Goal: Task Accomplishment & Management: Complete application form

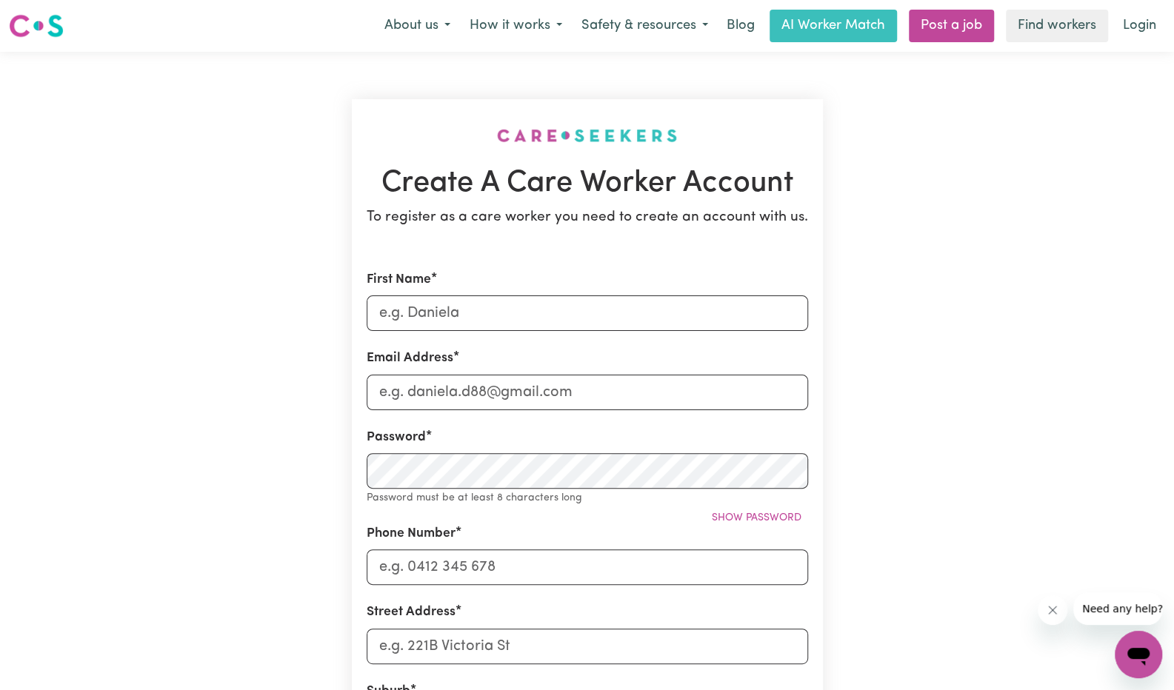
type input "Vani"
type input "[EMAIL_ADDRESS][DOMAIN_NAME]"
type input "0421582718"
type input "[STREET_ADDRESS]"
drag, startPoint x: 475, startPoint y: 396, endPoint x: 275, endPoint y: 395, distance: 200.0
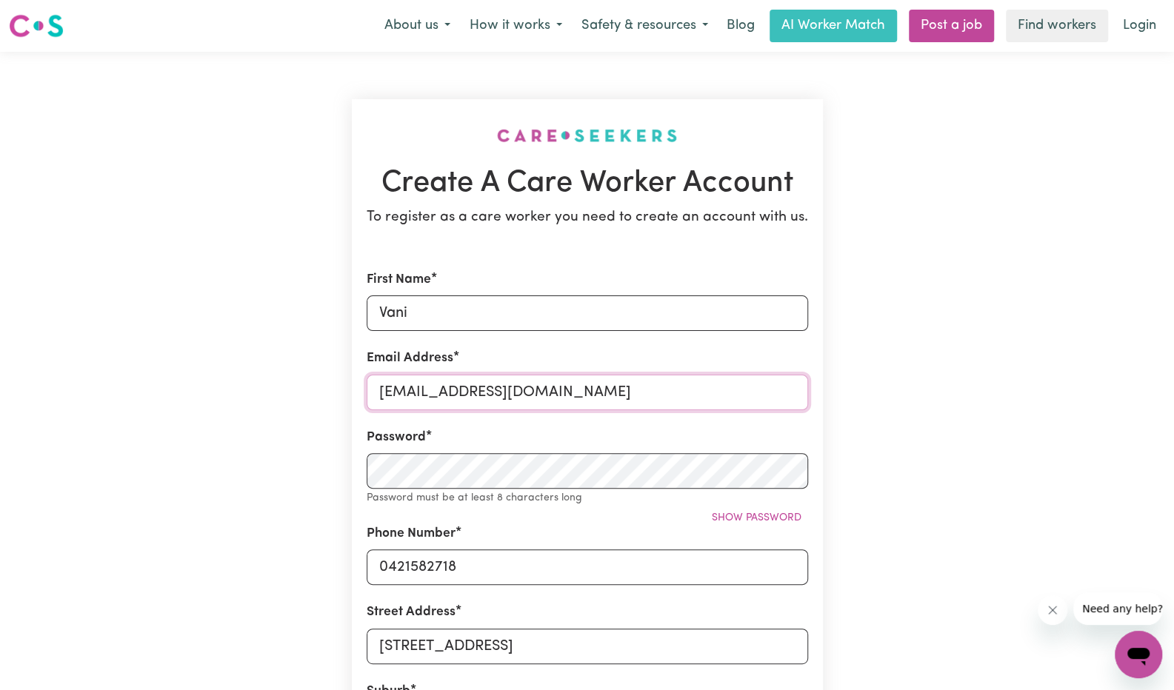
click at [275, 395] on div "Create A Care Worker Account To register as a care worker you need to create an…" at bounding box center [587, 592] width 978 height 1081
type input "[EMAIL_ADDRESS][DOMAIN_NAME]"
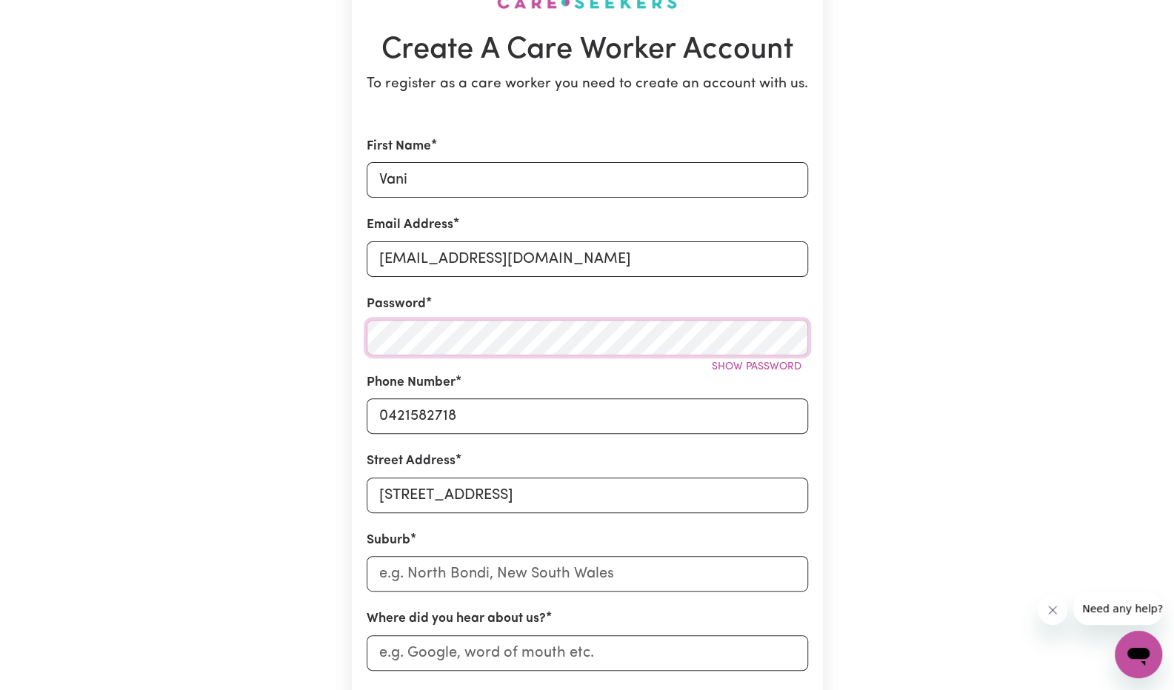
scroll to position [134, 0]
drag, startPoint x: 492, startPoint y: 502, endPoint x: 317, endPoint y: 503, distance: 175.5
click at [317, 503] on div "Create A Care Worker Account To register as a care worker you need to create an…" at bounding box center [587, 449] width 978 height 1063
drag, startPoint x: 629, startPoint y: 501, endPoint x: 901, endPoint y: 478, distance: 272.7
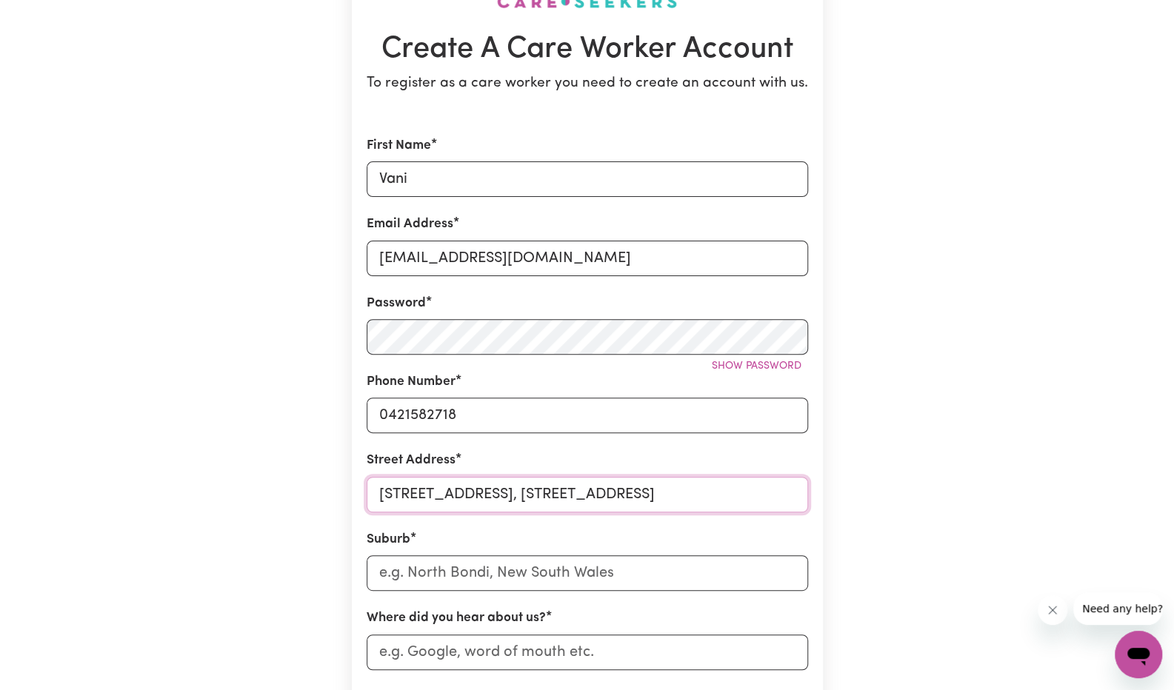
click at [901, 478] on div "Create A Care Worker Account To register as a care worker you need to create an…" at bounding box center [587, 449] width 978 height 1063
type input "[STREET_ADDRESS]"
click at [739, 558] on input "text" at bounding box center [587, 573] width 441 height 36
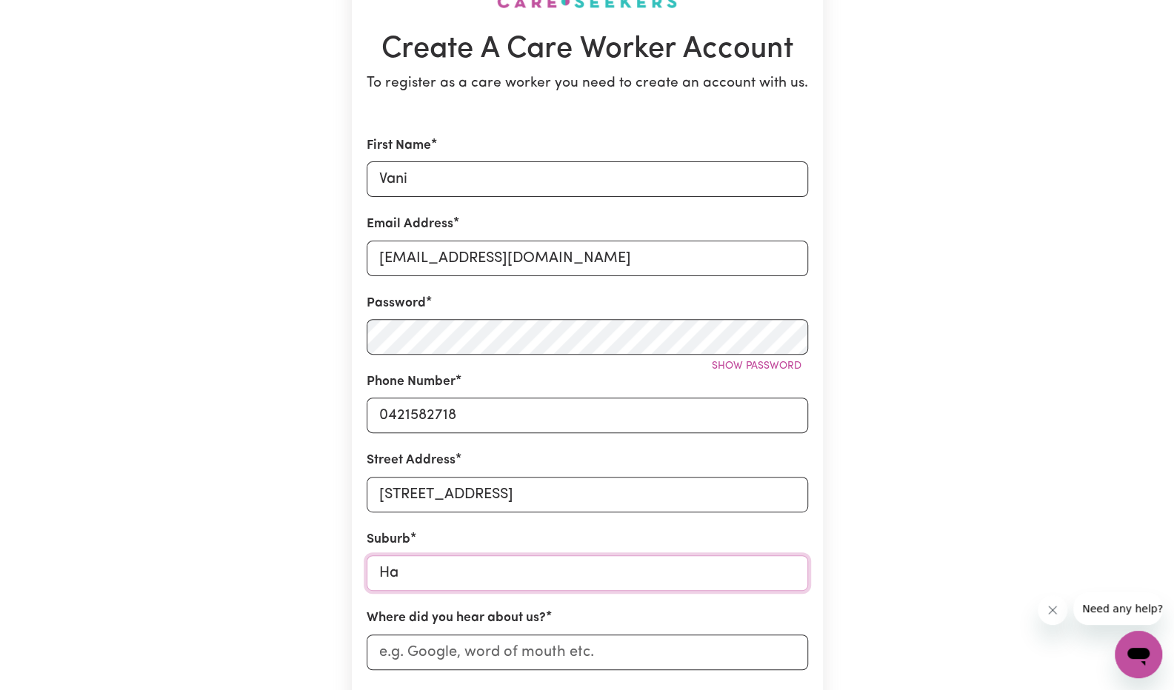
type input "Haw"
type input "HawKER, [GEOGRAPHIC_DATA], 2614"
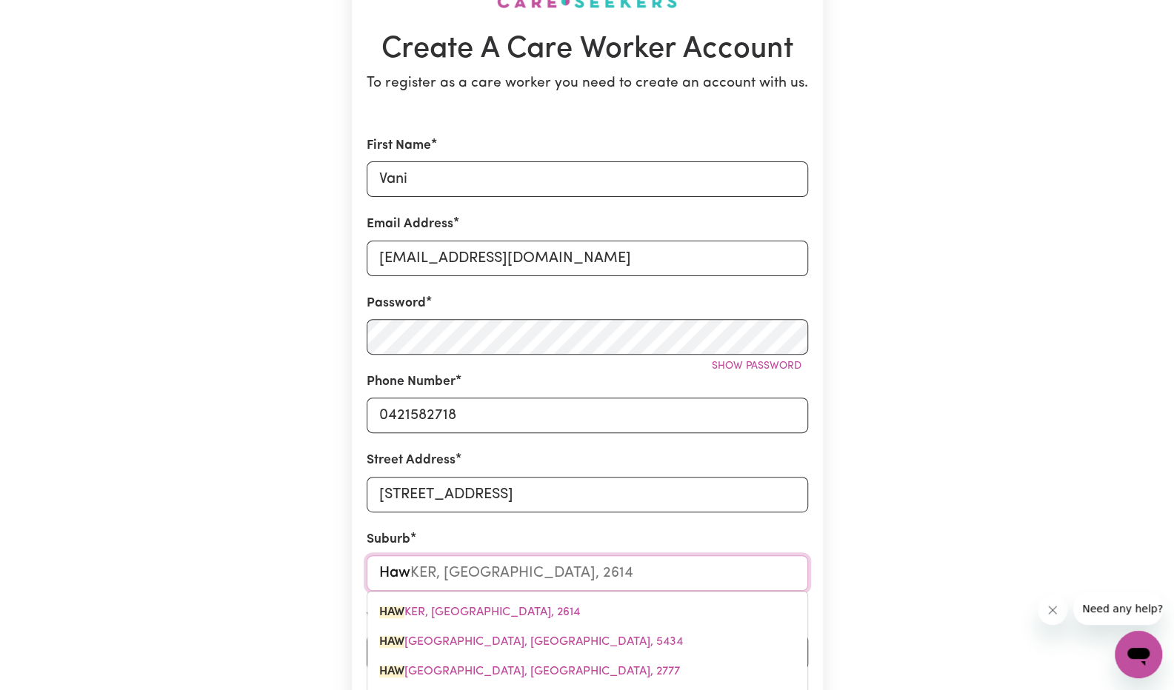
type input "Hawt"
type input "Hawthorn"
type input "[GEOGRAPHIC_DATA], [GEOGRAPHIC_DATA], 5062"
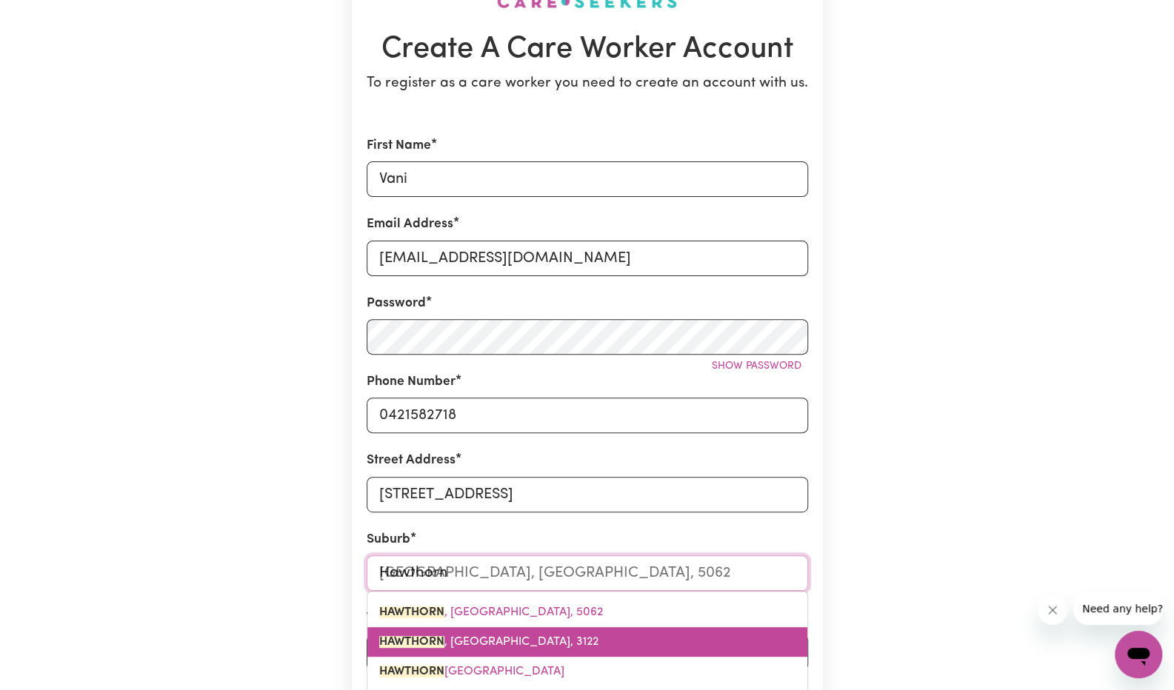
click at [597, 640] on link "HAWTHORN , [GEOGRAPHIC_DATA], 3122" at bounding box center [587, 642] width 440 height 30
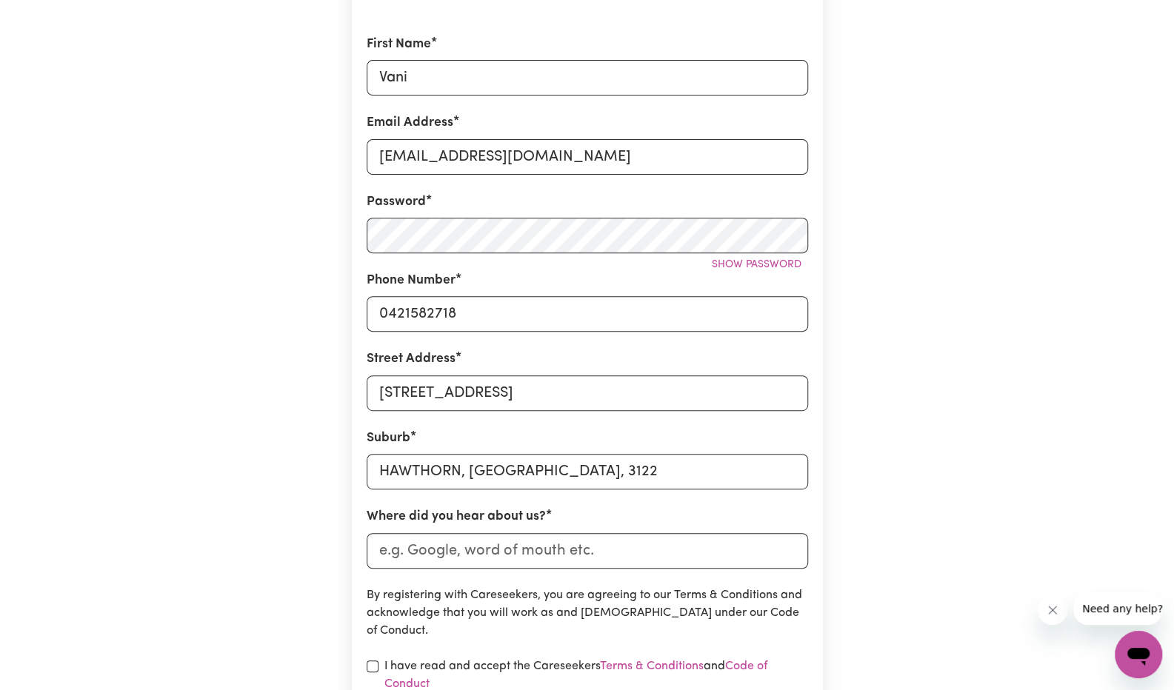
scroll to position [241, 0]
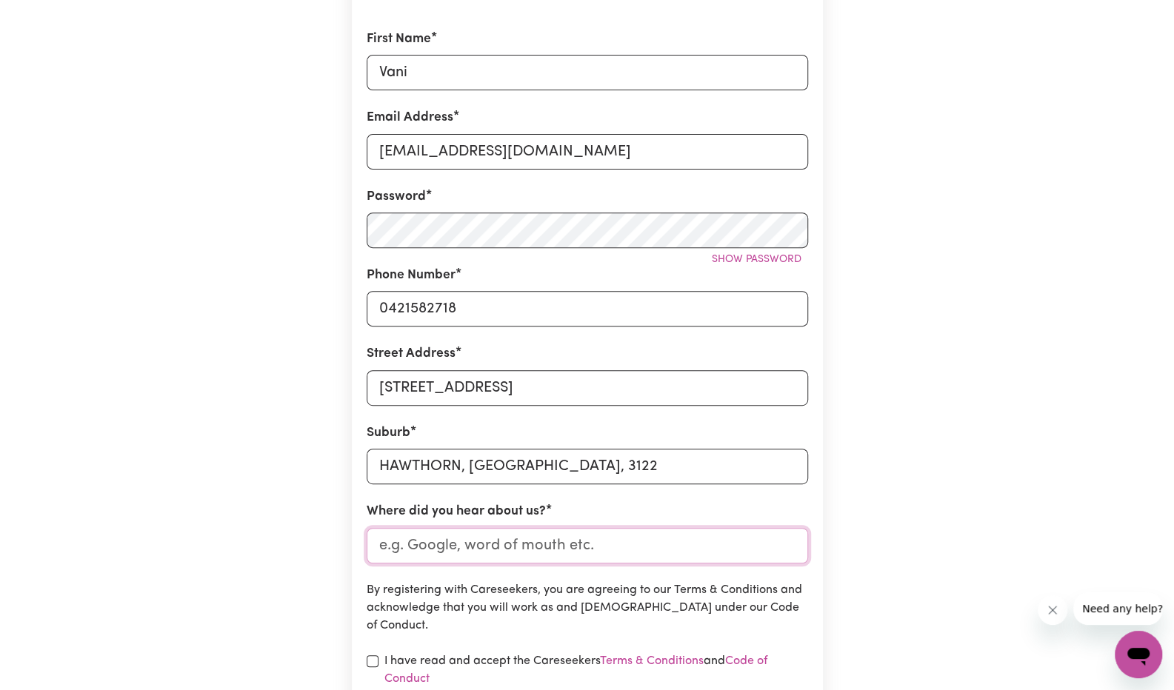
click at [570, 537] on input "Where did you hear about us?" at bounding box center [587, 546] width 441 height 36
type input "Indeed"
click at [741, 258] on span "Show password" at bounding box center [757, 259] width 90 height 11
click at [741, 258] on span "Hide password" at bounding box center [760, 259] width 82 height 11
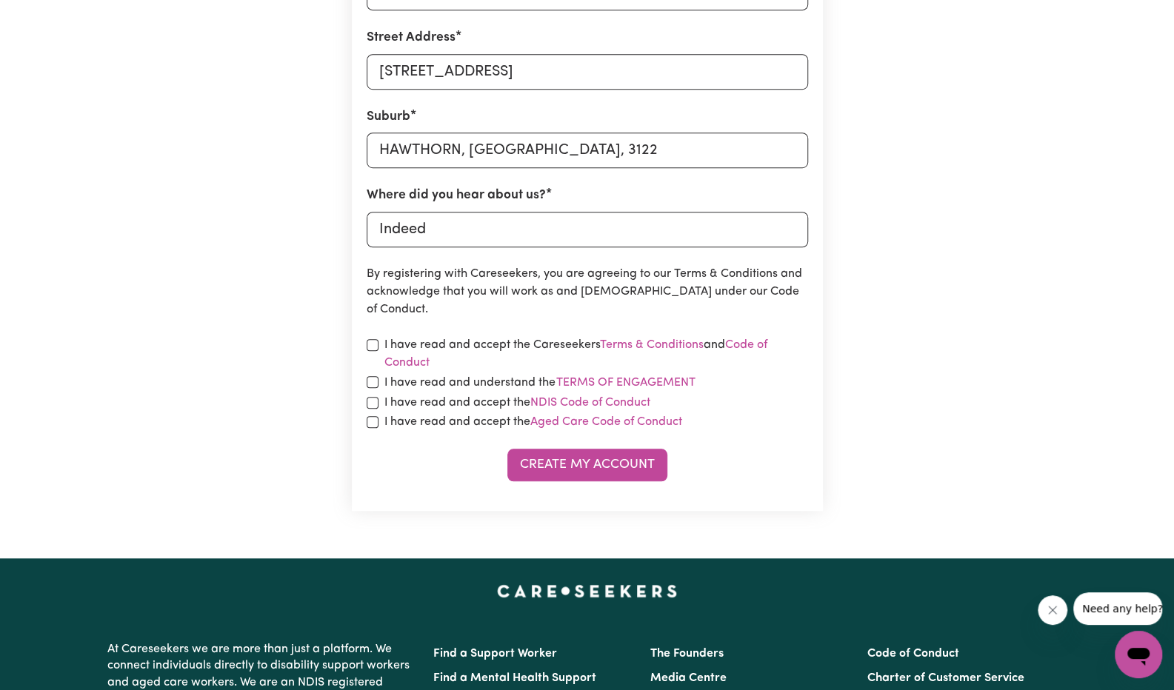
scroll to position [558, 0]
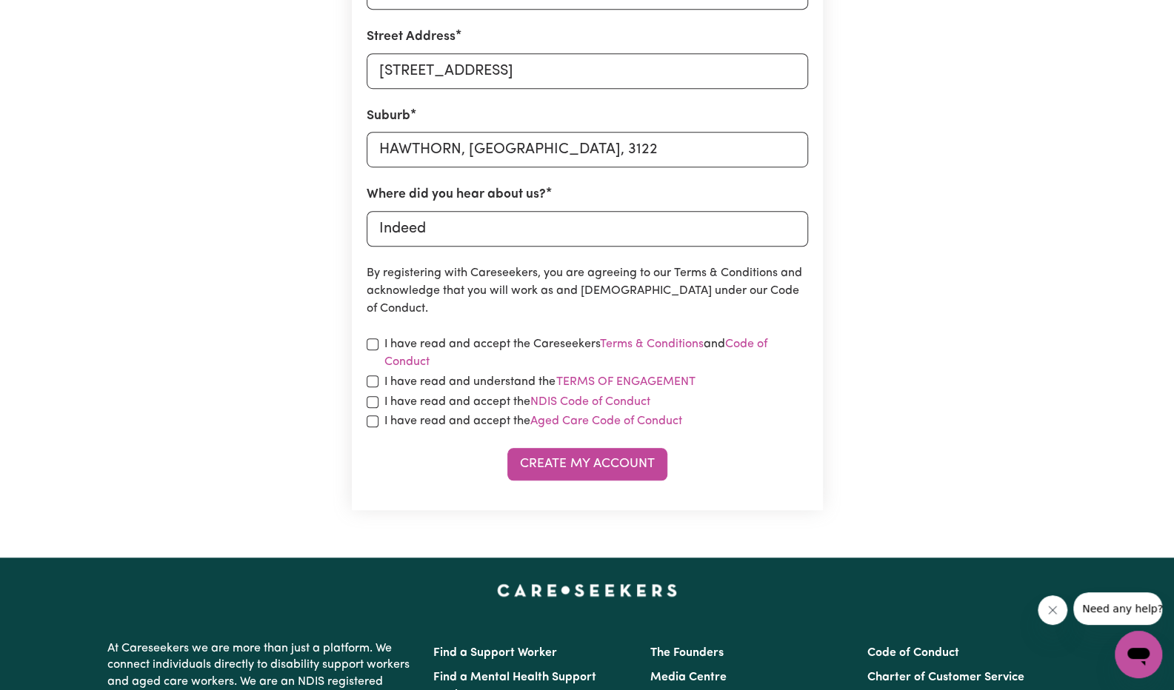
click at [495, 343] on label "I have read and accept the Careseekers Terms & Conditions and Code of Conduct" at bounding box center [596, 353] width 424 height 36
click at [463, 391] on label "I have read and understand the Terms of Engagement" at bounding box center [540, 382] width 312 height 19
click at [555, 391] on button "Terms of Engagement" at bounding box center [625, 382] width 141 height 19
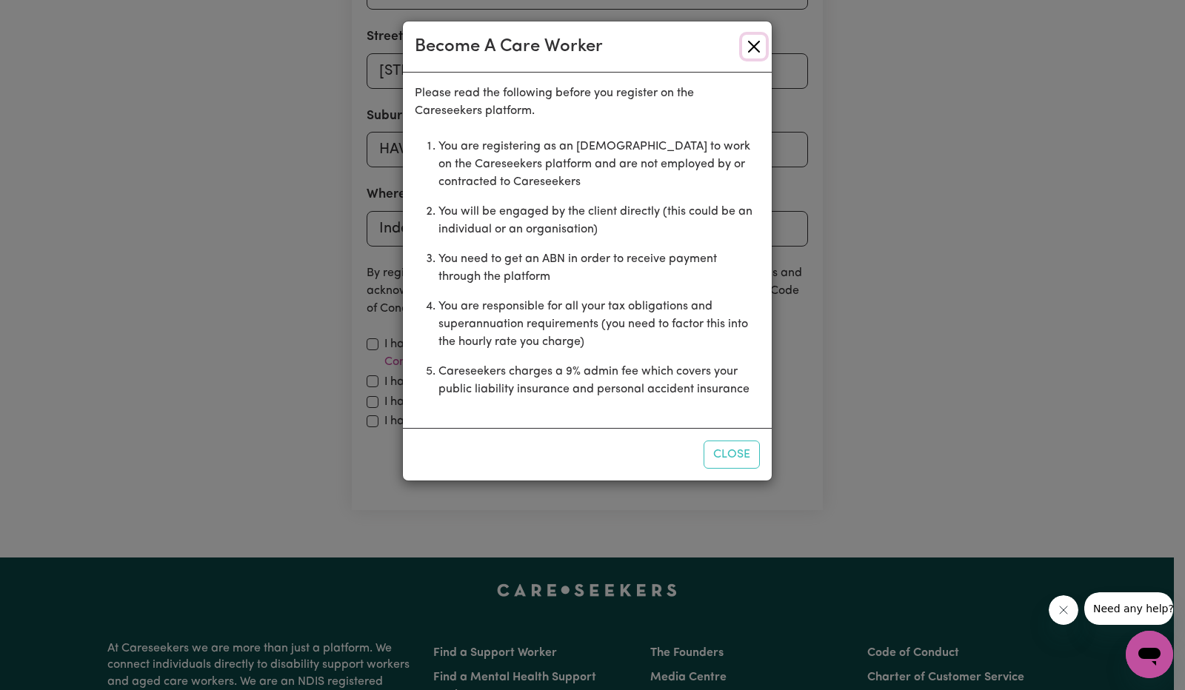
click at [749, 51] on button "Close" at bounding box center [754, 47] width 24 height 24
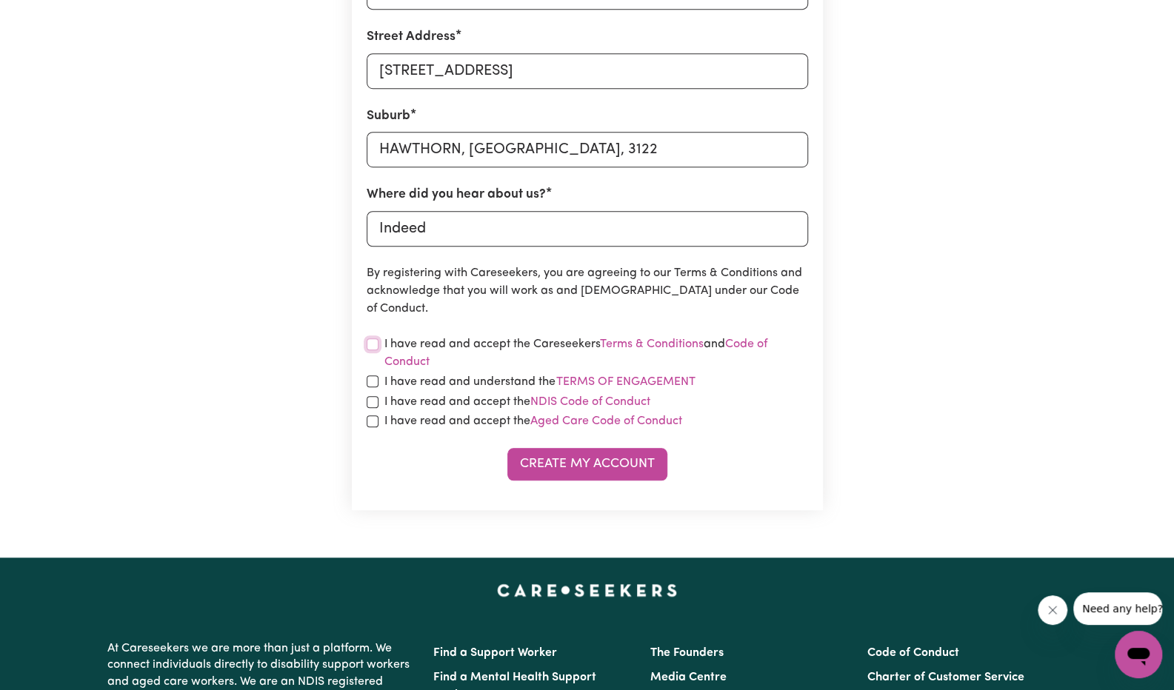
click at [371, 349] on input "checkbox" at bounding box center [373, 344] width 12 height 12
checkbox input "true"
click at [370, 379] on input "checkbox" at bounding box center [373, 381] width 12 height 12
checkbox input "true"
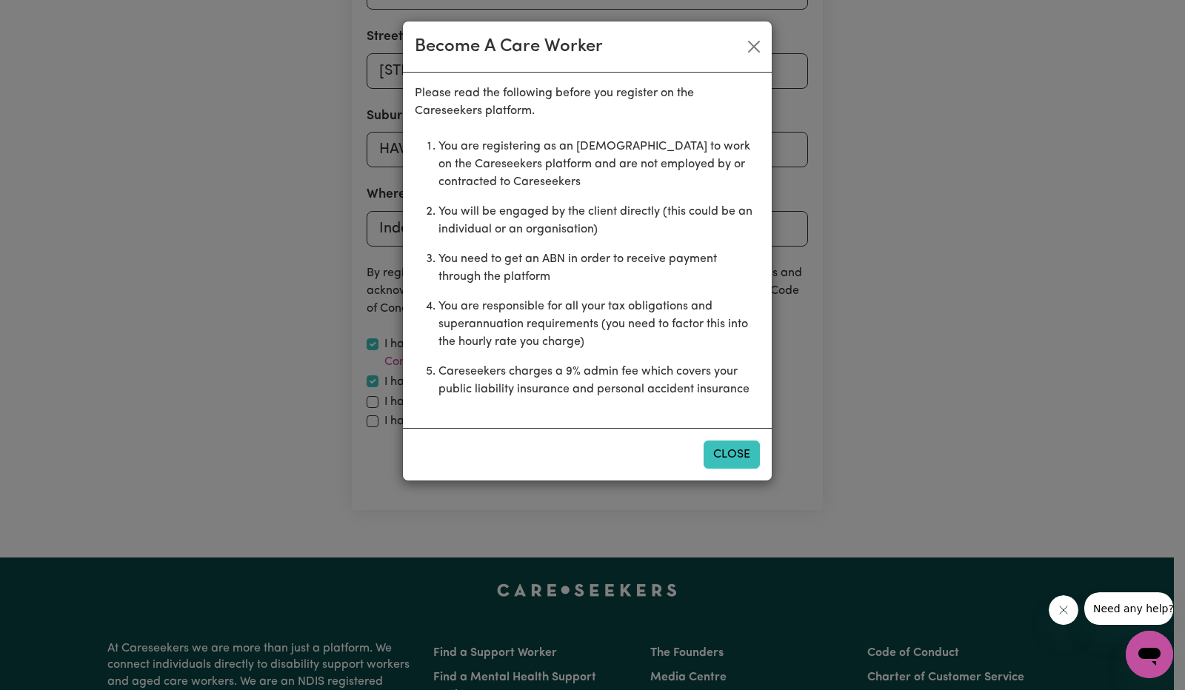
click at [736, 449] on button "Close" at bounding box center [732, 455] width 56 height 28
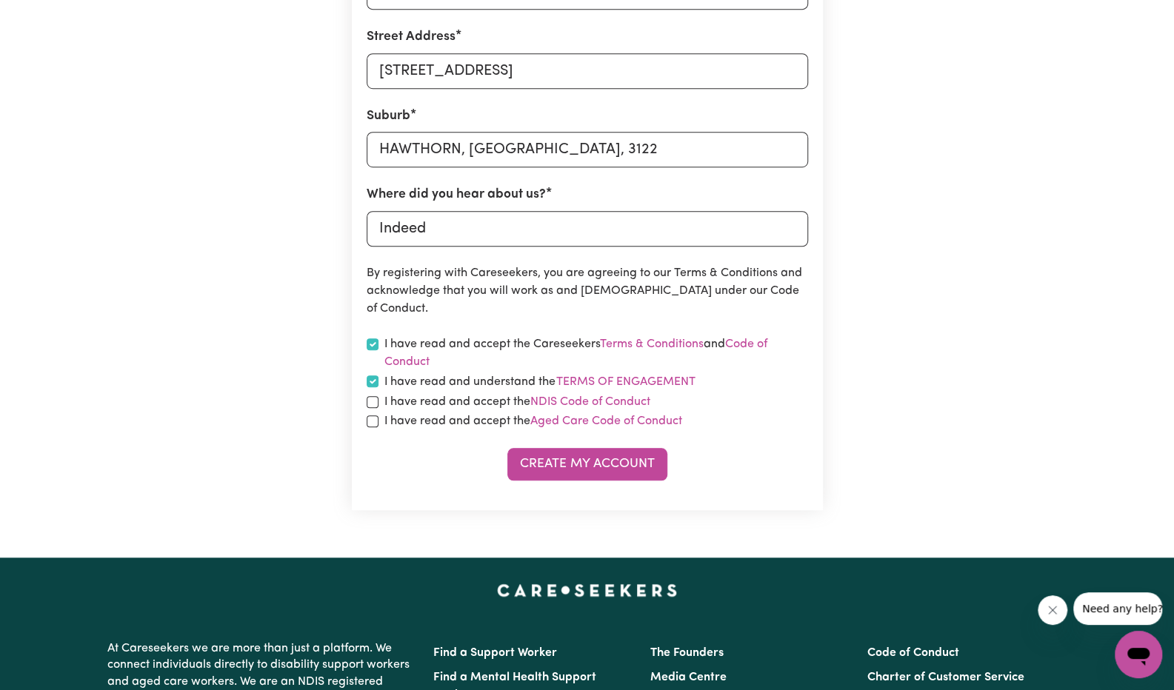
click at [392, 404] on label "I have read and accept the NDIS Code of Conduct" at bounding box center [517, 402] width 266 height 18
click at [370, 404] on input "checkbox" at bounding box center [373, 402] width 12 height 12
checkbox input "true"
click at [604, 401] on link "NDIS Code of Conduct" at bounding box center [590, 402] width 120 height 12
click at [375, 423] on input "checkbox" at bounding box center [373, 421] width 12 height 12
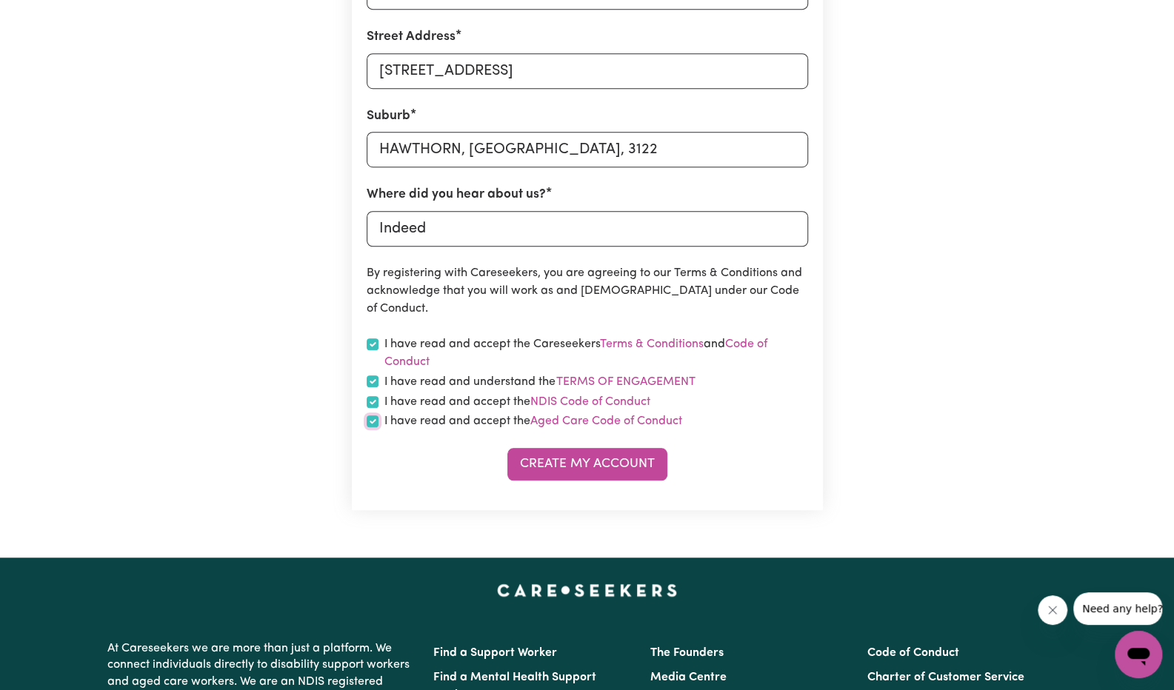
checkbox input "true"
click at [581, 475] on button "Create My Account" at bounding box center [587, 464] width 160 height 33
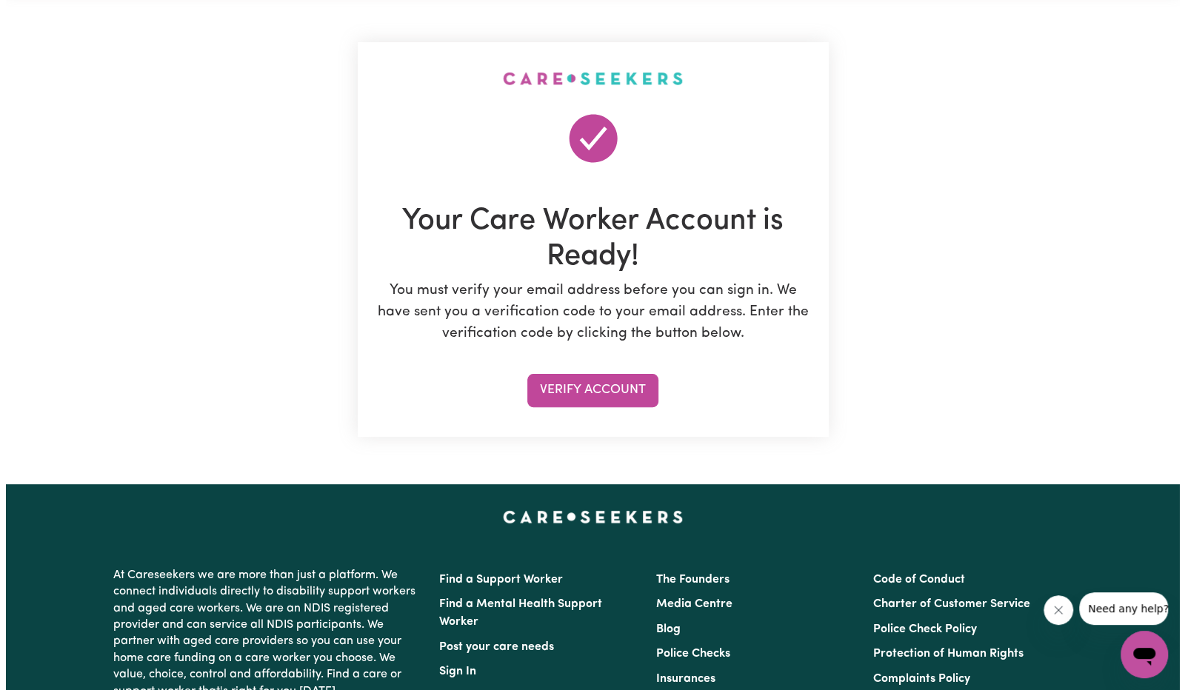
scroll to position [30, 0]
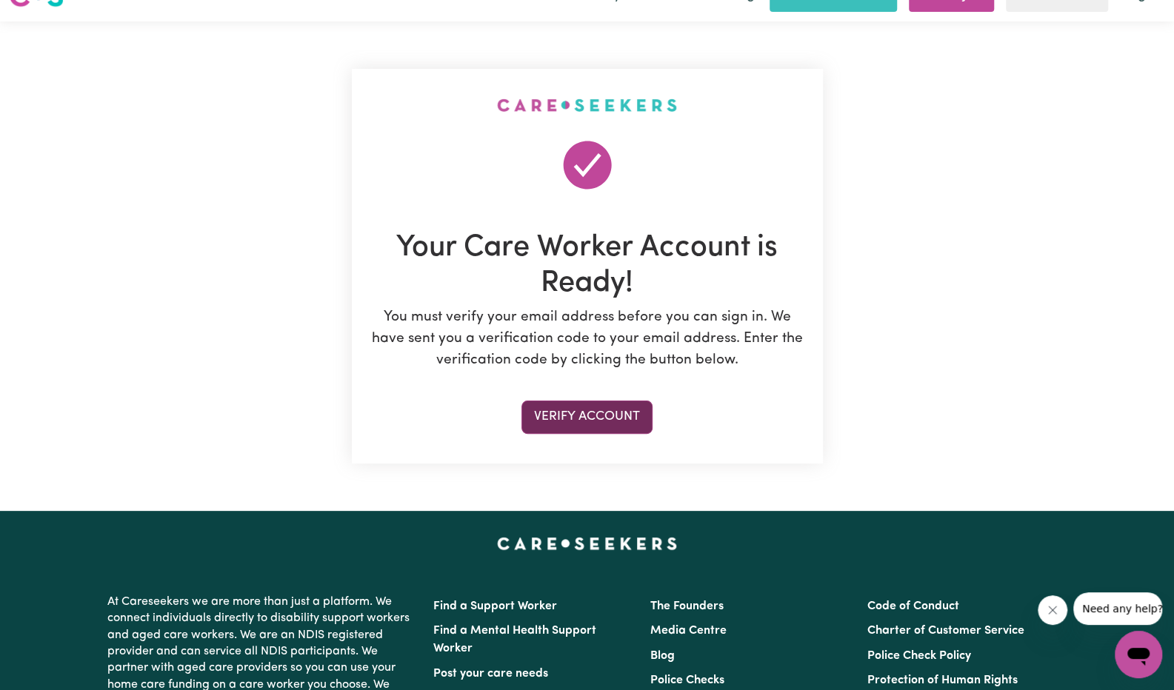
click at [599, 407] on button "Verify Account" at bounding box center [586, 417] width 131 height 33
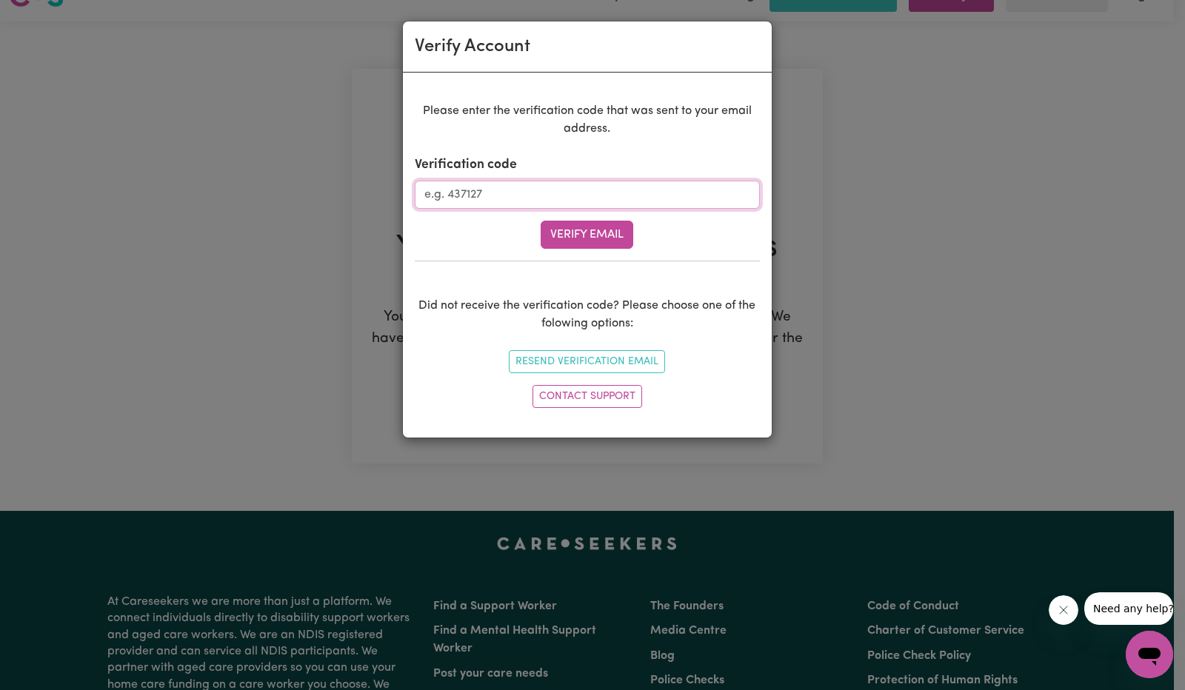
click at [540, 190] on input "Verification code" at bounding box center [587, 195] width 345 height 28
type input "605456"
click at [564, 227] on button "Verify Email" at bounding box center [587, 235] width 93 height 28
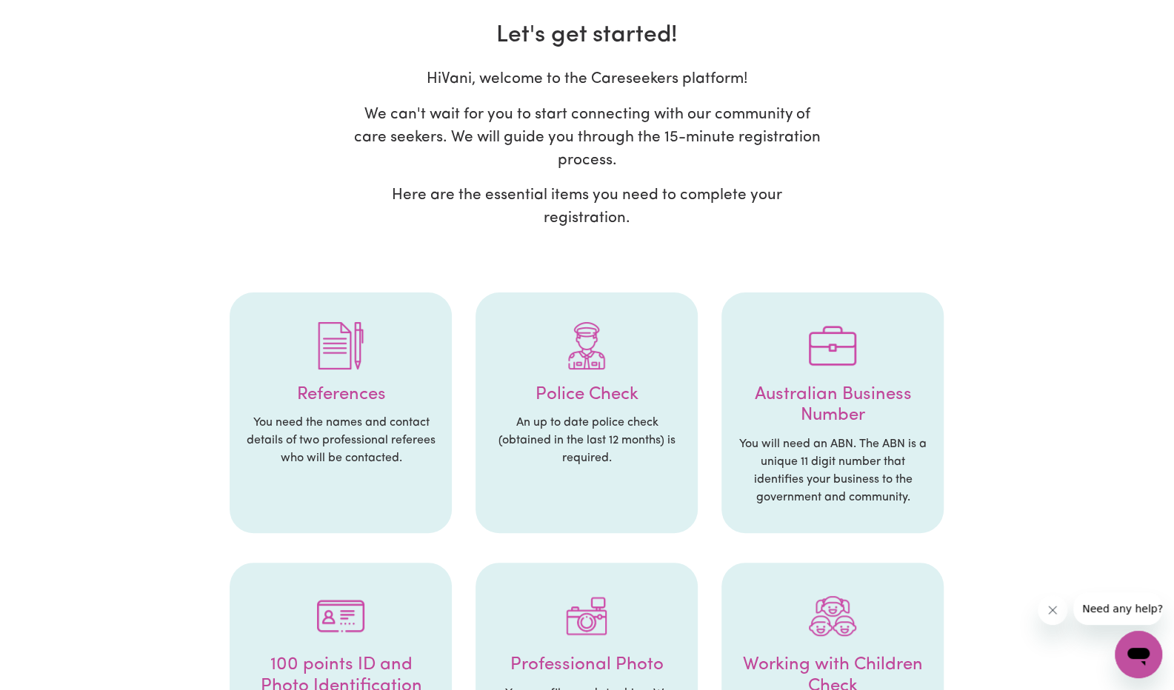
scroll to position [67, 0]
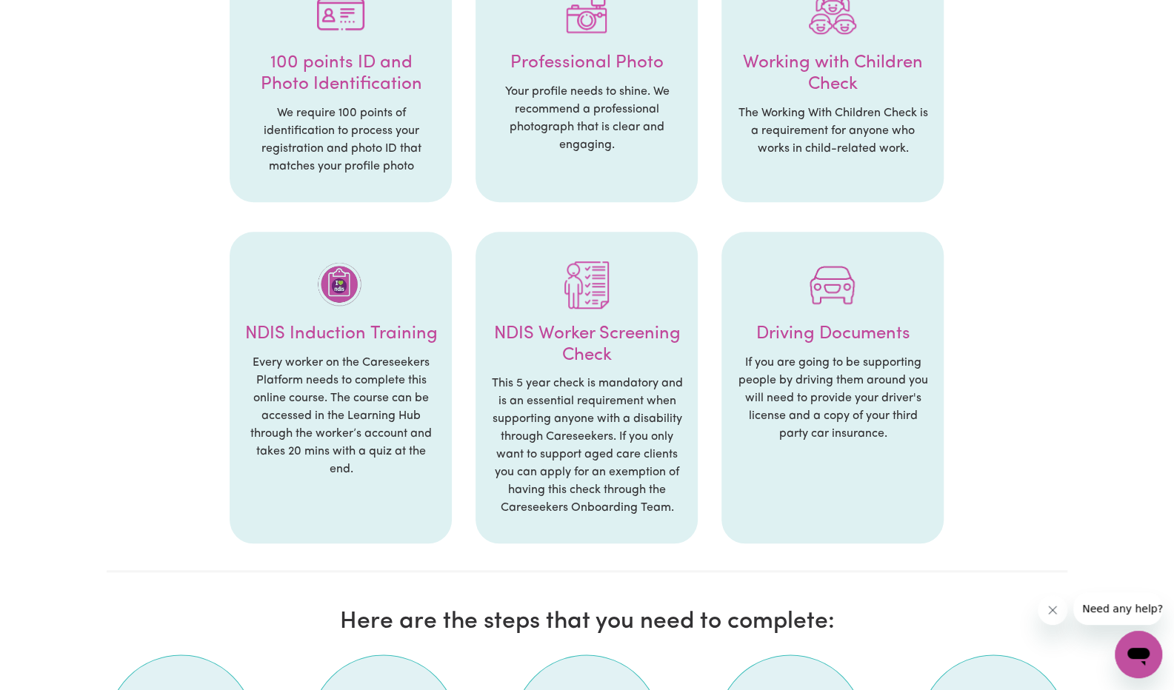
click at [354, 359] on p "Every worker on the Careseekers Platform needs to complete this online course. …" at bounding box center [340, 416] width 193 height 124
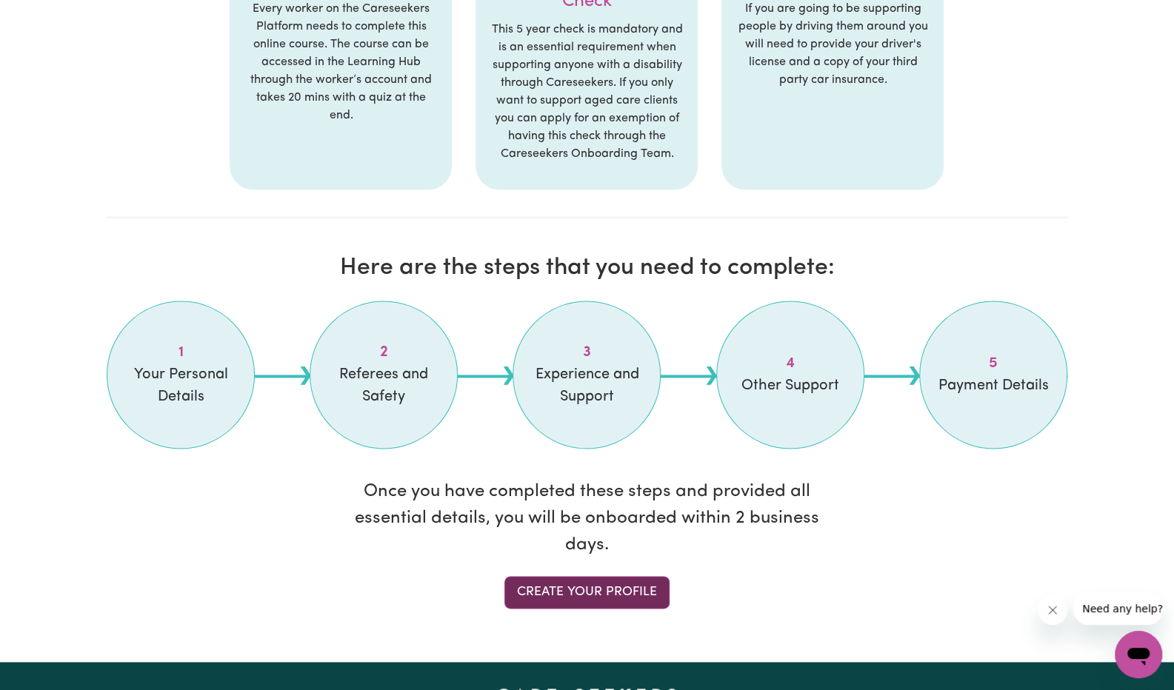
click at [590, 580] on link "Create your profile" at bounding box center [586, 592] width 165 height 33
select select "Studying a healthcare related degree or qualification"
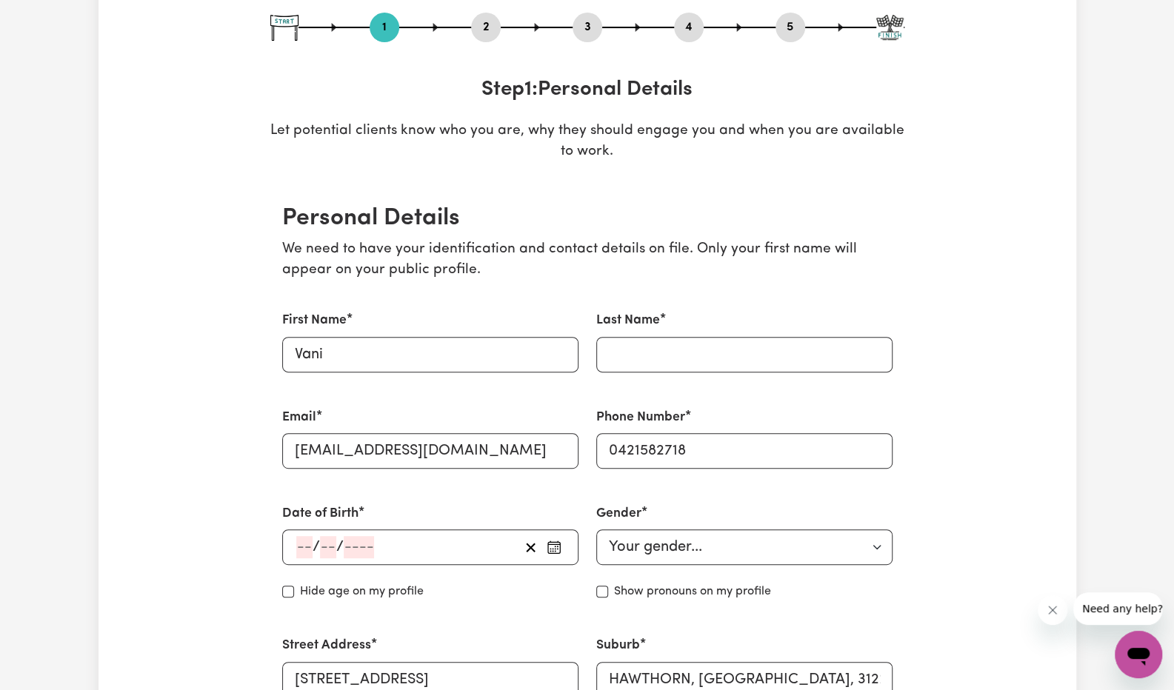
scroll to position [199, 0]
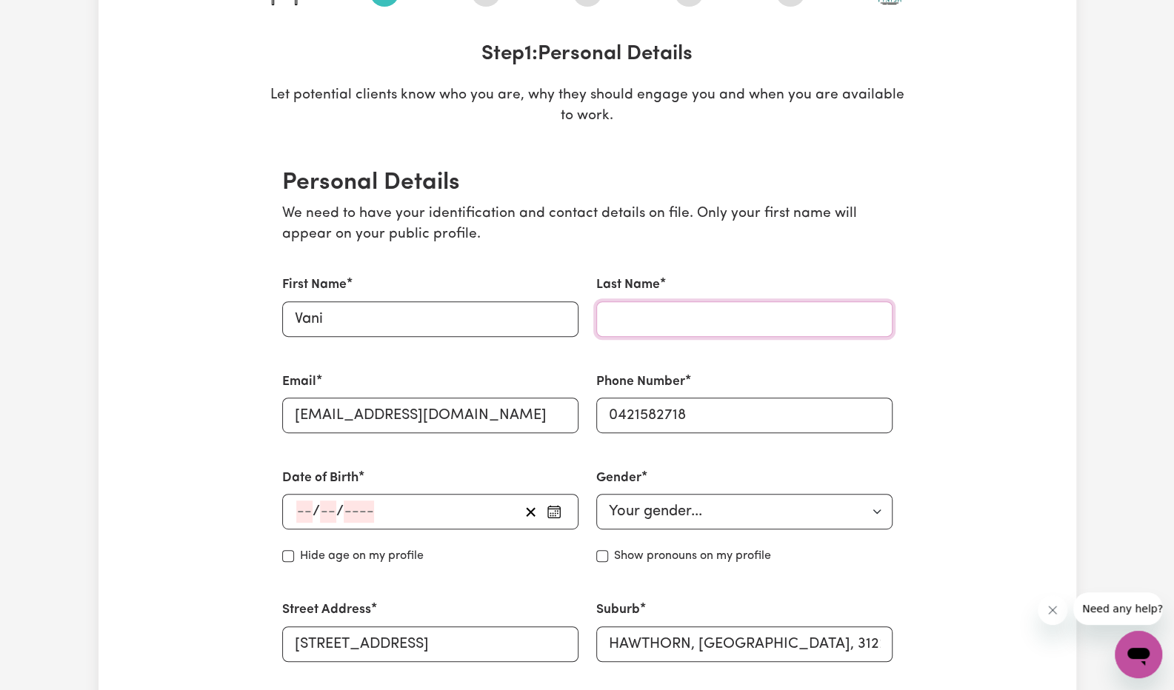
click at [643, 335] on input "Last Name" at bounding box center [744, 319] width 296 height 36
click at [801, 386] on div "Phone Number [PHONE_NUMBER]" at bounding box center [744, 403] width 296 height 61
click at [732, 319] on input "Last Name" at bounding box center [744, 319] width 296 height 36
type input "Arora"
click at [636, 527] on select "Your gender... [DEMOGRAPHIC_DATA] [DEMOGRAPHIC_DATA] [DEMOGRAPHIC_DATA] Other P…" at bounding box center [744, 512] width 296 height 36
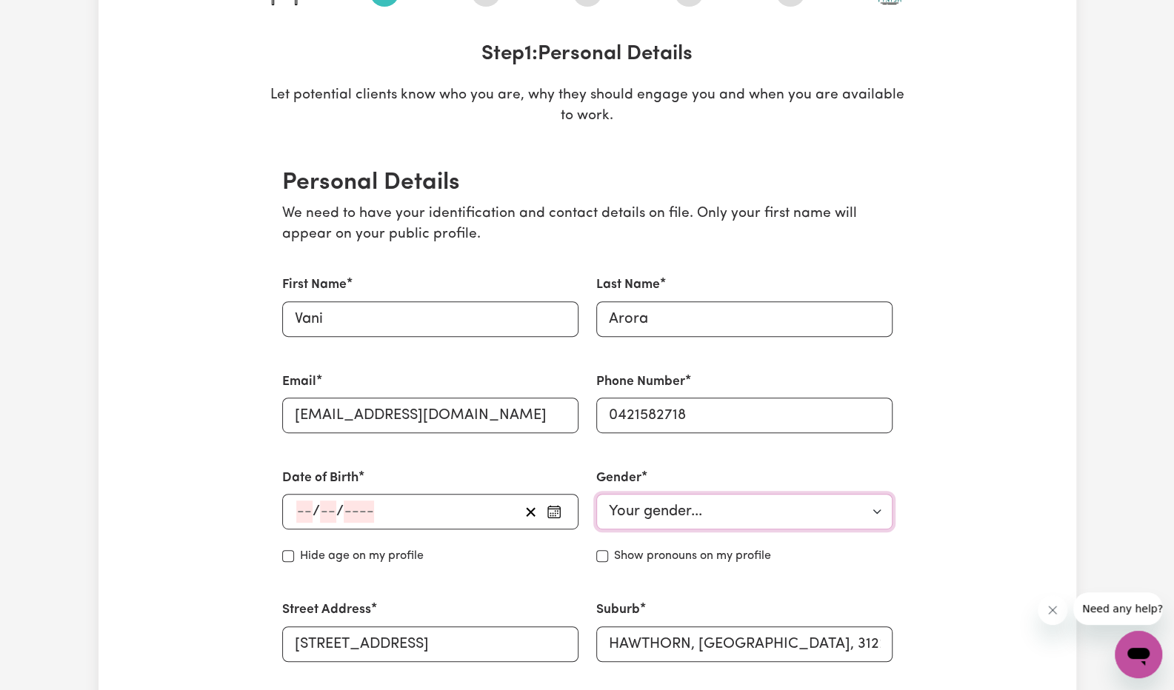
select select "[DEMOGRAPHIC_DATA]"
click at [596, 494] on select "Your gender... [DEMOGRAPHIC_DATA] [DEMOGRAPHIC_DATA] [DEMOGRAPHIC_DATA] Other P…" at bounding box center [744, 512] width 296 height 36
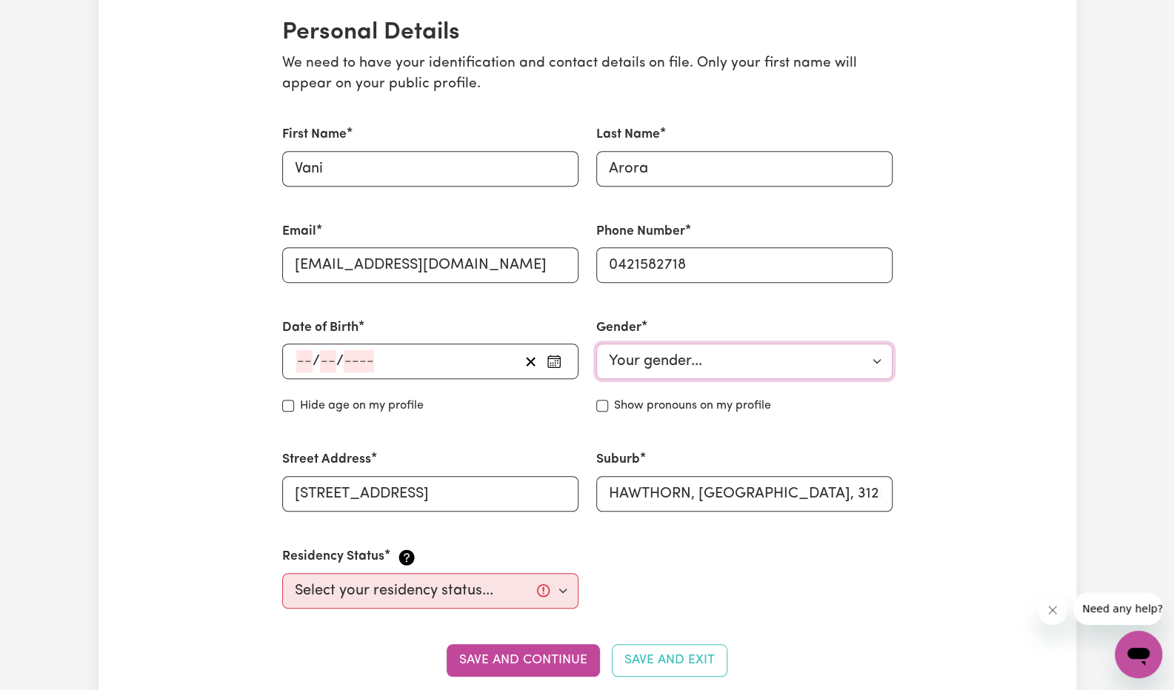
scroll to position [363, 0]
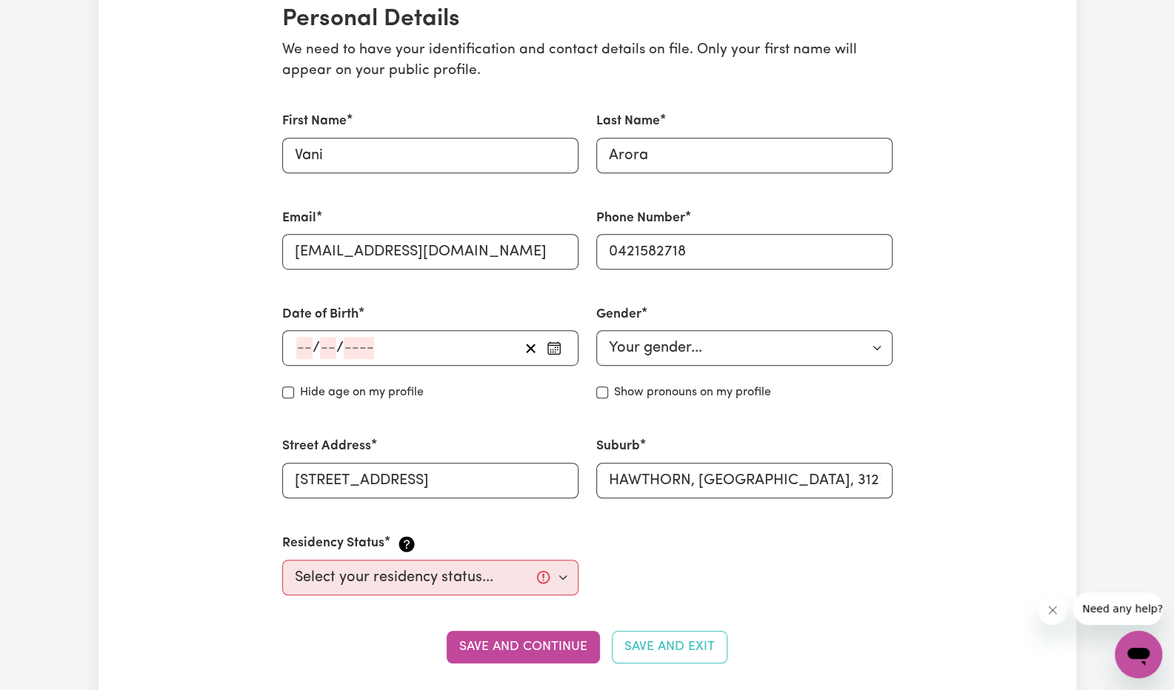
click at [299, 347] on input "number" at bounding box center [304, 348] width 16 height 22
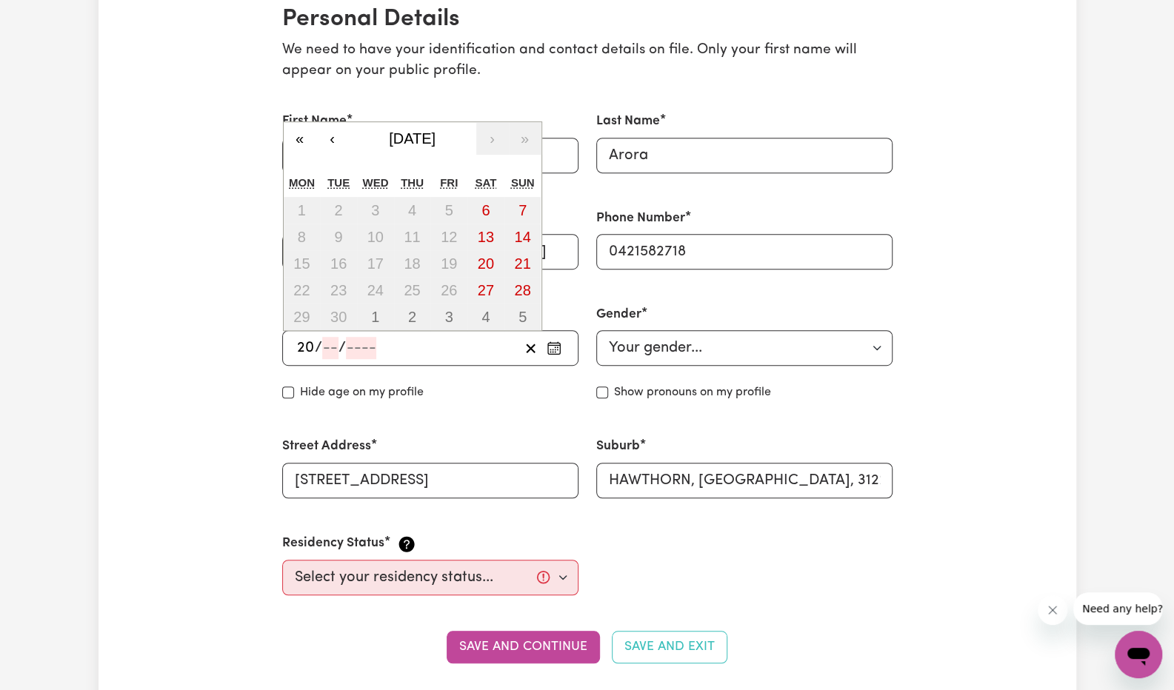
type input "20"
type input "05"
type input "200"
type input "[DATE]"
type input "5"
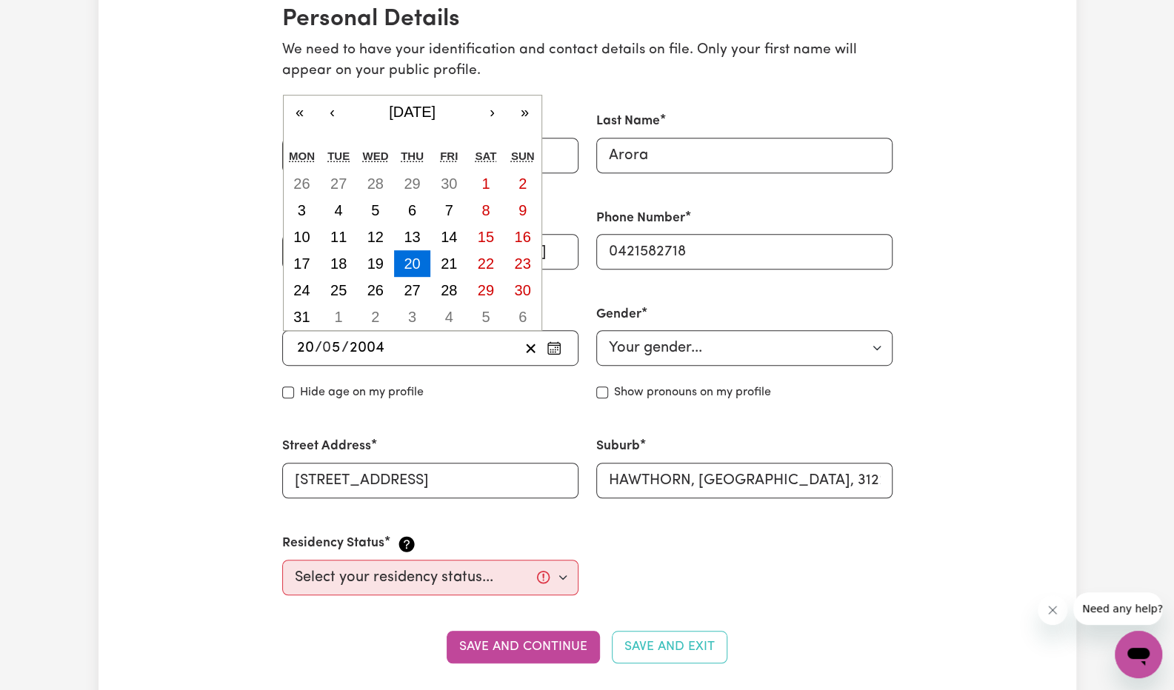
type input "2004"
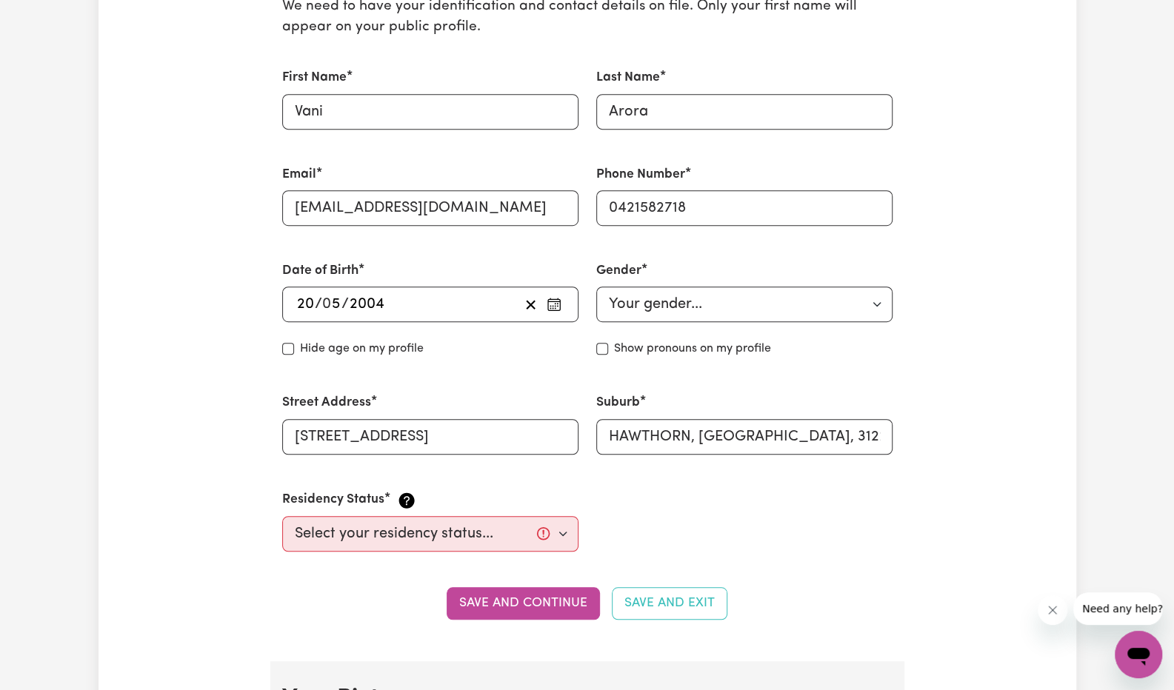
scroll to position [405, 0]
click at [538, 443] on input "[STREET_ADDRESS]" at bounding box center [430, 439] width 296 height 36
click at [318, 544] on select "Select your residency status... [DEMOGRAPHIC_DATA] citizen Australian PR [DEMOG…" at bounding box center [430, 536] width 296 height 36
select select "Student Visa"
click at [282, 518] on select "Select your residency status... [DEMOGRAPHIC_DATA] citizen Australian PR [DEMOG…" at bounding box center [430, 536] width 296 height 36
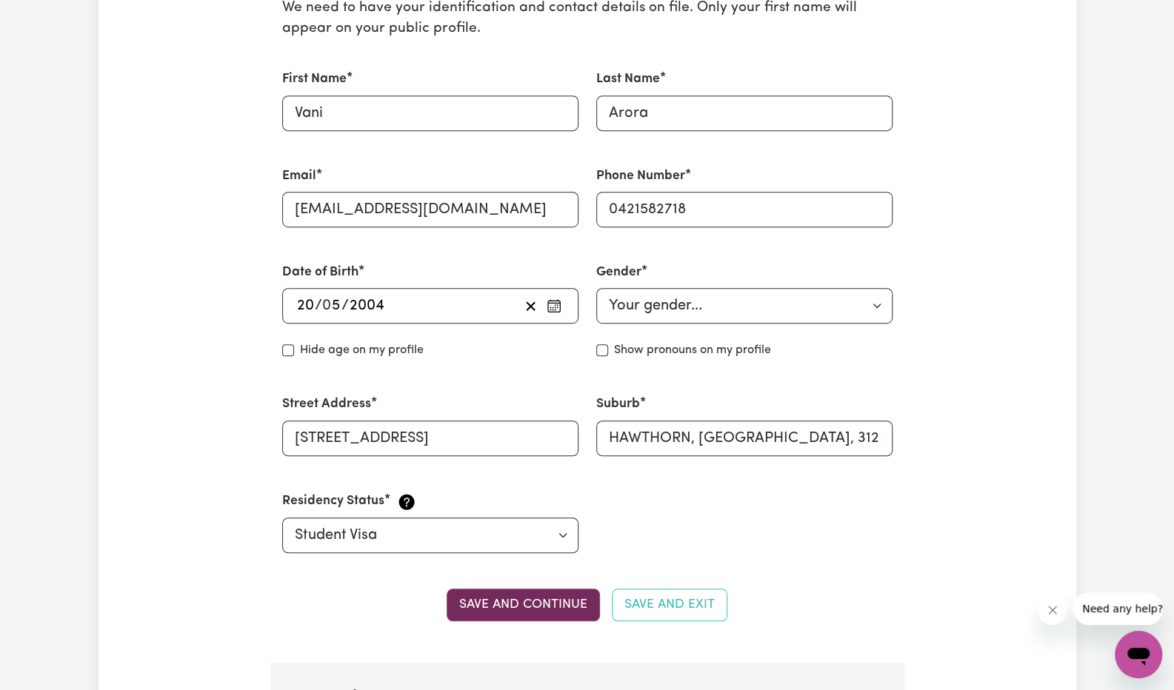
click at [546, 608] on button "Save and continue" at bounding box center [523, 605] width 153 height 33
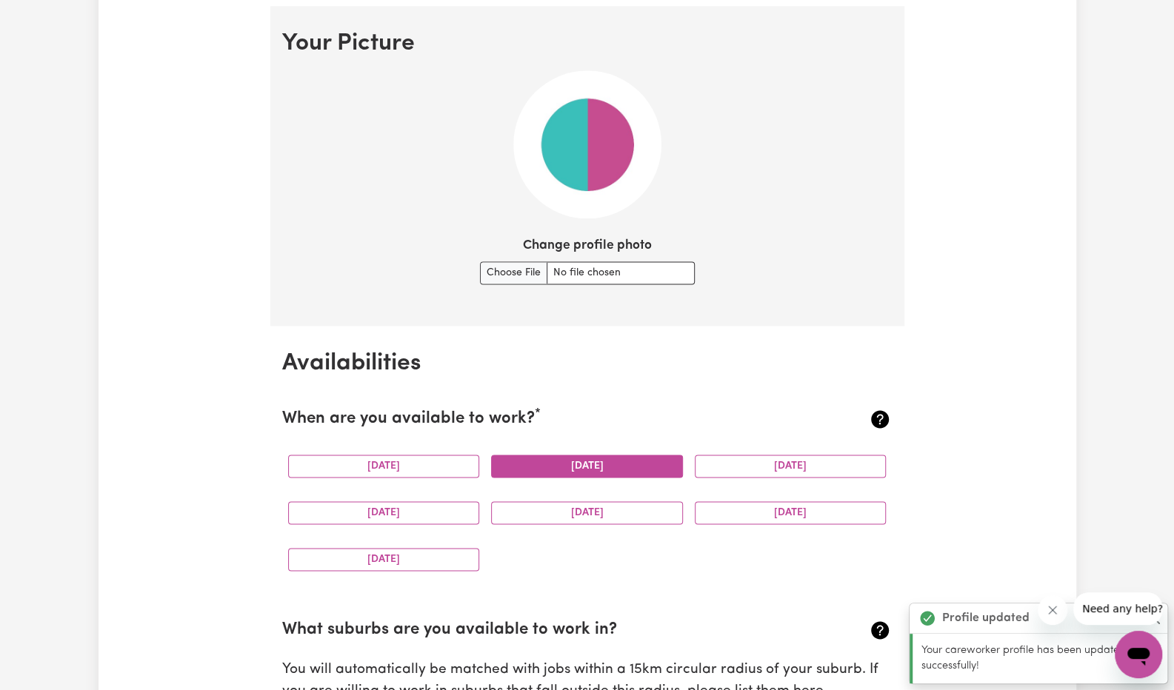
scroll to position [1066, 0]
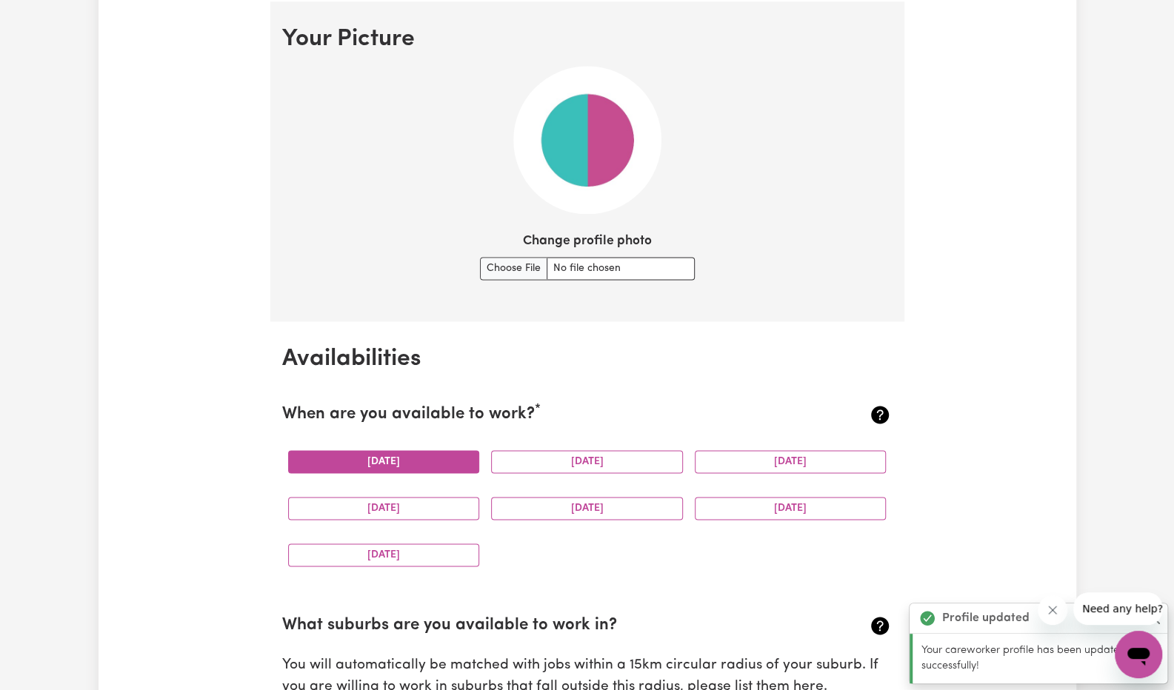
click at [412, 455] on button "[DATE]" at bounding box center [384, 461] width 192 height 23
click at [733, 461] on button "[DATE]" at bounding box center [791, 461] width 192 height 23
click at [375, 522] on div "[DATE]" at bounding box center [384, 508] width 204 height 47
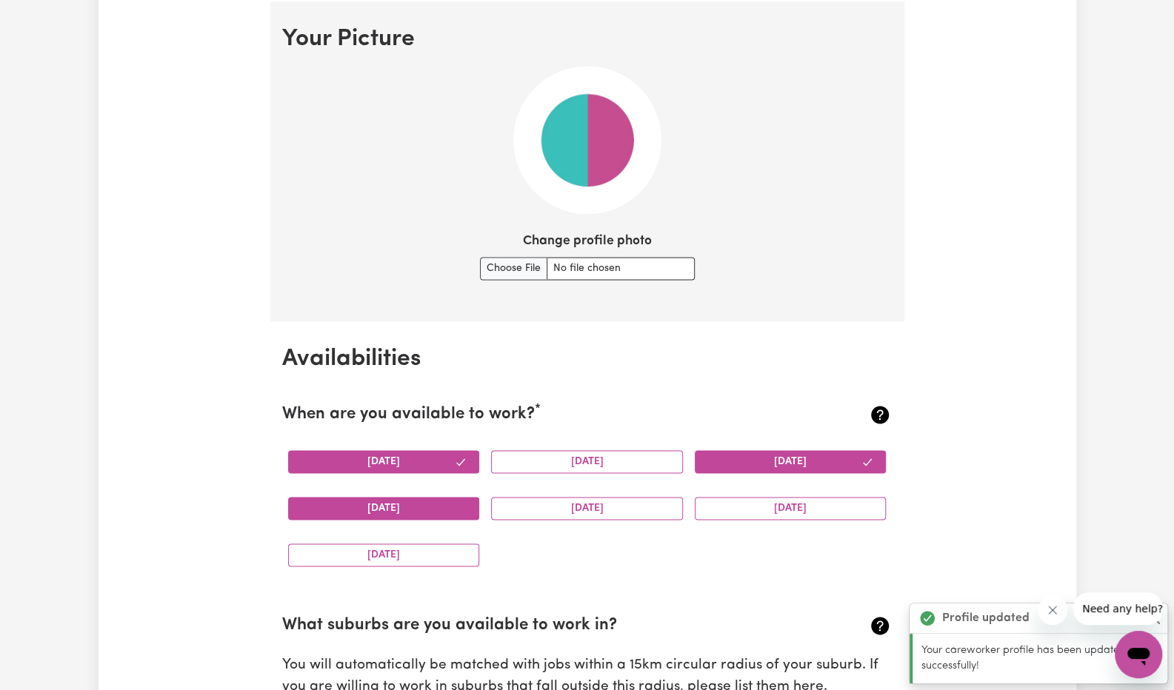
click at [390, 516] on button "[DATE]" at bounding box center [384, 508] width 192 height 23
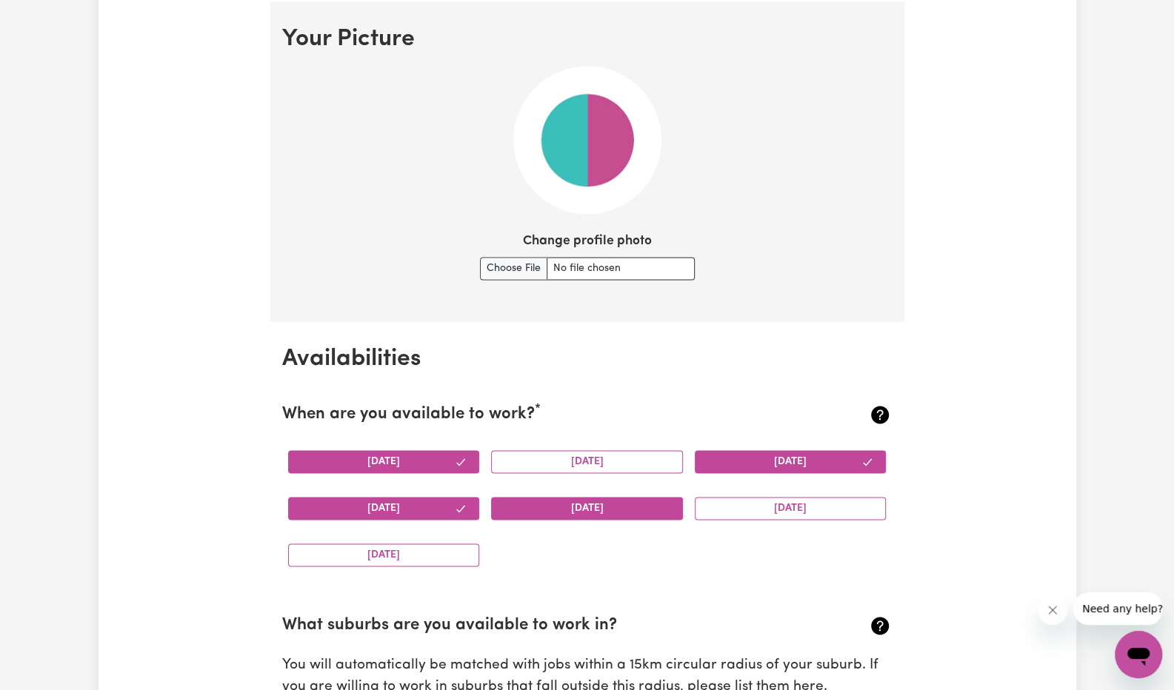
click at [530, 515] on button "[DATE]" at bounding box center [587, 508] width 192 height 23
click at [766, 498] on button "[DATE]" at bounding box center [791, 508] width 192 height 23
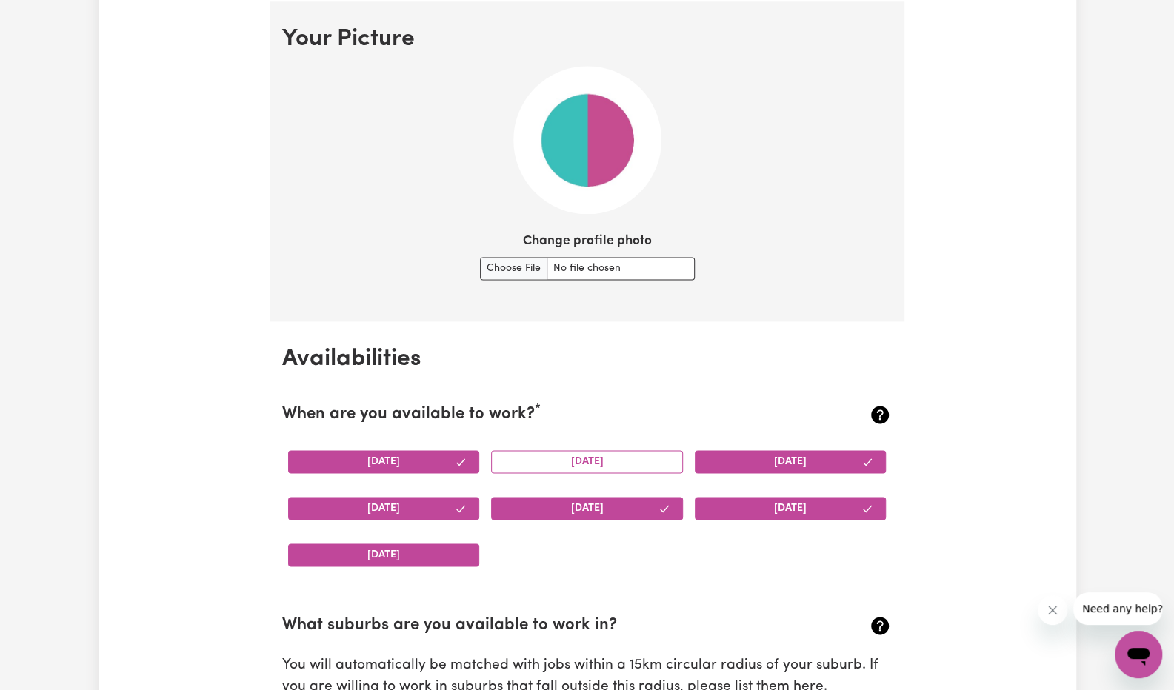
click at [355, 558] on button "[DATE]" at bounding box center [384, 555] width 192 height 23
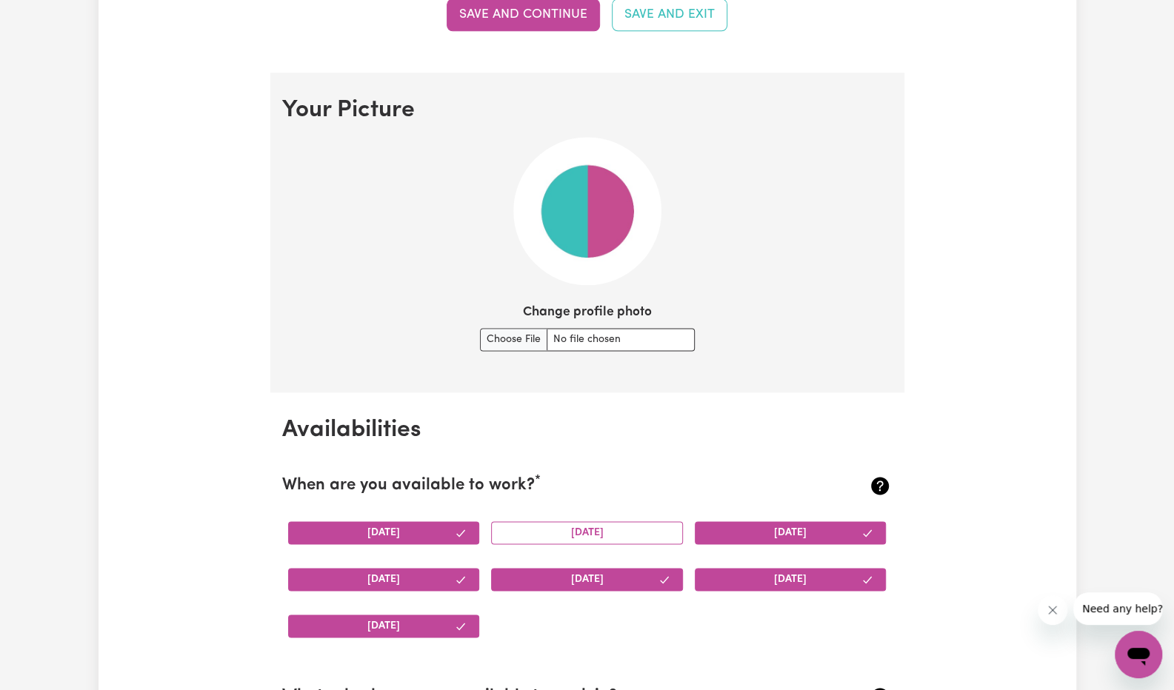
scroll to position [979, 0]
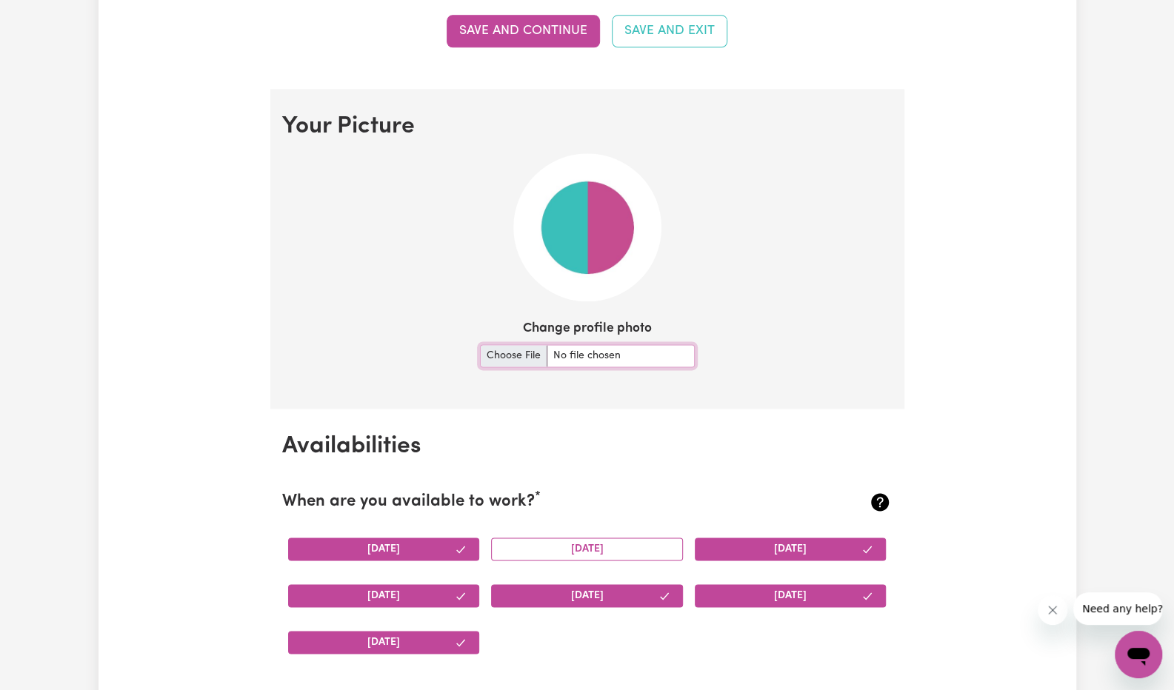
click at [510, 355] on input "Change profile photo" at bounding box center [587, 355] width 215 height 23
click at [507, 344] on input "Change profile photo" at bounding box center [587, 355] width 215 height 23
type input "C:\fakepath\IMG_4098 (2).jpg"
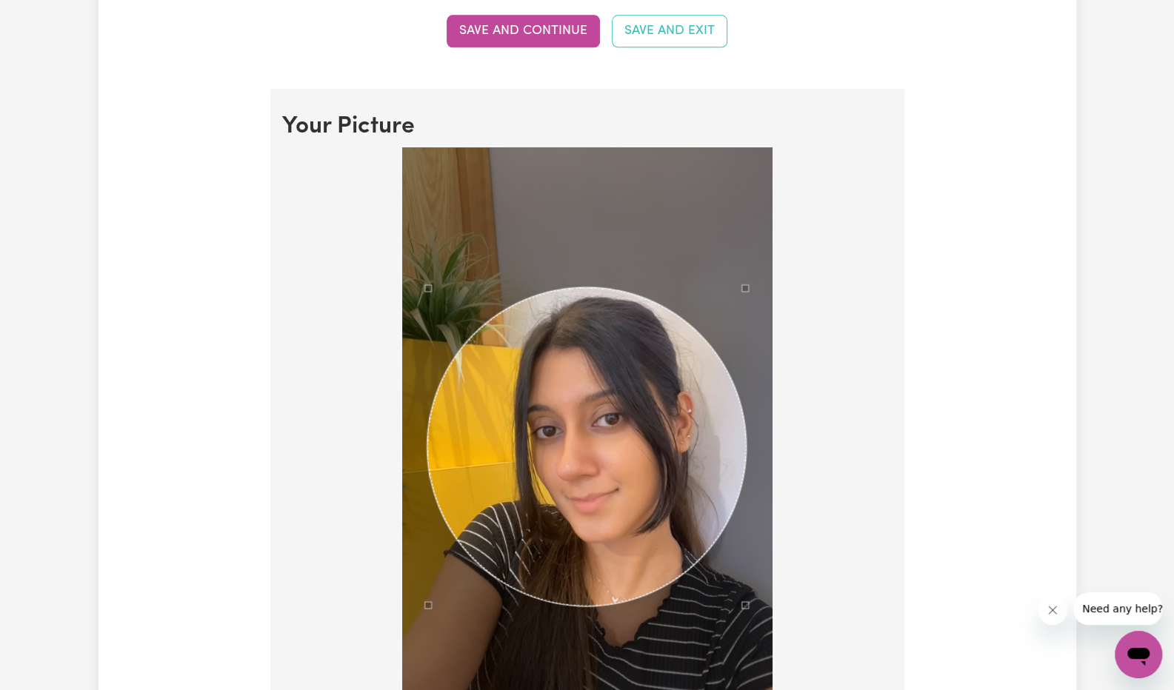
click at [634, 478] on div "Use the arrow keys to move the crop selection area" at bounding box center [586, 446] width 318 height 318
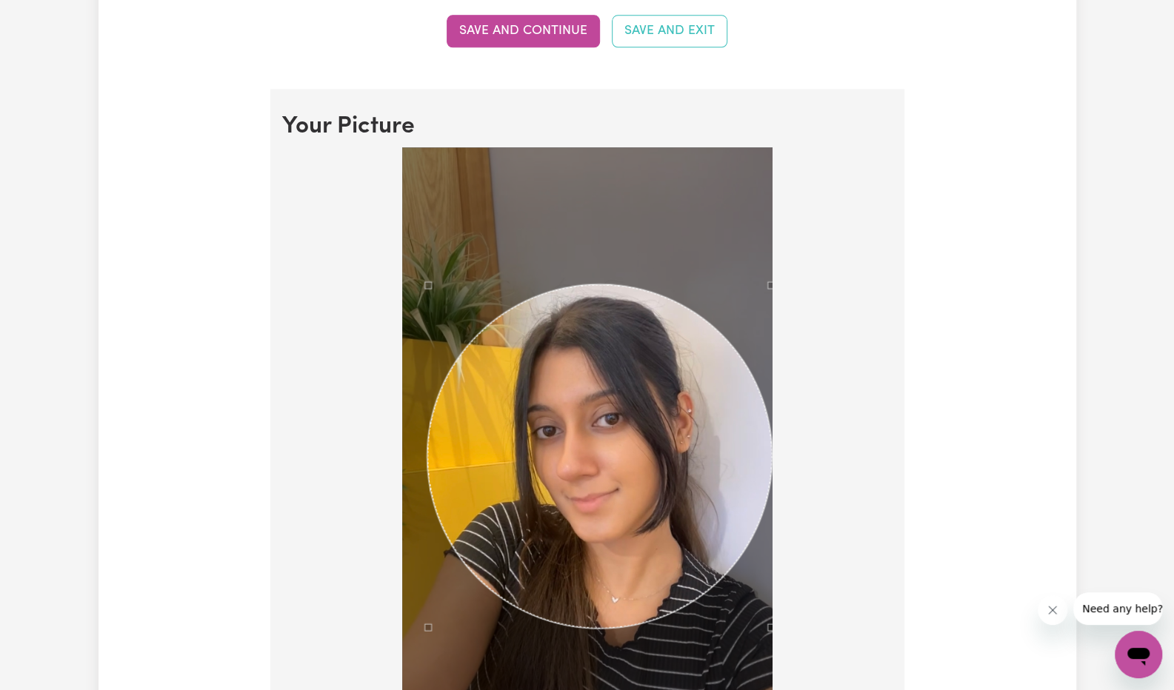
click at [541, 558] on div "Use the arrow keys to move the crop selection area" at bounding box center [599, 456] width 344 height 344
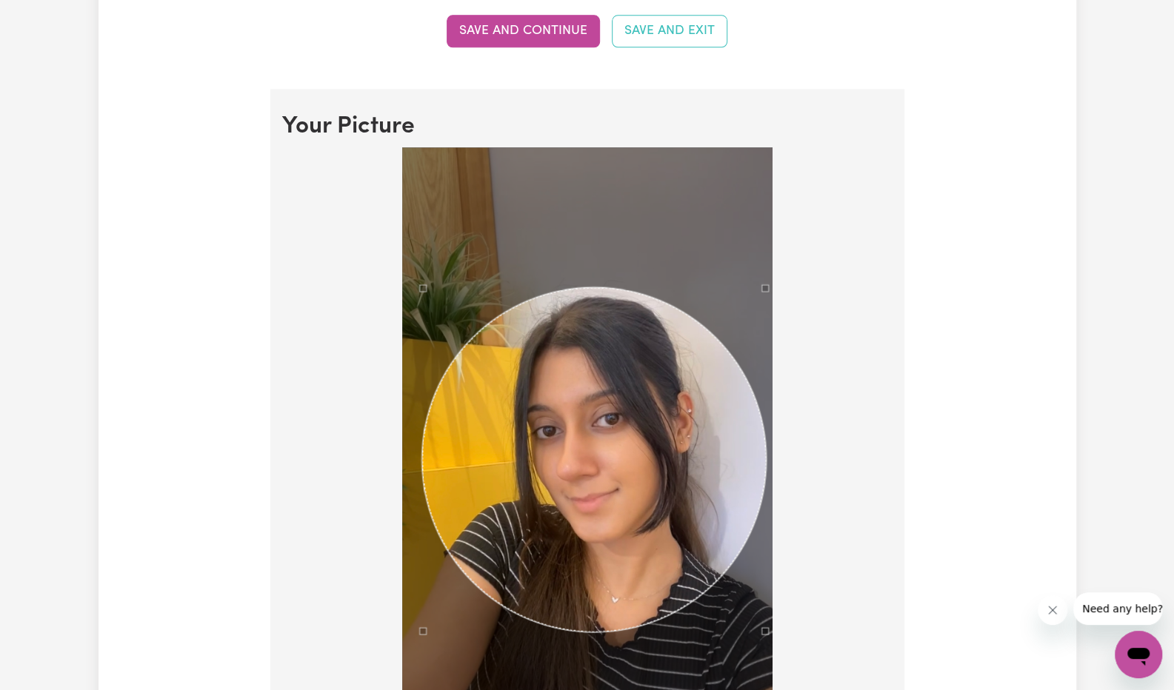
click at [641, 519] on div "Use the arrow keys to move the crop selection area" at bounding box center [594, 459] width 344 height 344
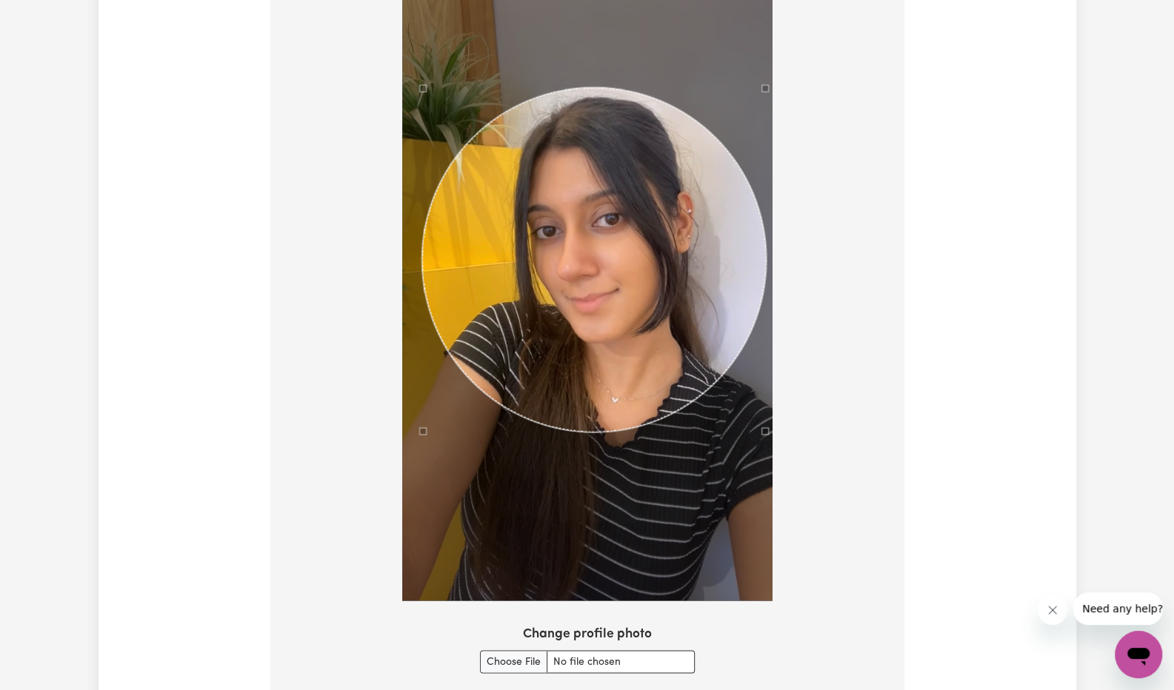
scroll to position [1246, 0]
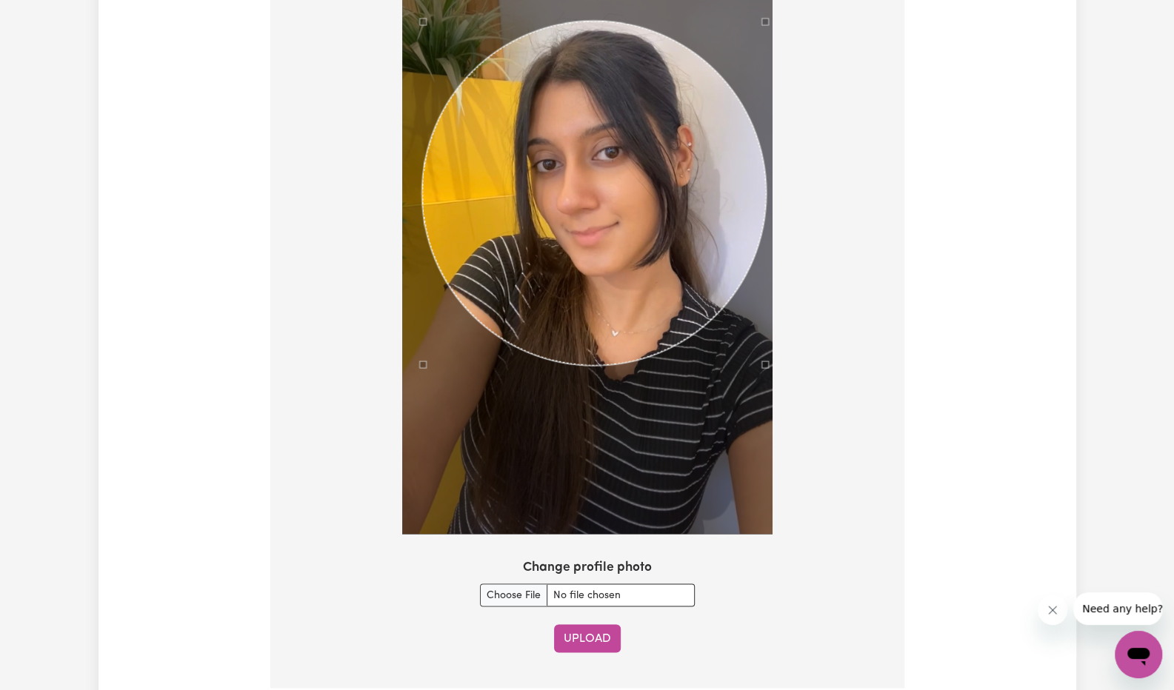
click at [598, 634] on button "Upload" at bounding box center [587, 638] width 67 height 28
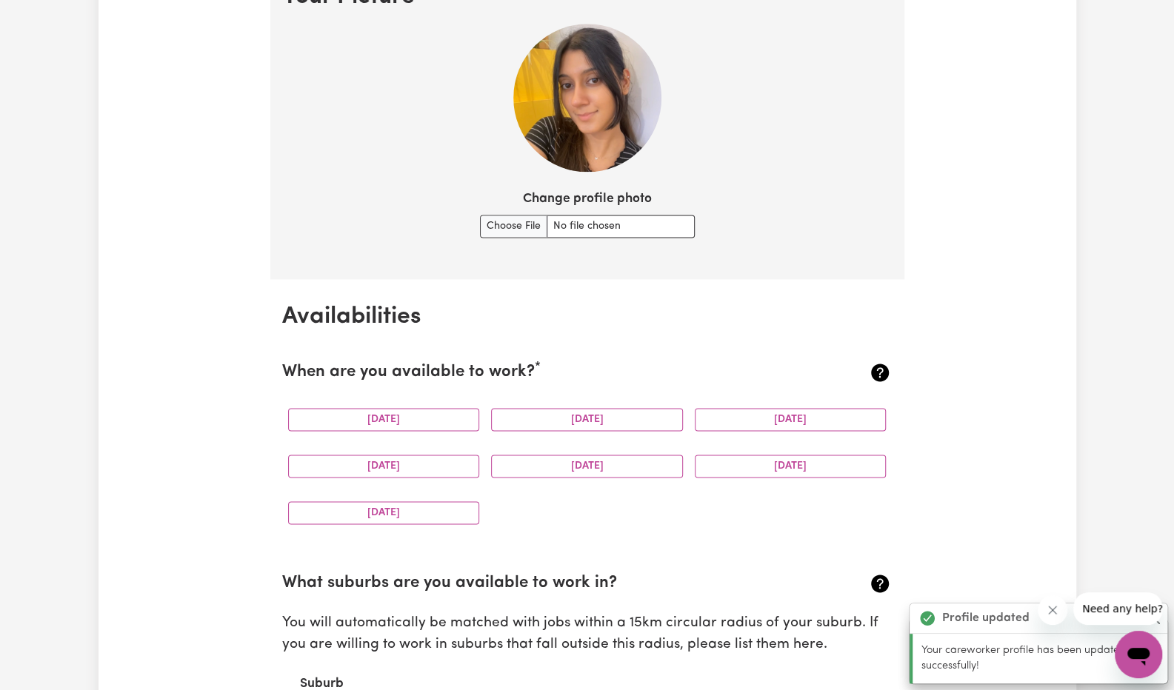
scroll to position [1139, 0]
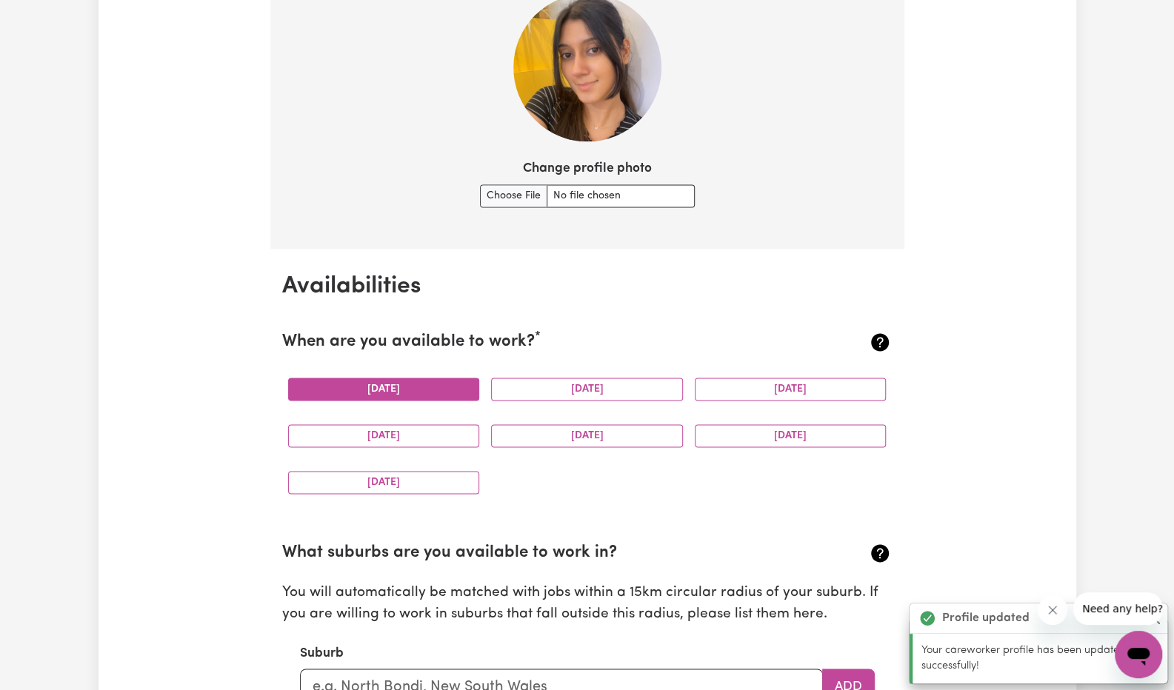
click at [395, 389] on button "[DATE]" at bounding box center [384, 389] width 192 height 23
click at [405, 437] on button "[DATE]" at bounding box center [384, 435] width 192 height 23
click at [430, 491] on div "[DATE]" at bounding box center [384, 482] width 204 height 47
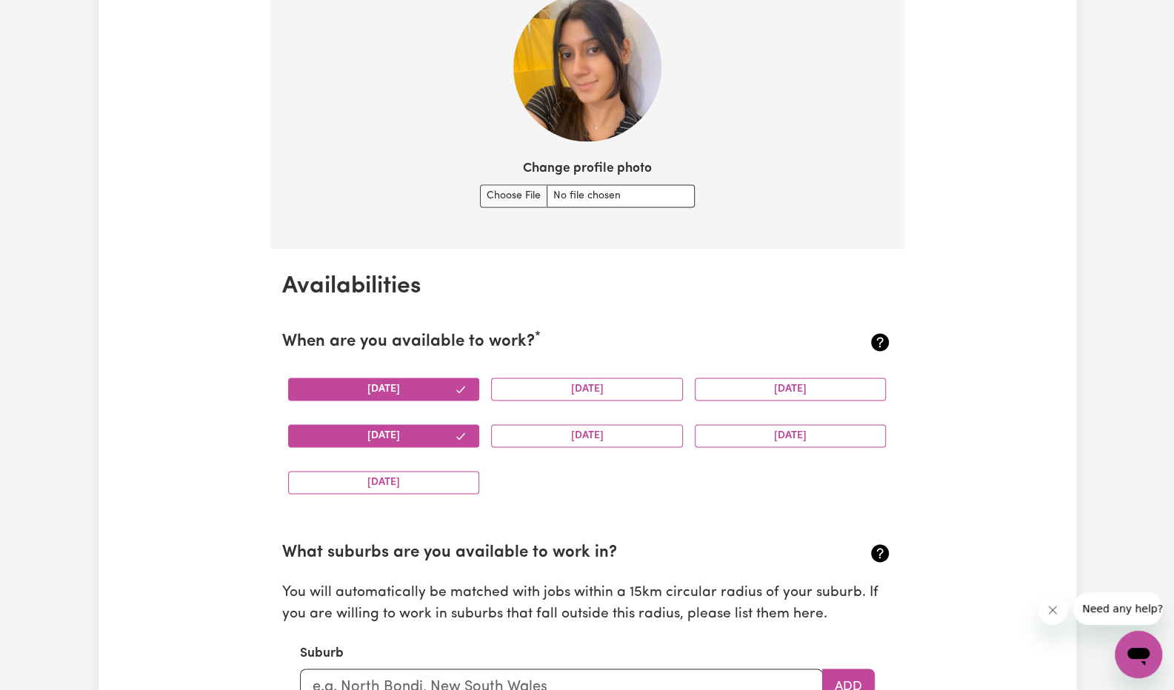
click at [535, 452] on div "[DATE]" at bounding box center [587, 435] width 204 height 47
click at [541, 447] on div "[DATE]" at bounding box center [587, 435] width 204 height 47
click at [559, 438] on button "[DATE]" at bounding box center [587, 435] width 192 height 23
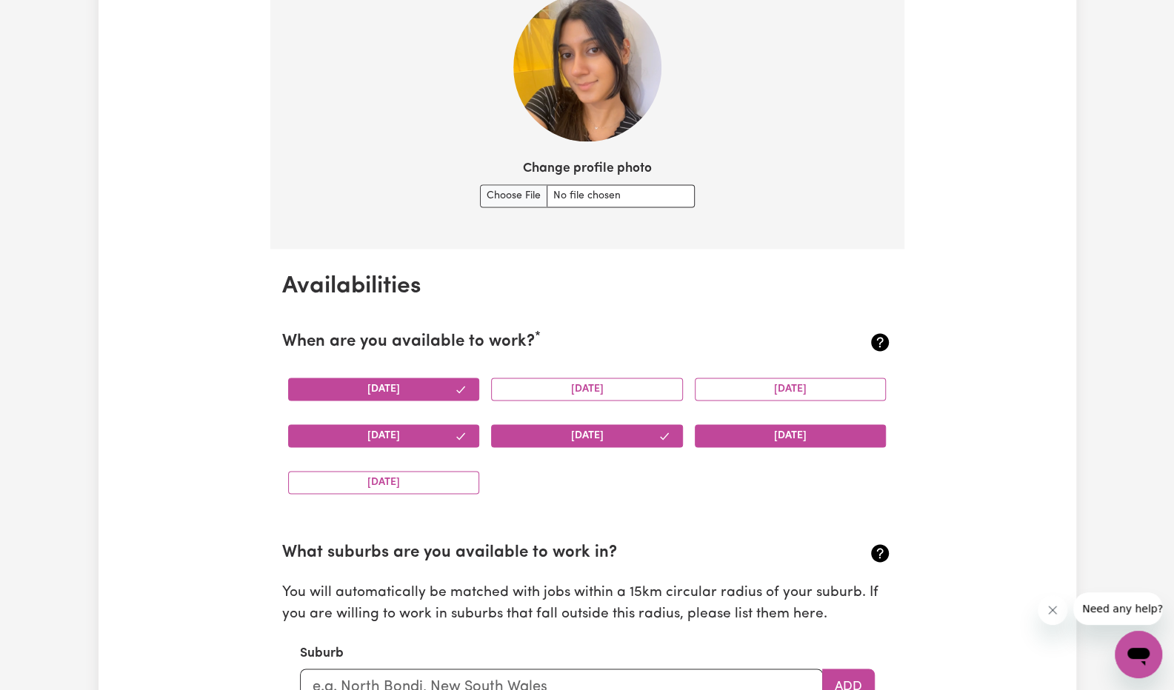
click at [744, 430] on button "[DATE]" at bounding box center [791, 435] width 192 height 23
click at [755, 398] on button "[DATE]" at bounding box center [791, 389] width 192 height 23
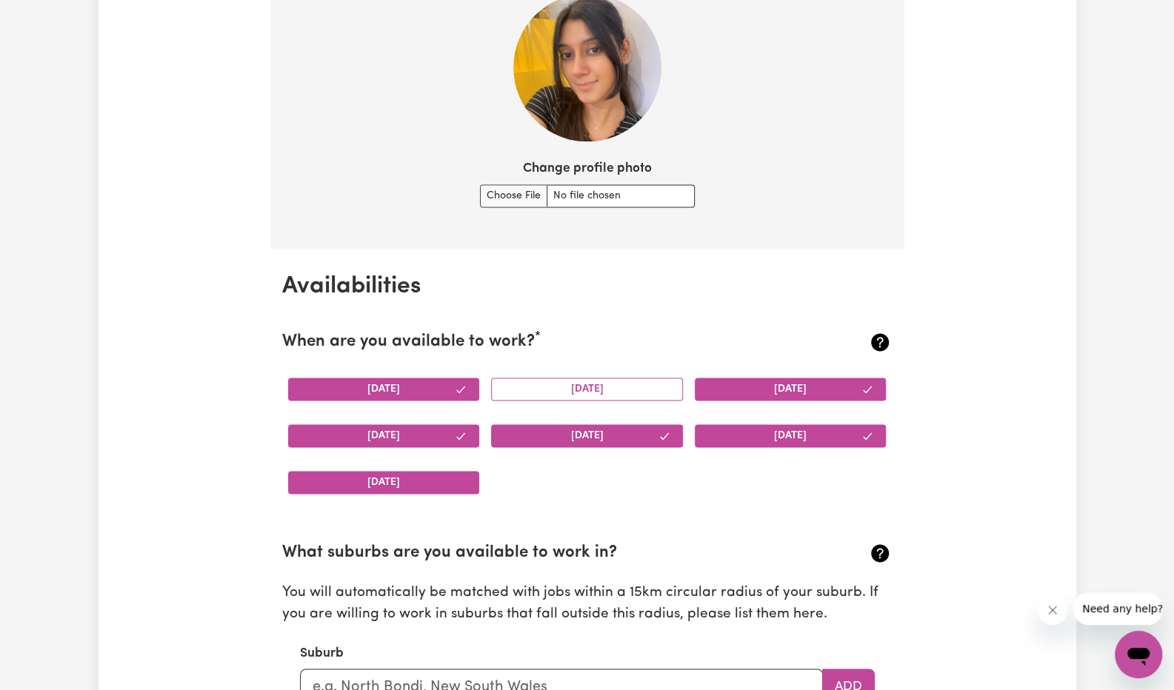
click at [450, 487] on button "[DATE]" at bounding box center [384, 482] width 192 height 23
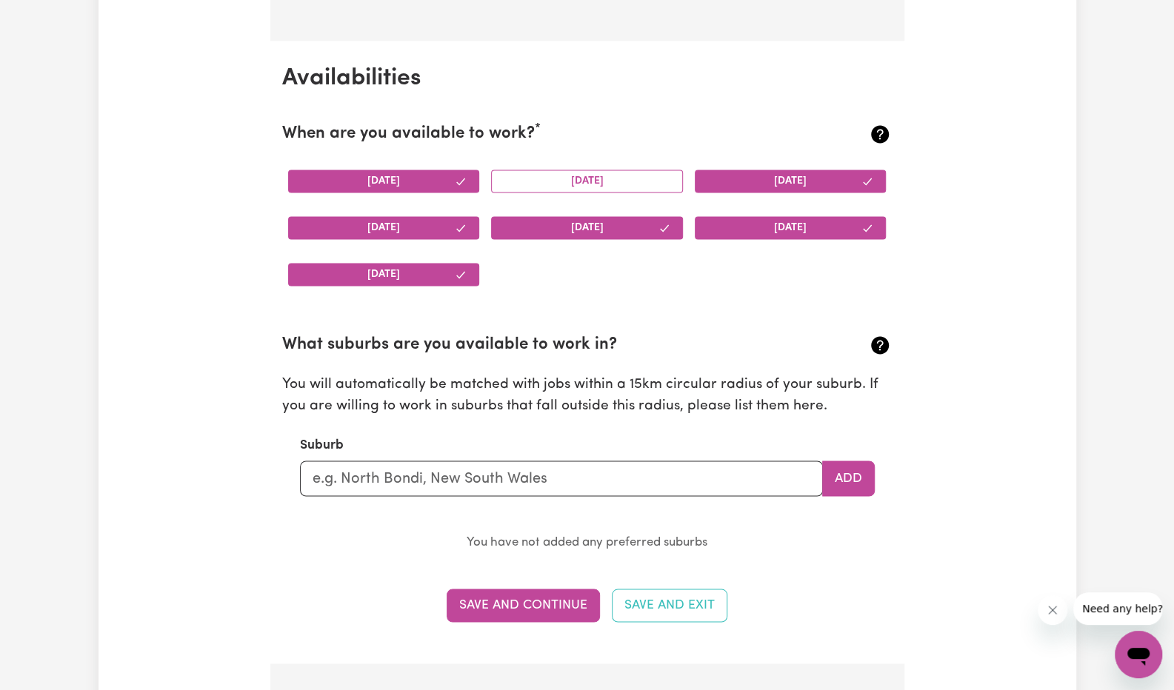
scroll to position [1346, 0]
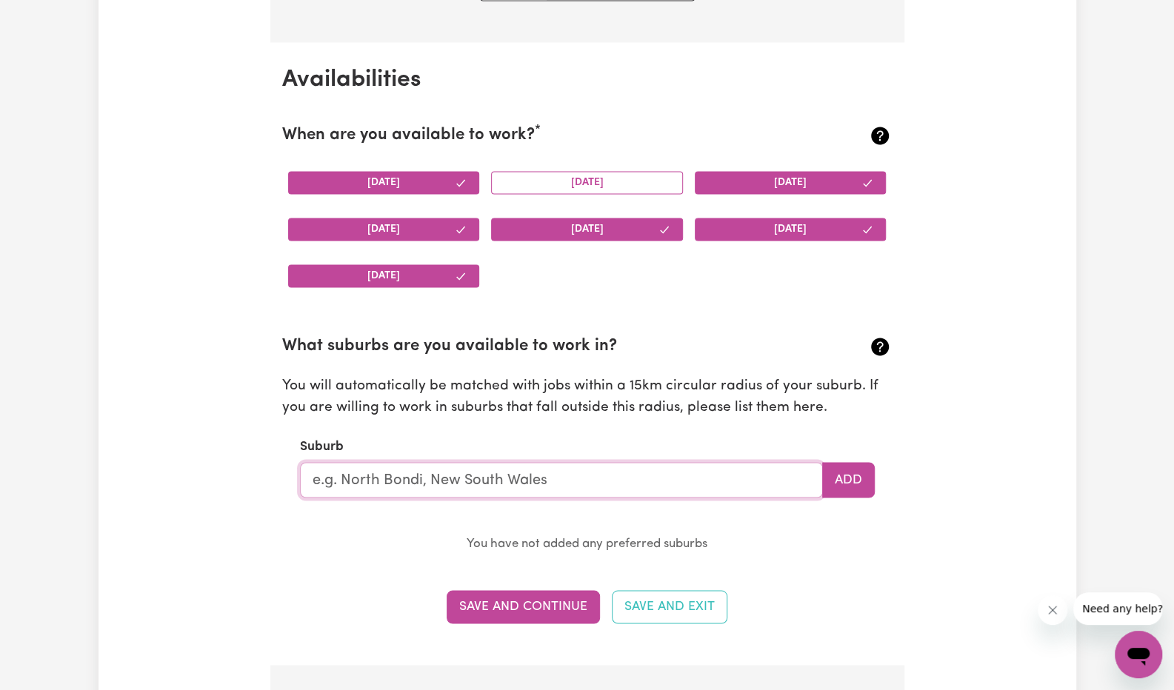
click at [699, 483] on input "text" at bounding box center [561, 480] width 523 height 36
type input "Hawthorn"
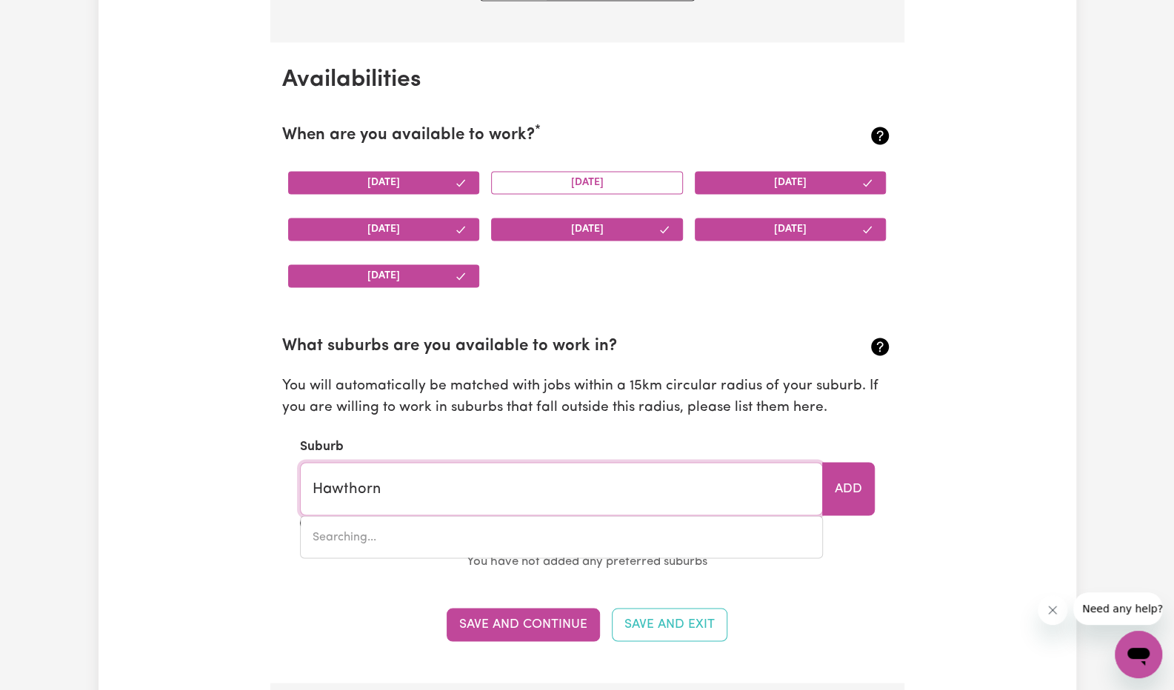
type input "[GEOGRAPHIC_DATA], [GEOGRAPHIC_DATA], 5062"
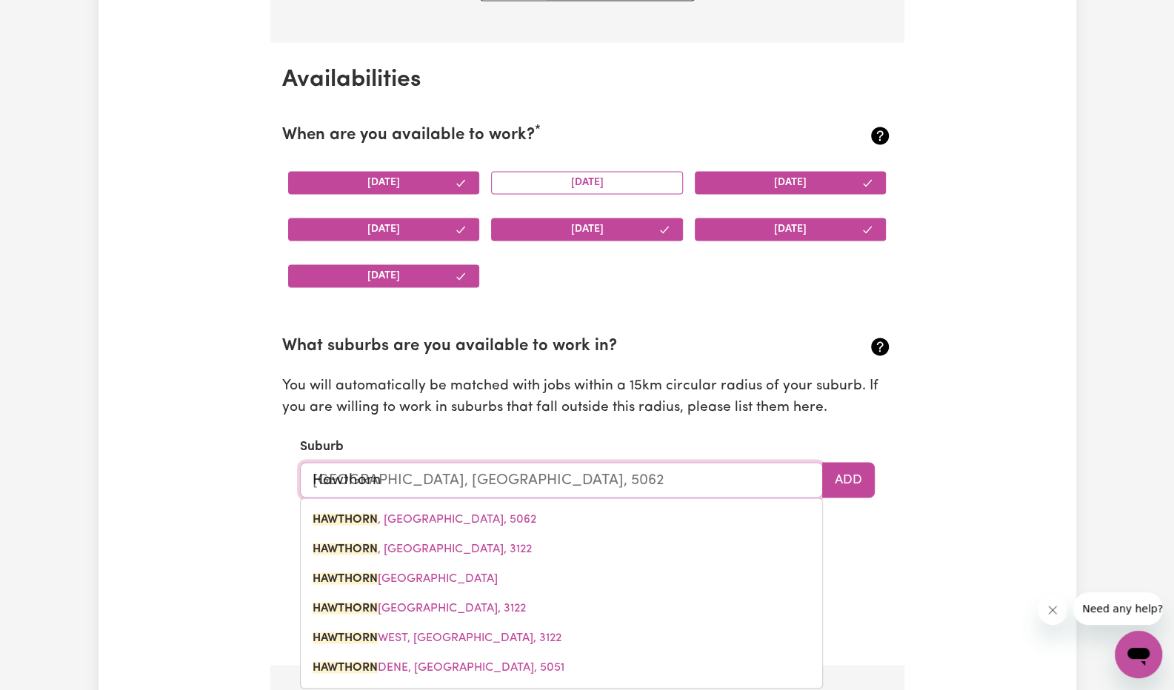
drag, startPoint x: 535, startPoint y: 478, endPoint x: 238, endPoint y: 478, distance: 296.2
click at [238, 478] on div "Update Profile 1 2 3 4 5 Step 1 : Personal Details Let potential clients know w…" at bounding box center [587, 677] width 978 height 3858
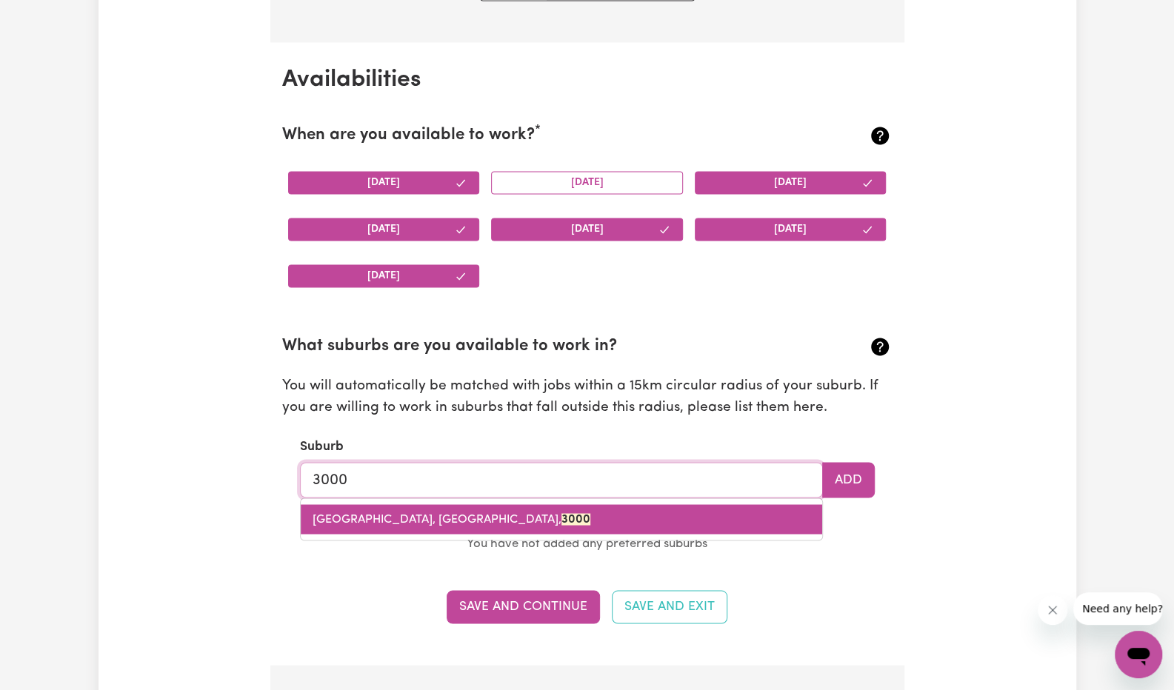
click at [385, 523] on span "[GEOGRAPHIC_DATA], [GEOGRAPHIC_DATA], 3000" at bounding box center [452, 519] width 278 height 12
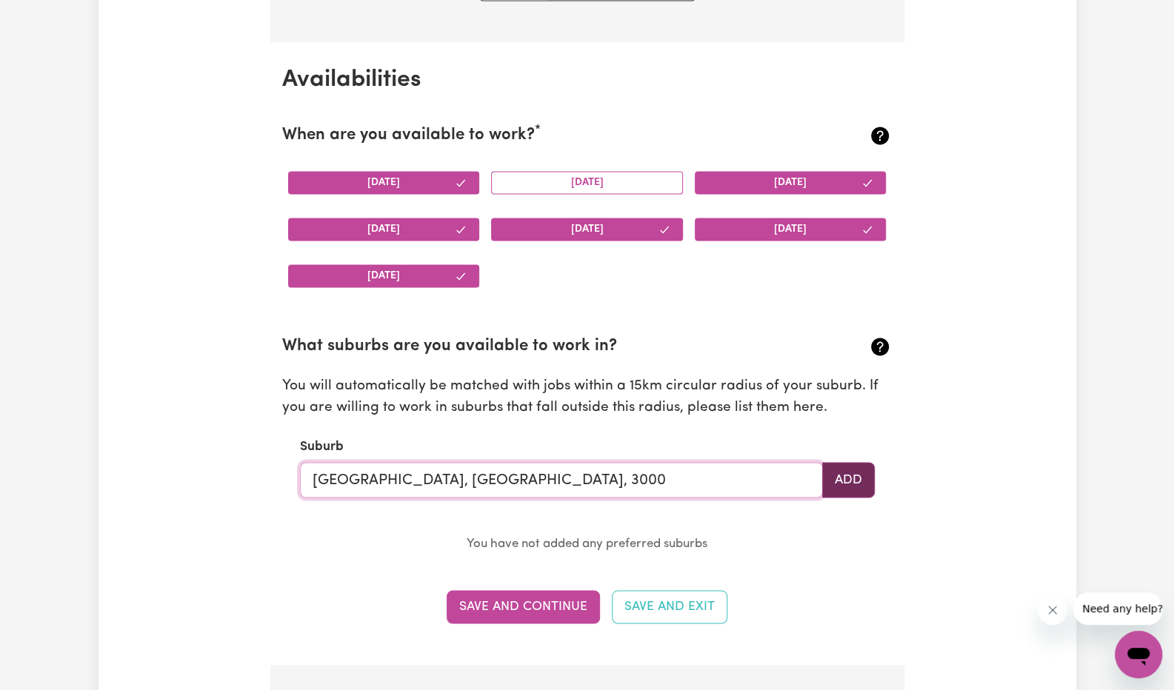
type input "[GEOGRAPHIC_DATA], [GEOGRAPHIC_DATA], 3000"
click at [851, 470] on button "Add" at bounding box center [848, 480] width 53 height 36
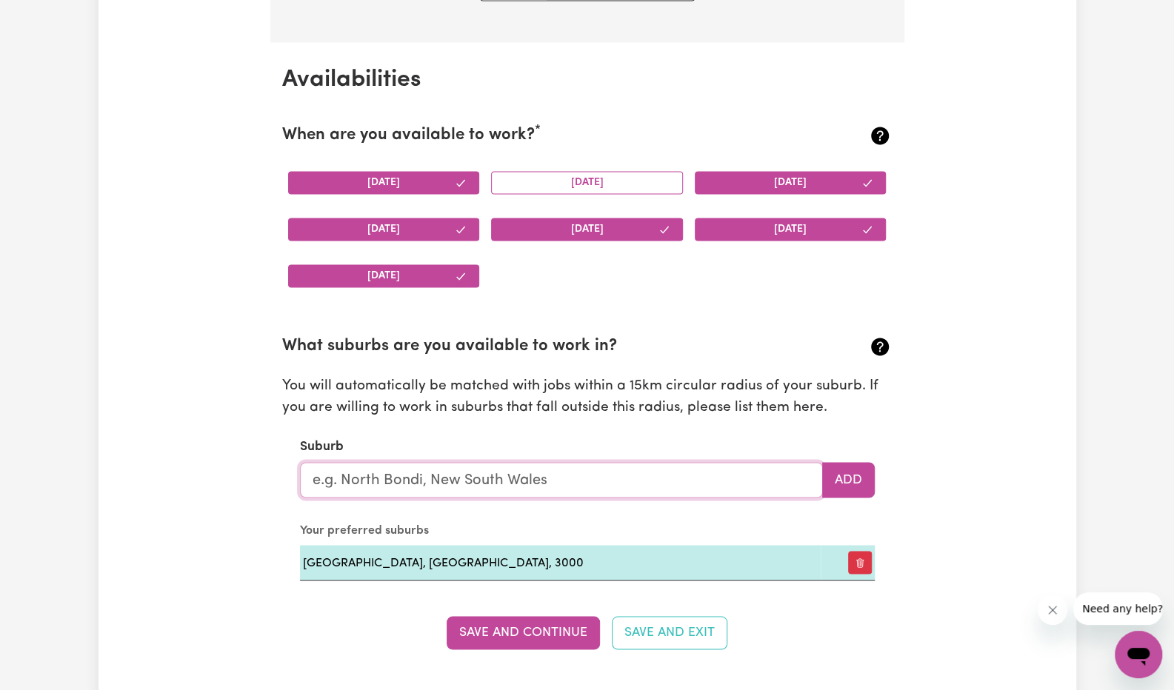
click at [575, 470] on input "text" at bounding box center [561, 480] width 523 height 36
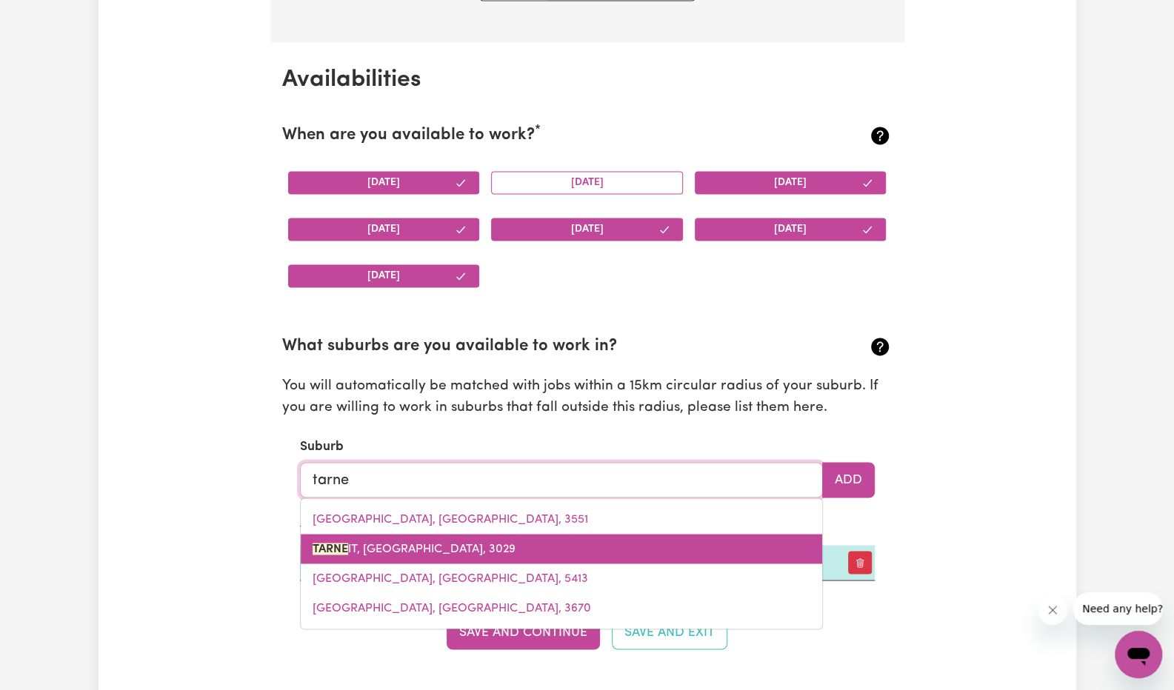
click at [353, 543] on span "[GEOGRAPHIC_DATA]" at bounding box center [414, 549] width 203 height 12
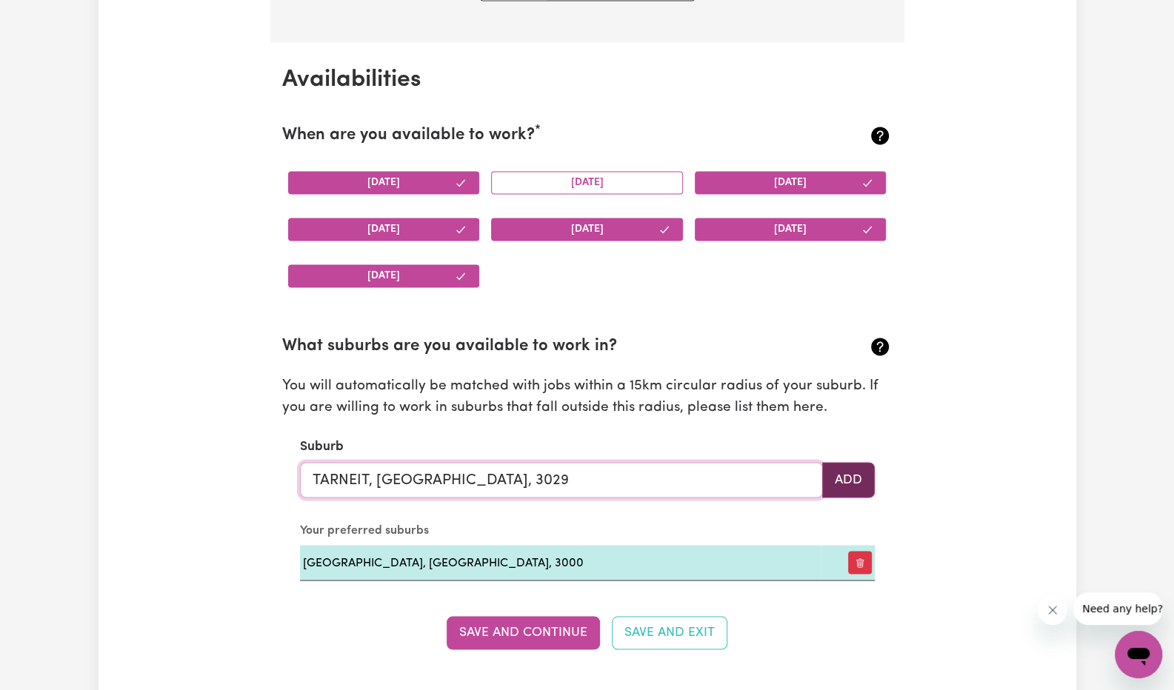
type input "TARNEIT, [GEOGRAPHIC_DATA], 3029"
click at [858, 485] on button "Add" at bounding box center [848, 480] width 53 height 36
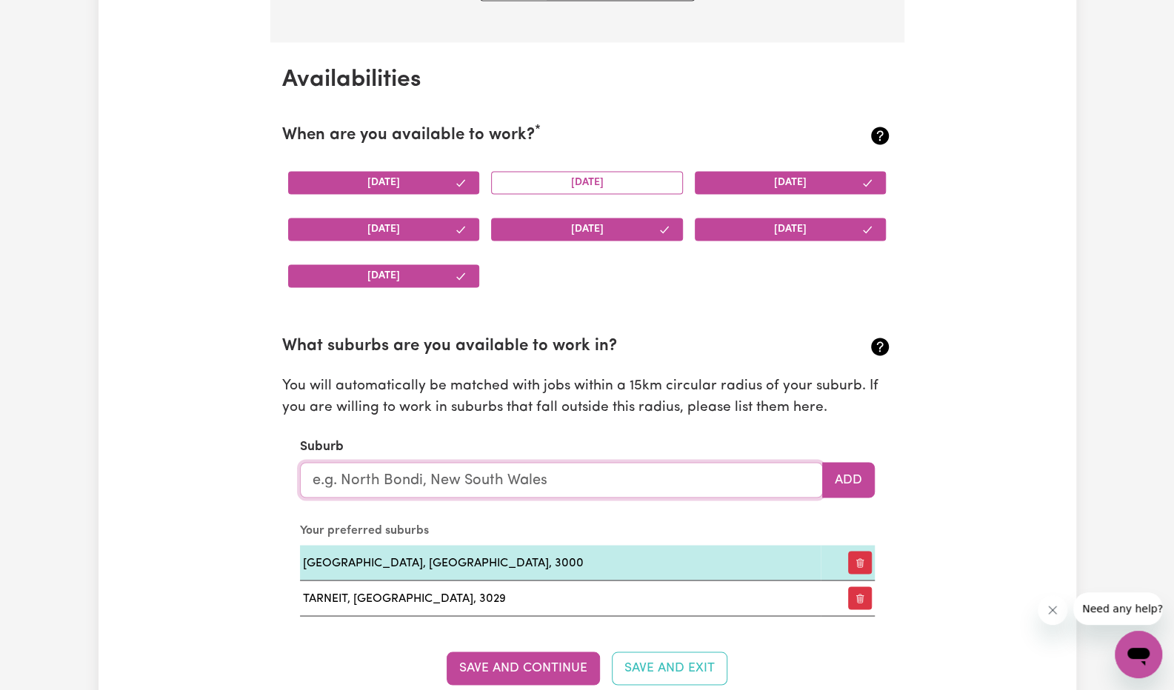
click at [541, 483] on input "text" at bounding box center [561, 480] width 523 height 36
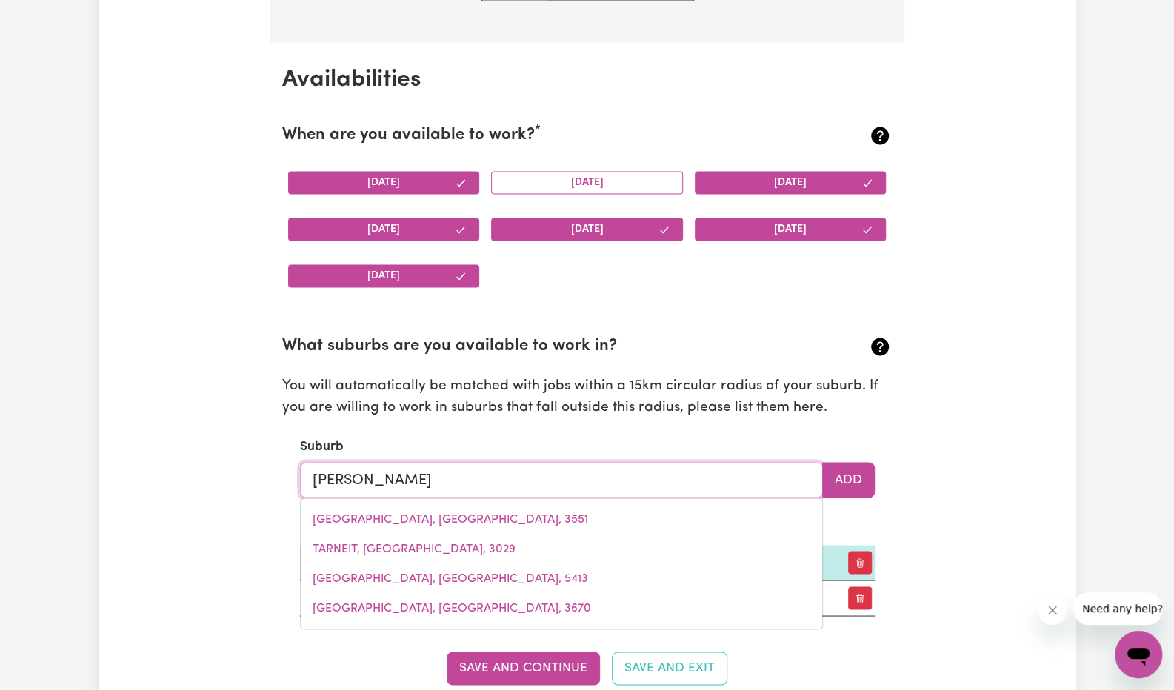
type input "[PERSON_NAME]"
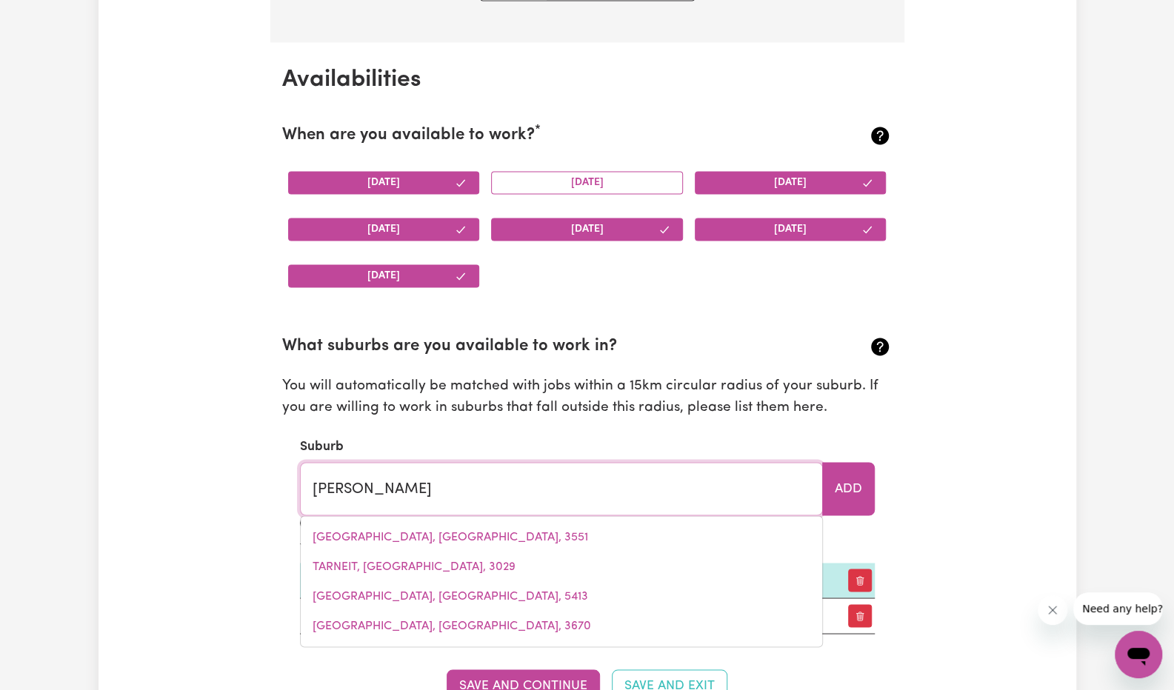
type input "hoppeRS CROSSING, [GEOGRAPHIC_DATA], 3029"
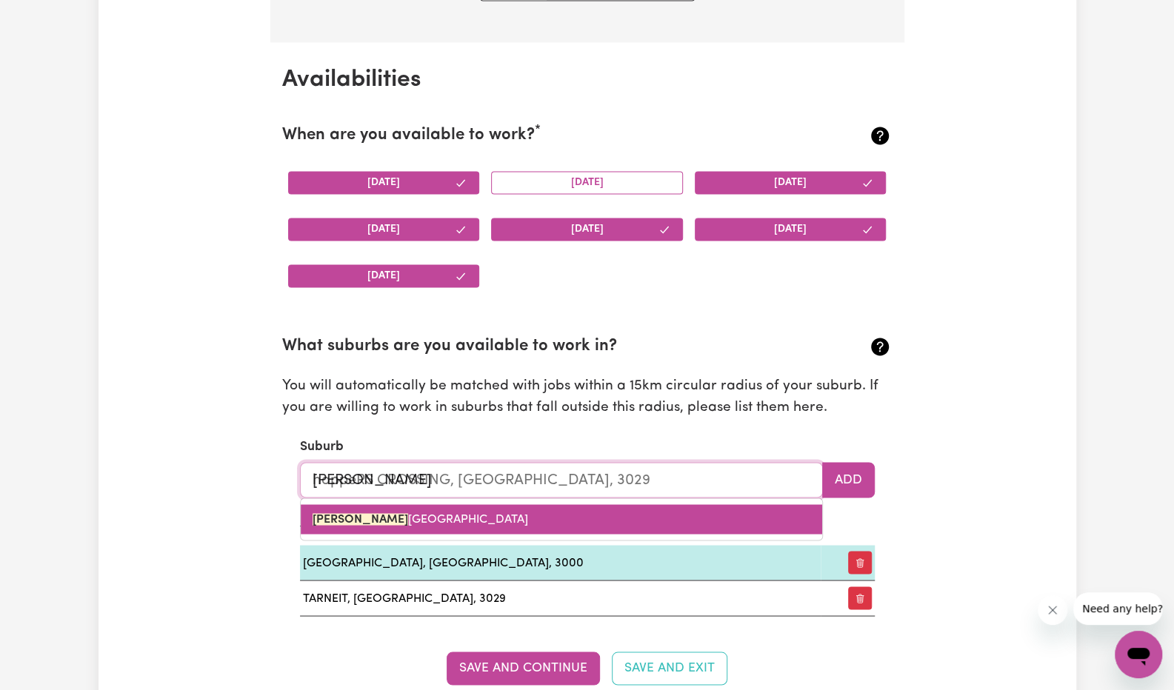
click at [512, 510] on link "[PERSON_NAME][GEOGRAPHIC_DATA]" at bounding box center [561, 519] width 521 height 30
type input "[GEOGRAPHIC_DATA]"
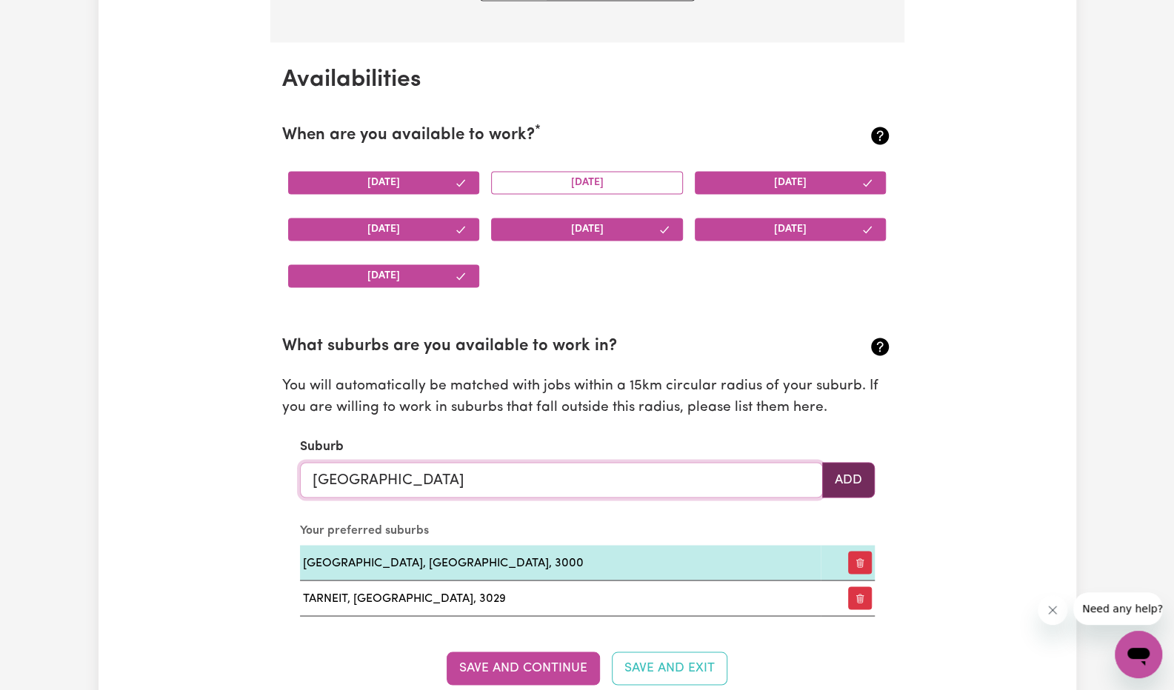
type input "[GEOGRAPHIC_DATA]"
click at [859, 470] on button "Add" at bounding box center [848, 480] width 53 height 36
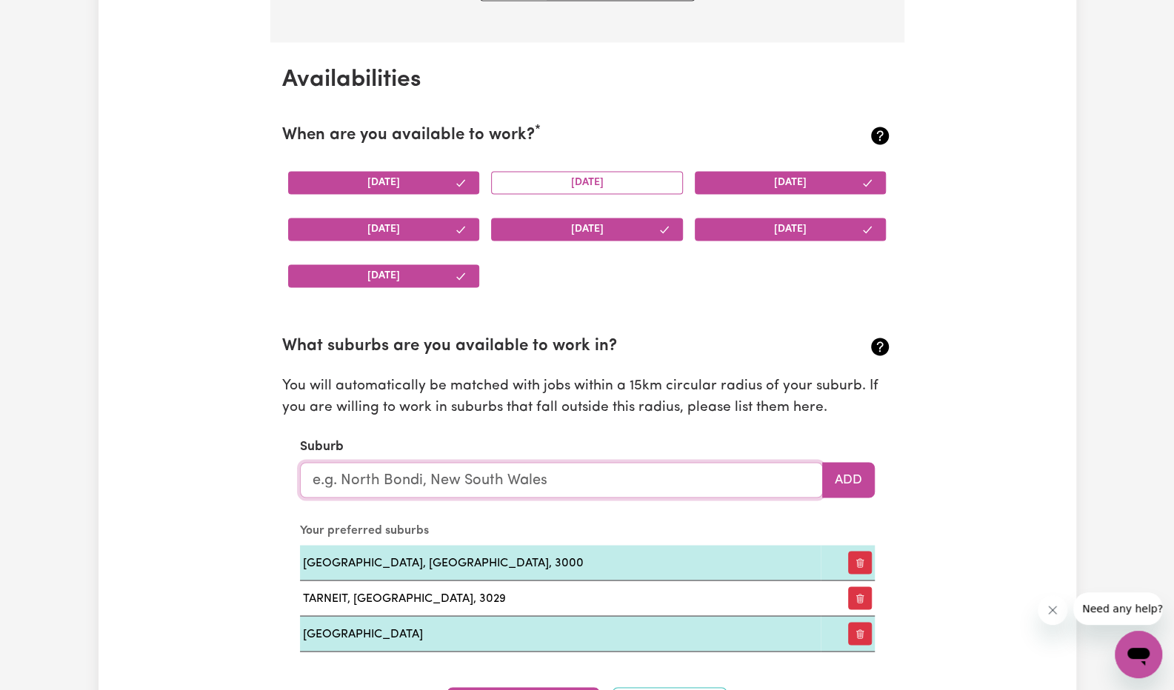
click at [641, 480] on input "text" at bounding box center [561, 480] width 523 height 36
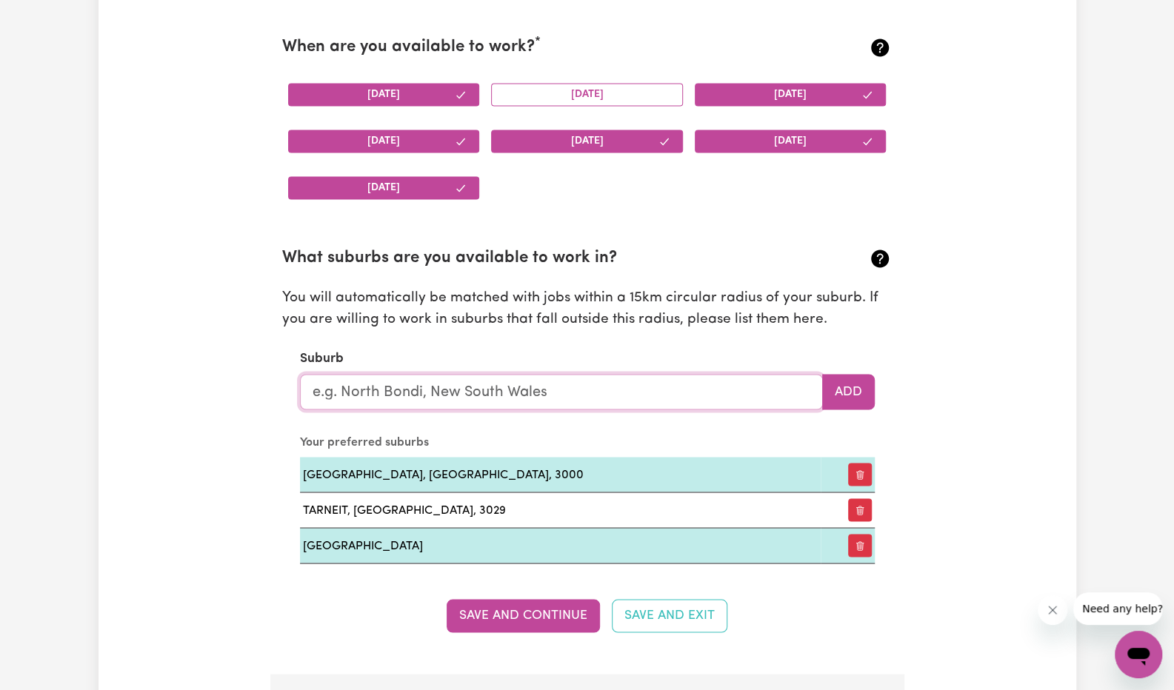
scroll to position [1440, 0]
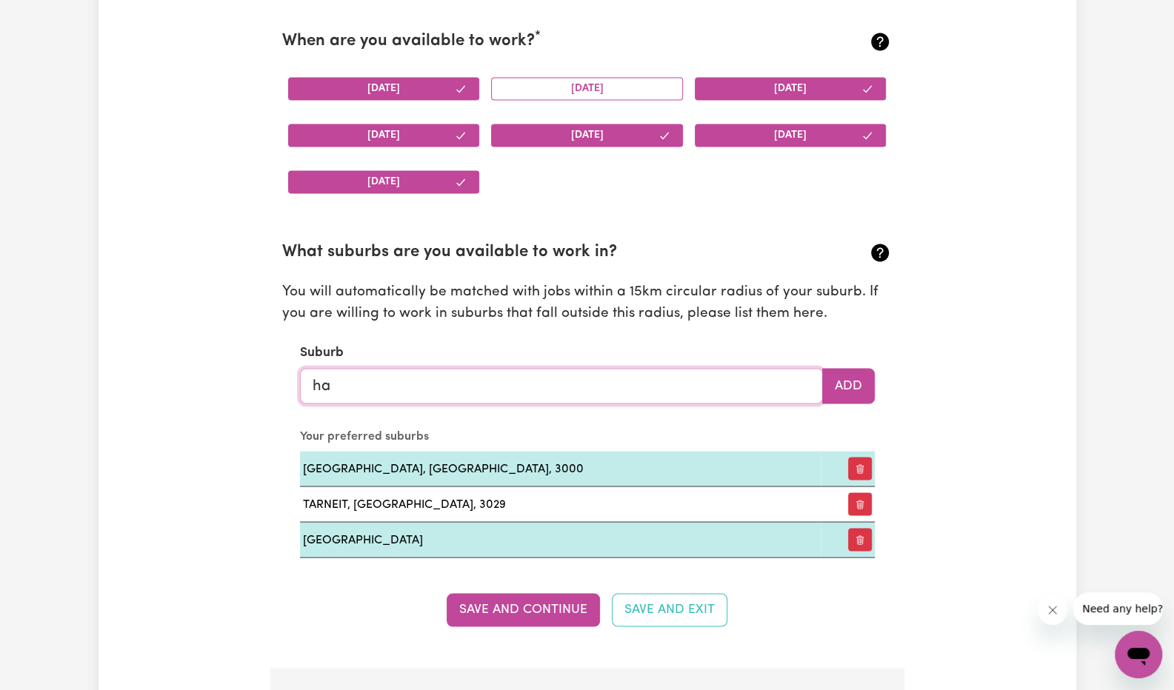
type input "haw"
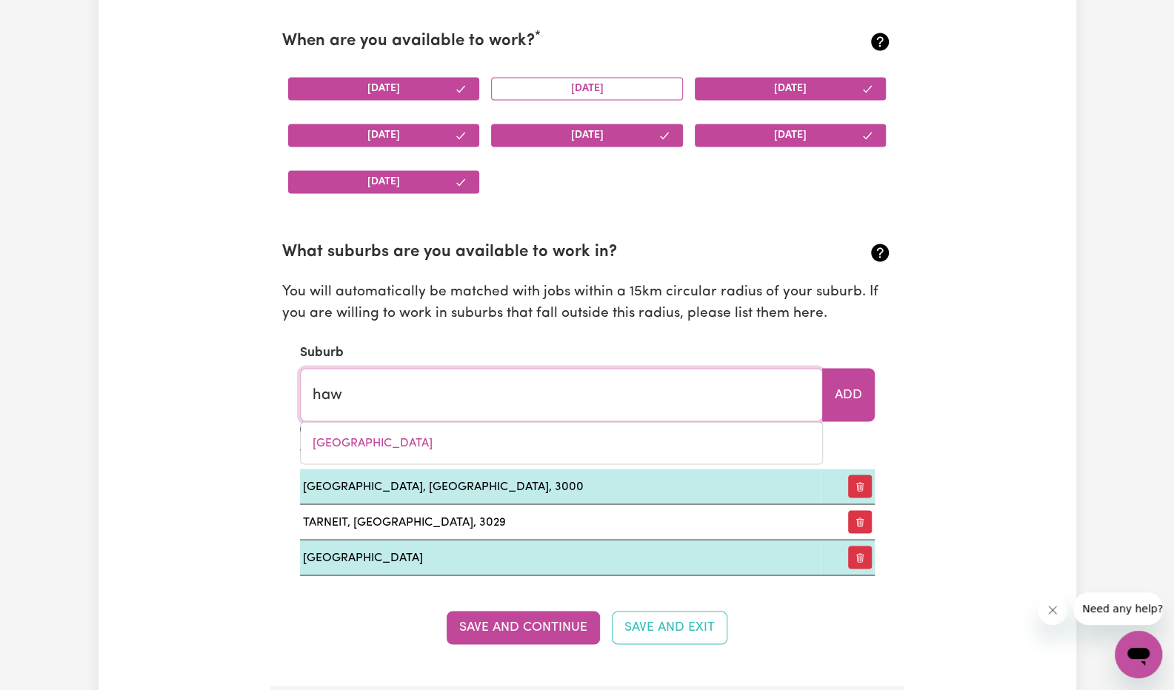
type input "hawKER, [GEOGRAPHIC_DATA], 2614"
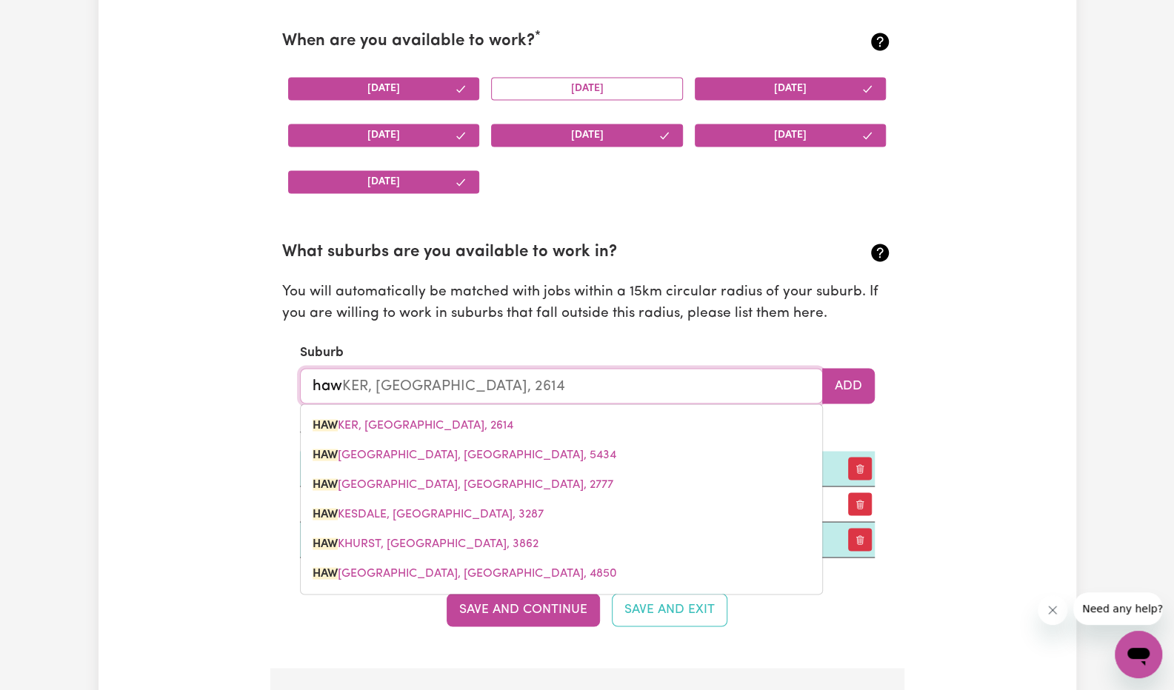
type input "haw"
click at [1041, 369] on div "Update Profile 1 2 3 4 5 Step 1 : Personal Details Let potential clients know w…" at bounding box center [587, 631] width 978 height 3955
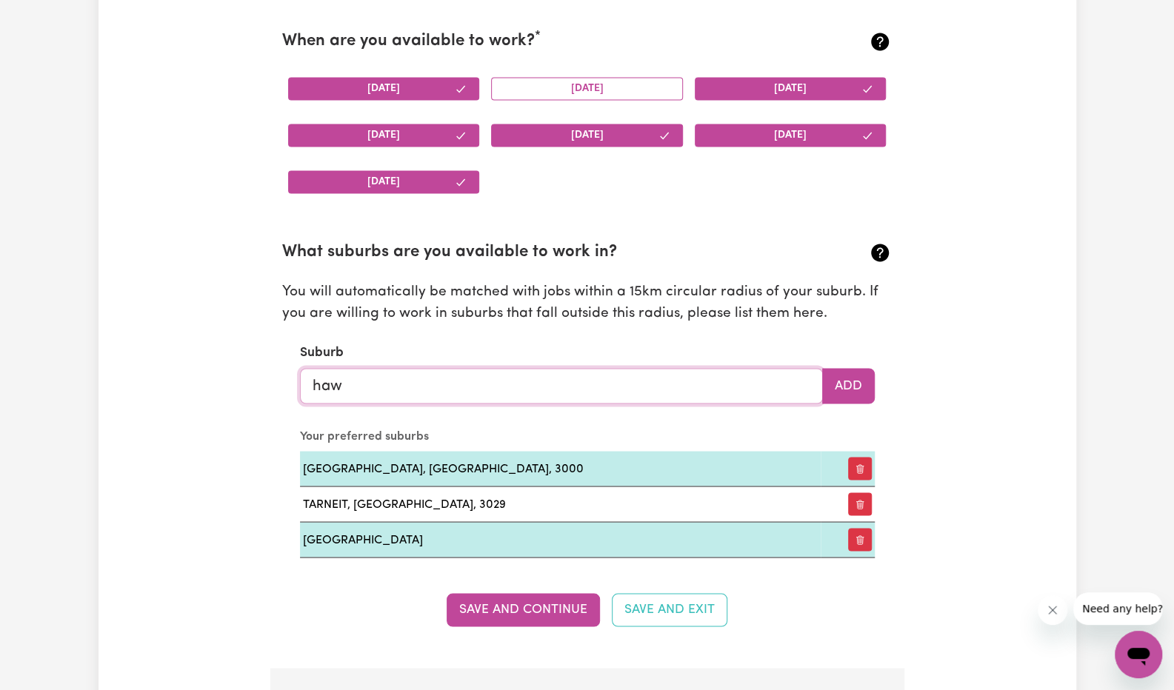
type input "hawKER, [GEOGRAPHIC_DATA], 2614"
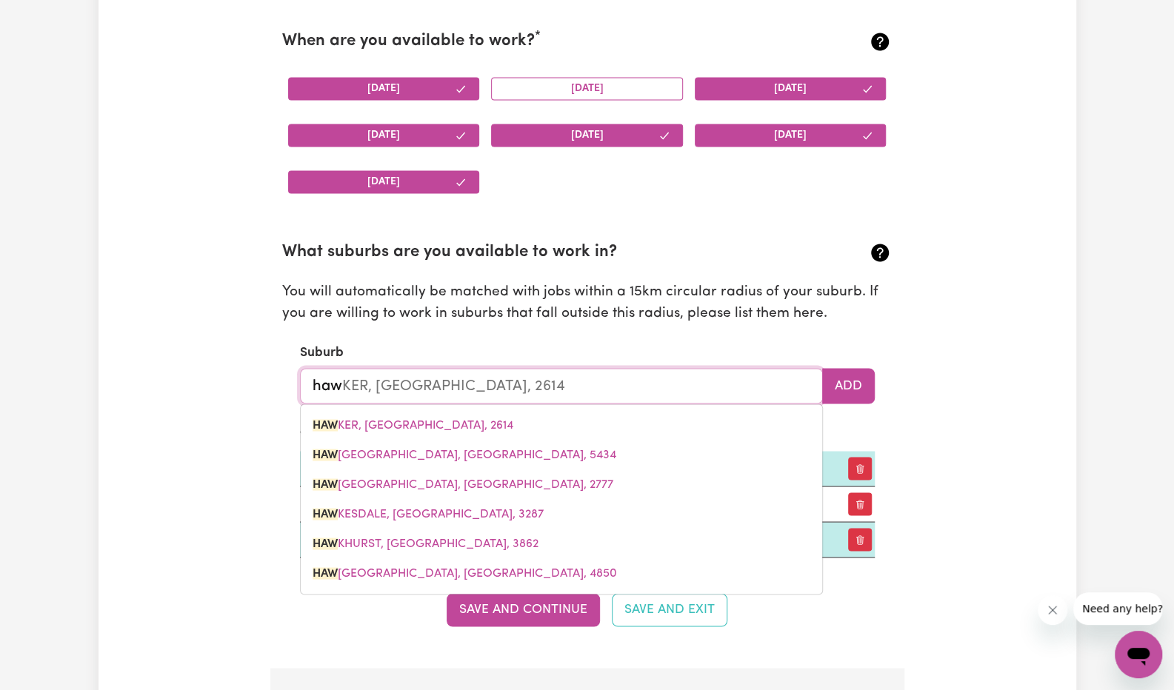
drag, startPoint x: 616, startPoint y: 392, endPoint x: 256, endPoint y: 407, distance: 360.2
click at [256, 407] on div "Update Profile 1 2 3 4 5 Step 1 : Personal Details Let potential clients know w…" at bounding box center [587, 631] width 978 height 3955
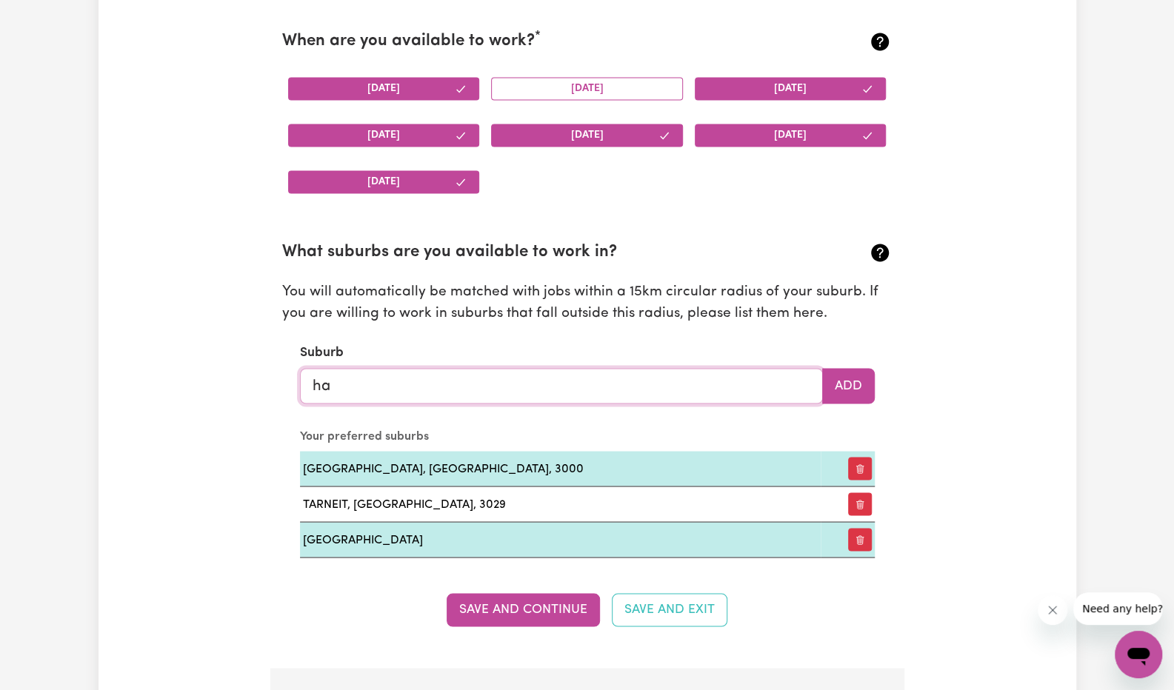
type input "haw"
type input "hawKER, [GEOGRAPHIC_DATA], 2614"
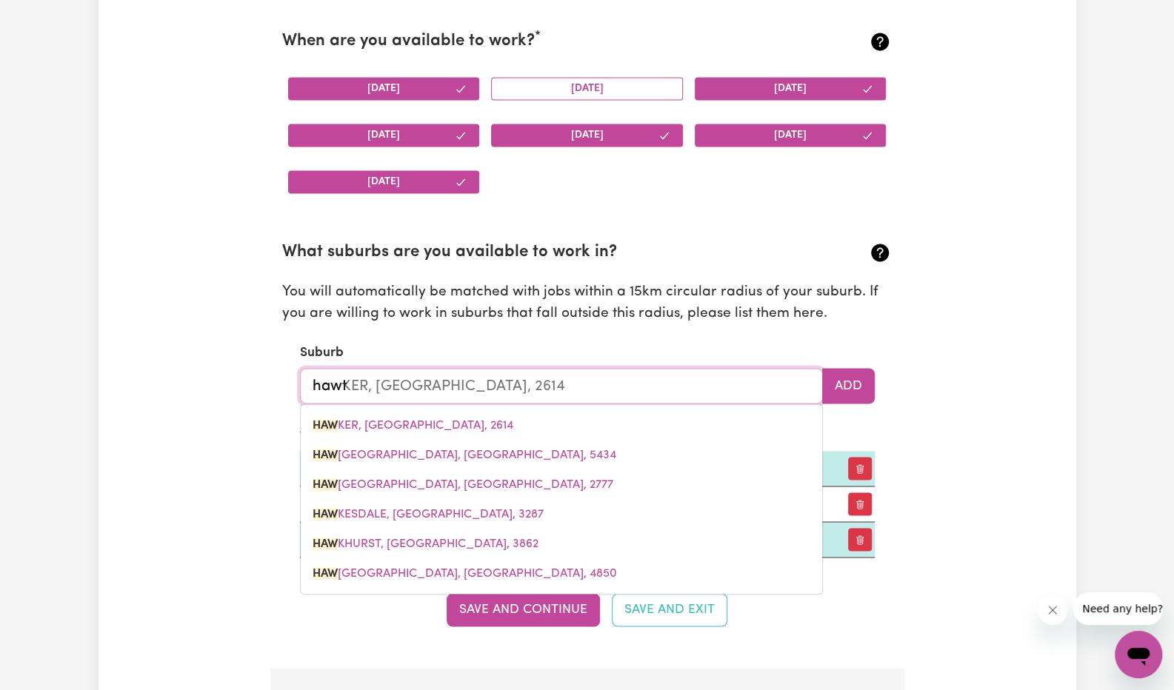
type input "hawth"
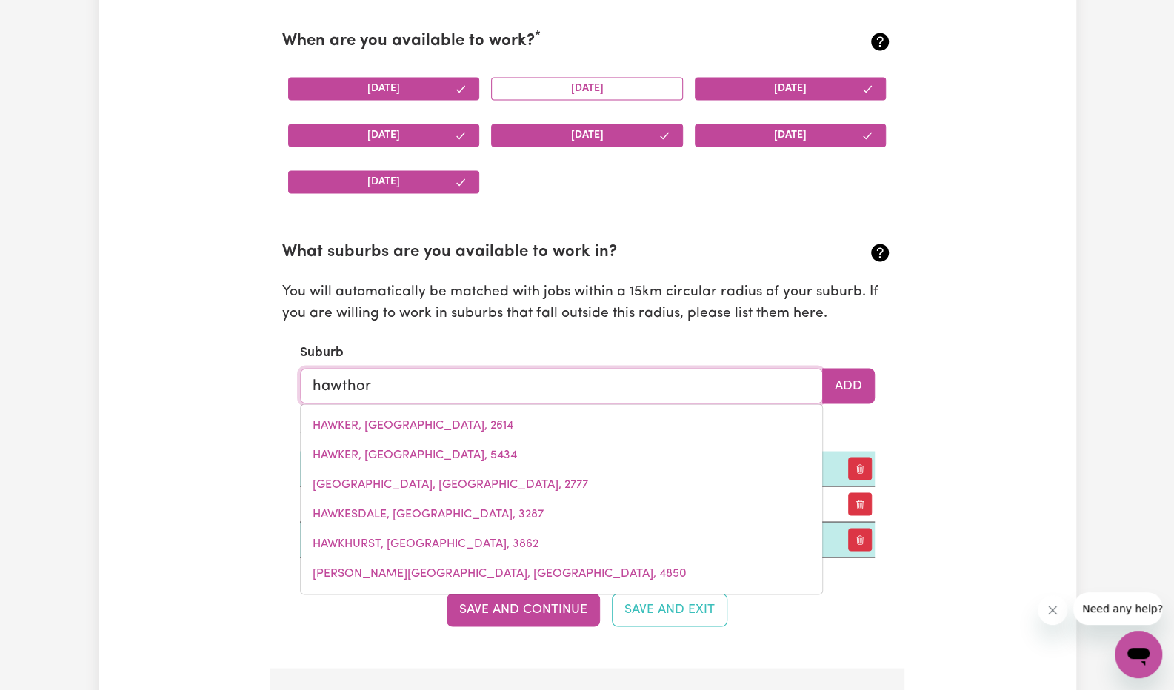
type input "hawthorn"
type input "[GEOGRAPHIC_DATA], [GEOGRAPHIC_DATA], 5062"
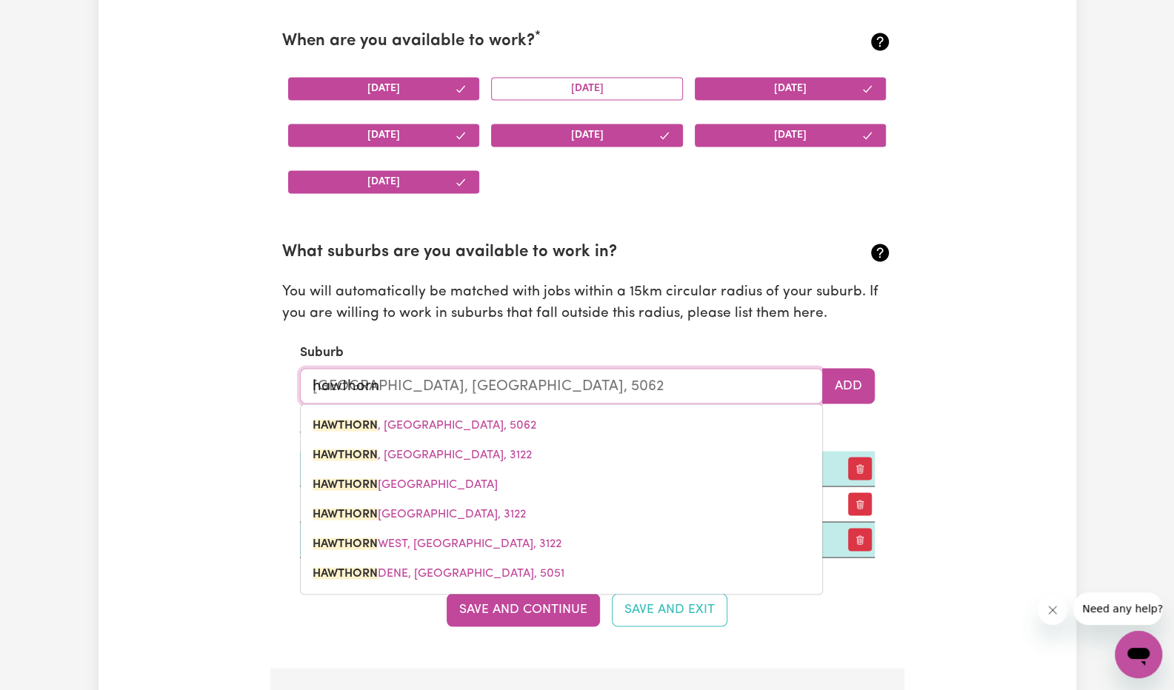
type input "Hawthorn"
type input "[GEOGRAPHIC_DATA], [GEOGRAPHIC_DATA], 5062"
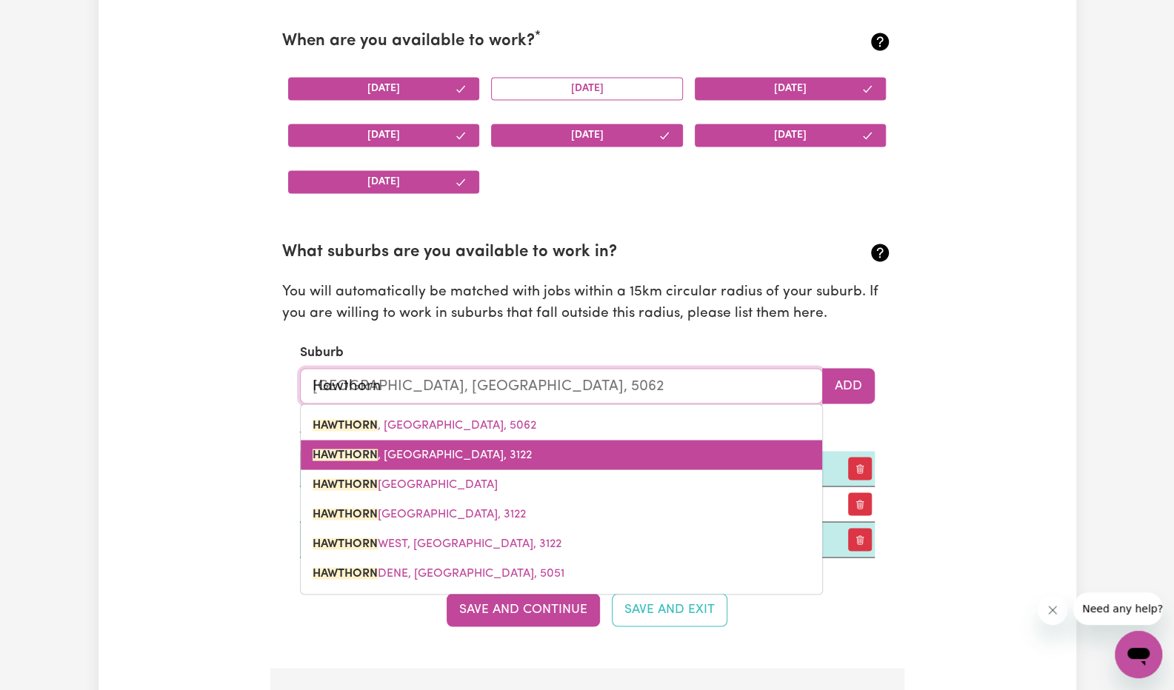
click at [410, 449] on span "HAWTHORN , [GEOGRAPHIC_DATA], 3122" at bounding box center [422, 455] width 219 height 12
type input "HAWTHORN, [GEOGRAPHIC_DATA], 3122"
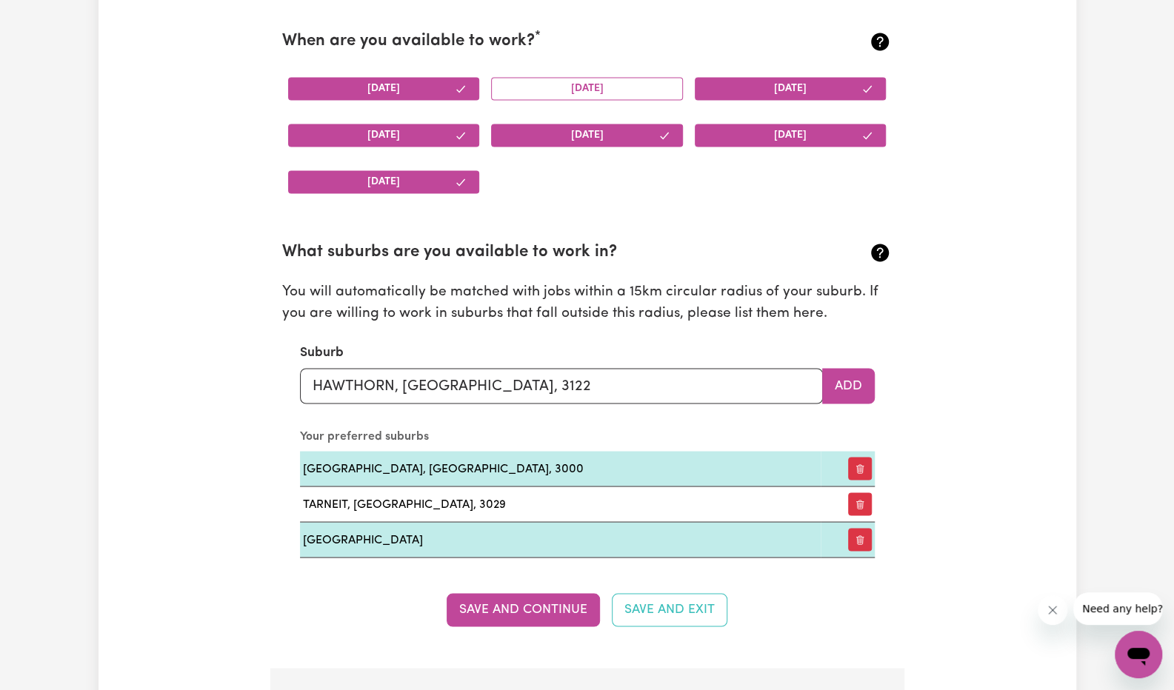
drag, startPoint x: 843, startPoint y: 389, endPoint x: 487, endPoint y: 413, distance: 356.3
click at [487, 413] on section "What suburbs are you available to work in? You will automatically be matched wi…" at bounding box center [587, 387] width 610 height 341
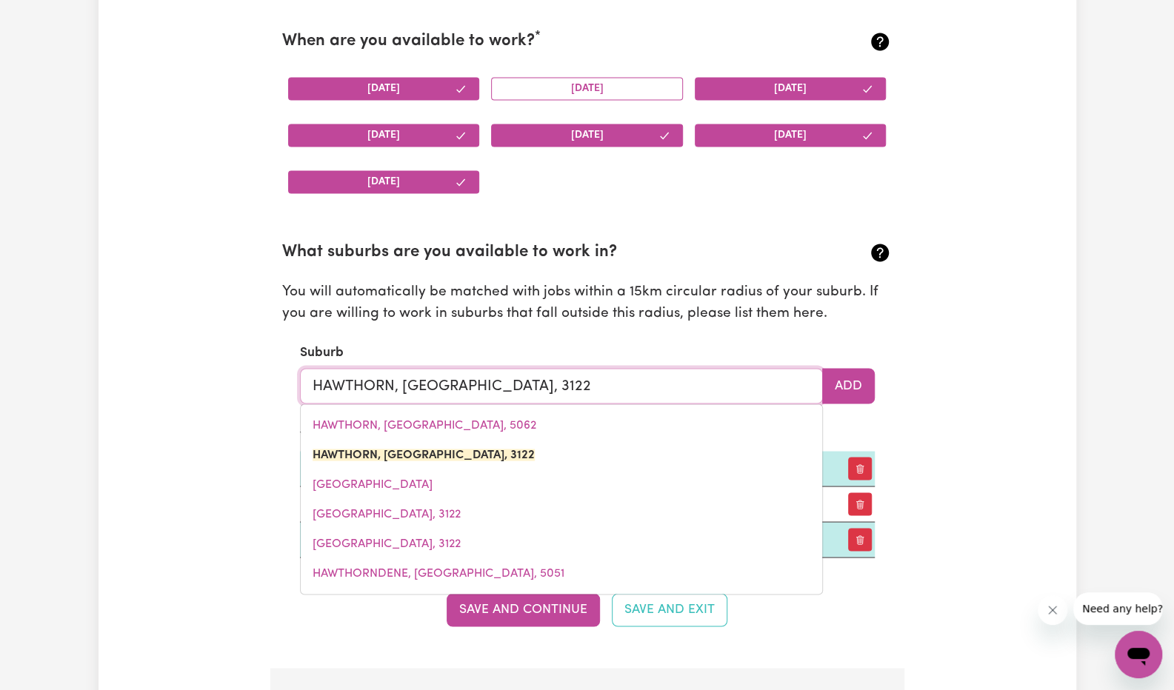
click at [595, 385] on input "HAWTHORN, [GEOGRAPHIC_DATA], 3122" at bounding box center [561, 386] width 523 height 36
drag, startPoint x: 736, startPoint y: 381, endPoint x: 30, endPoint y: 421, distance: 706.9
click at [30, 421] on div "Update Profile 1 2 3 4 5 Step 1 : Personal Details Let potential clients know w…" at bounding box center [587, 631] width 1174 height 4038
type input "werri"
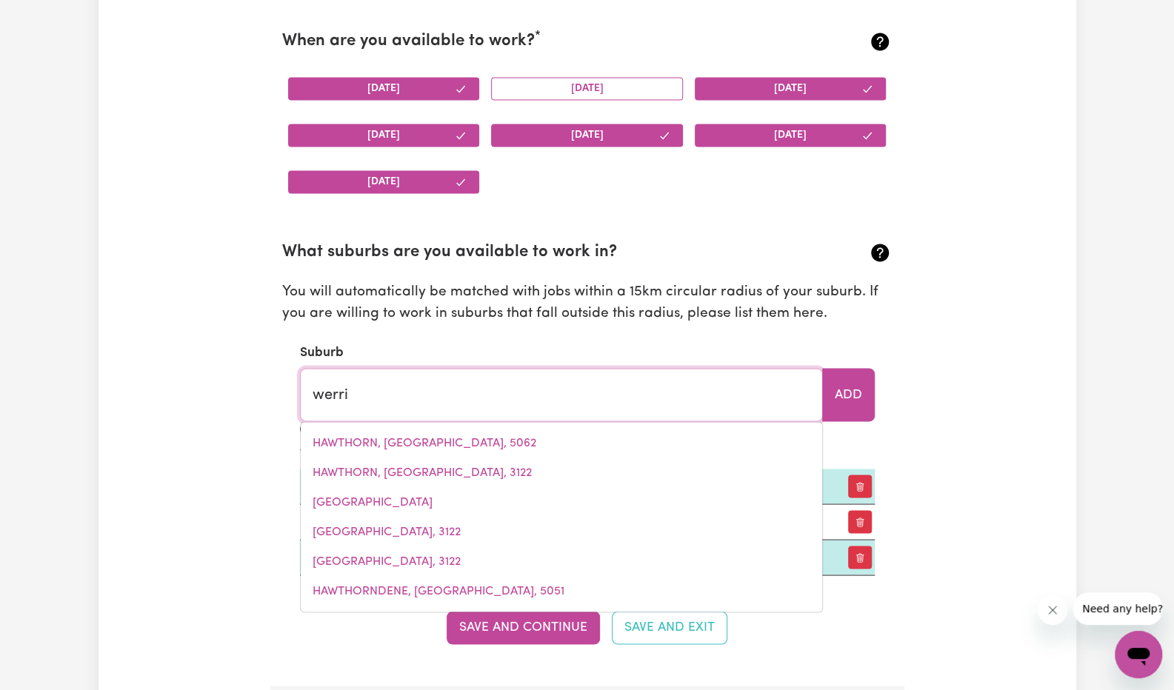
type input "[GEOGRAPHIC_DATA], [GEOGRAPHIC_DATA], 2534"
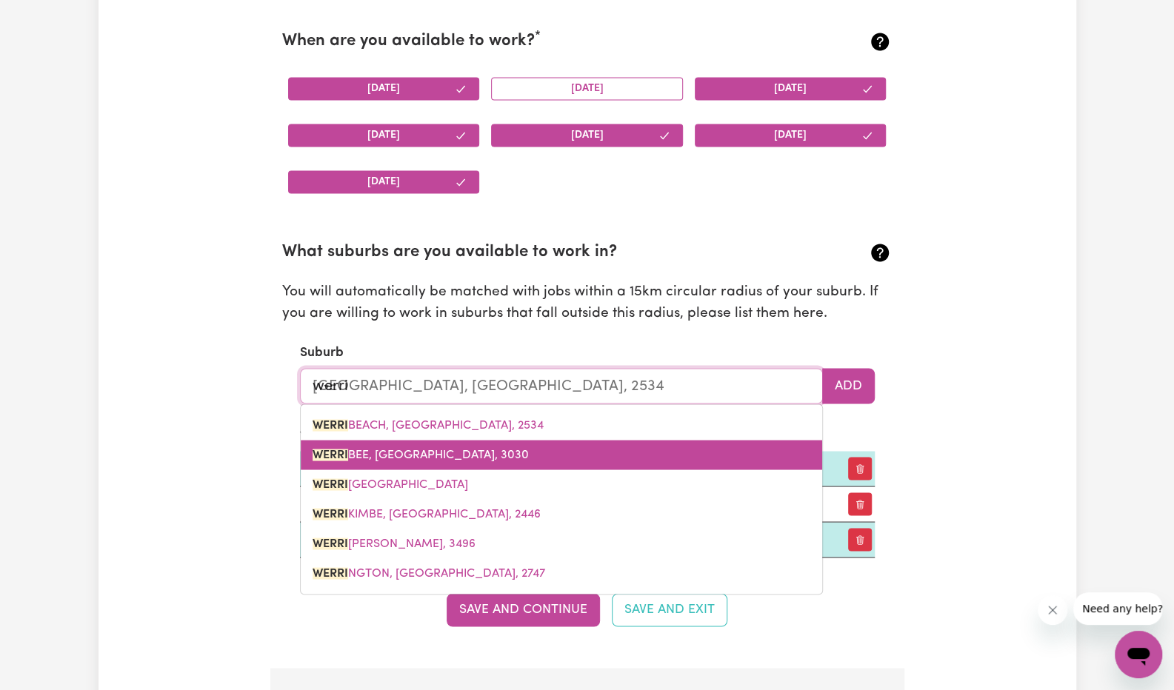
click at [483, 449] on link "WERRI BEE, [GEOGRAPHIC_DATA], 3030" at bounding box center [561, 455] width 521 height 30
type input "WERRIBEE, [GEOGRAPHIC_DATA], 3030"
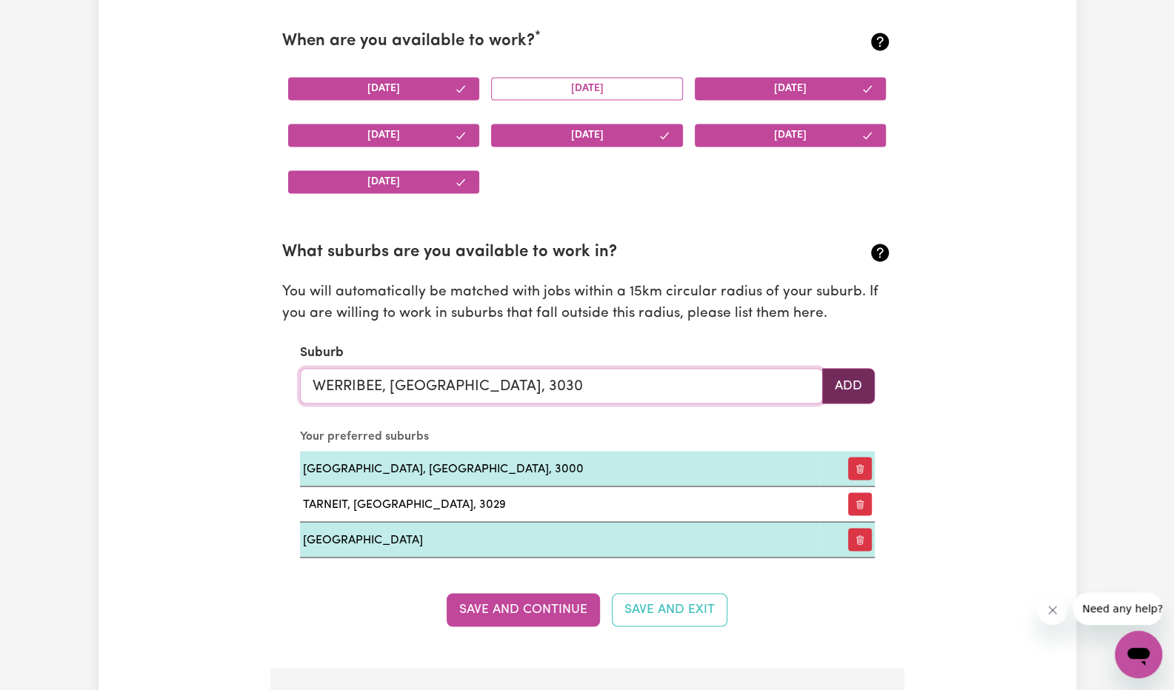
type input "WERRIBEE, [GEOGRAPHIC_DATA], 3030"
click at [857, 384] on button "Add" at bounding box center [848, 386] width 53 height 36
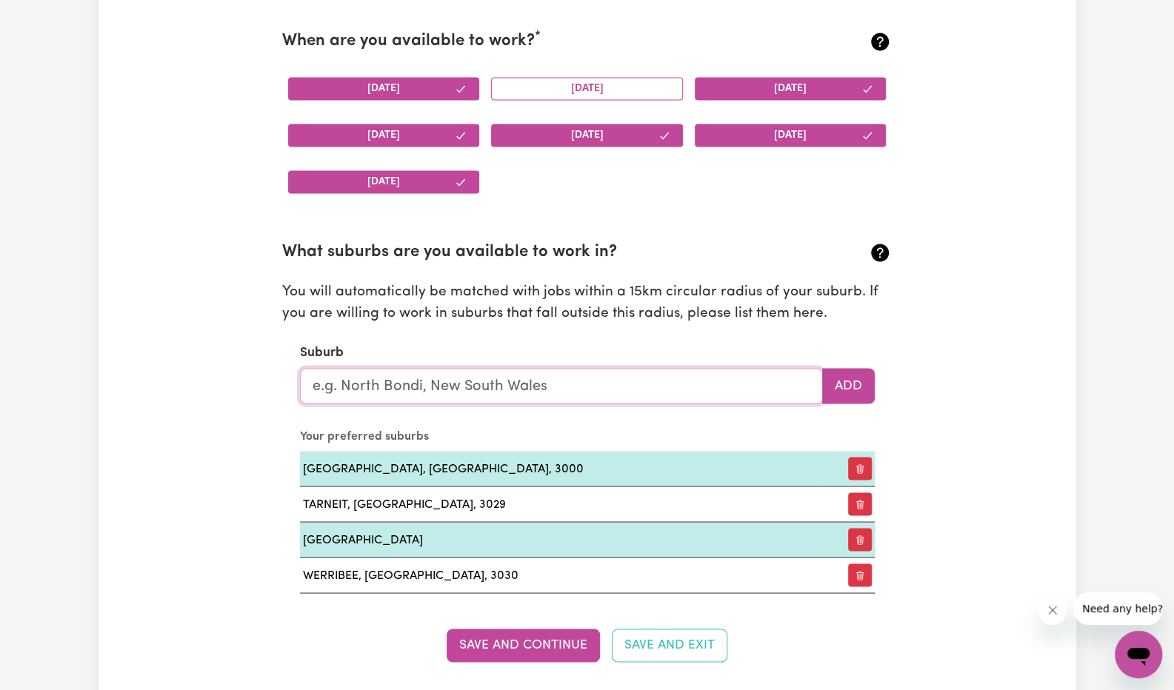
click at [467, 386] on input "text" at bounding box center [561, 386] width 523 height 36
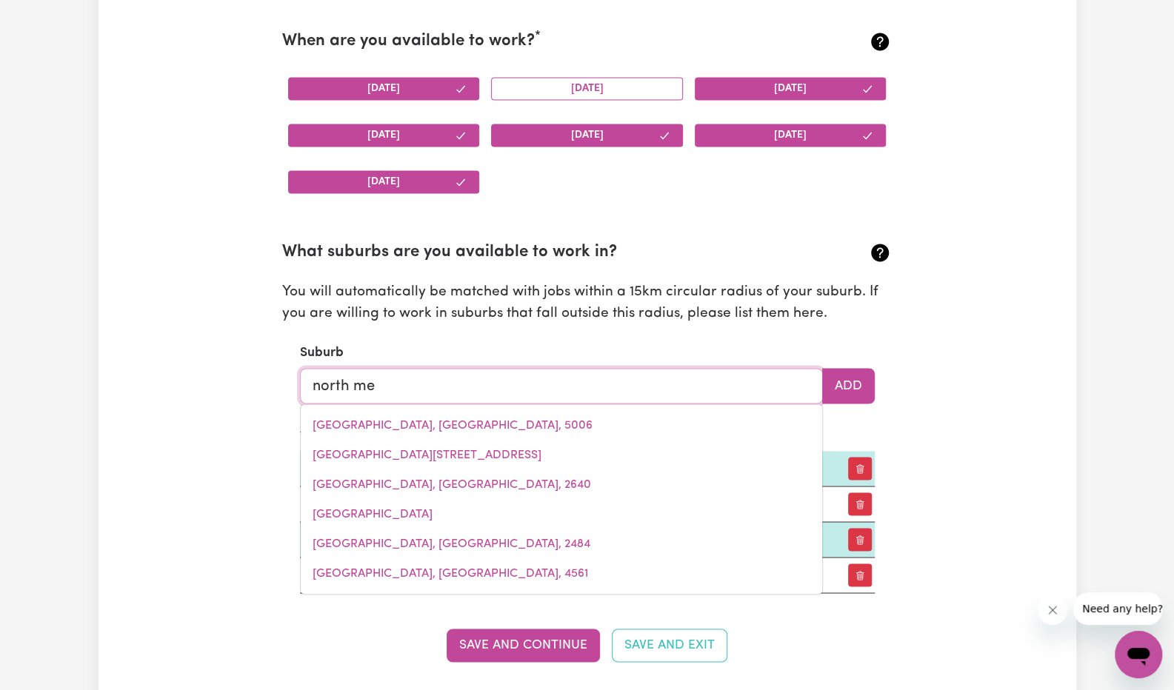
type input "north [PERSON_NAME]"
type input "[GEOGRAPHIC_DATA], [GEOGRAPHIC_DATA], 3051"
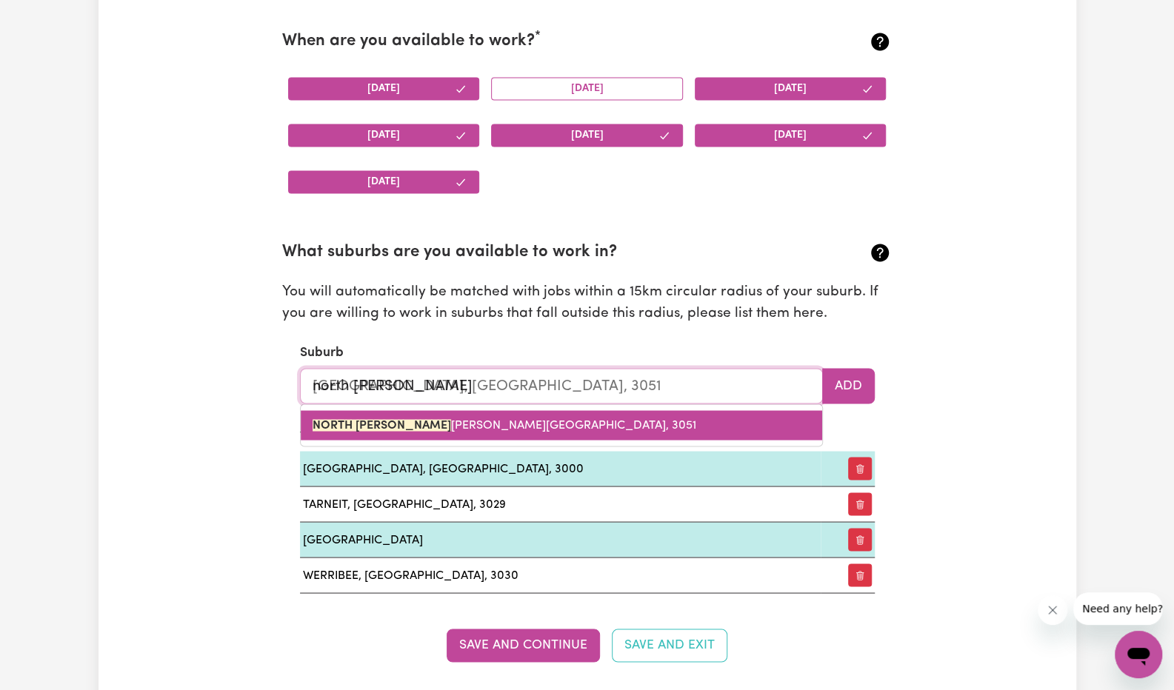
click at [470, 429] on span "[GEOGRAPHIC_DATA][PERSON_NAME], [PERSON_NAME], 3051" at bounding box center [505, 425] width 384 height 12
type input "[GEOGRAPHIC_DATA], [GEOGRAPHIC_DATA], 3051"
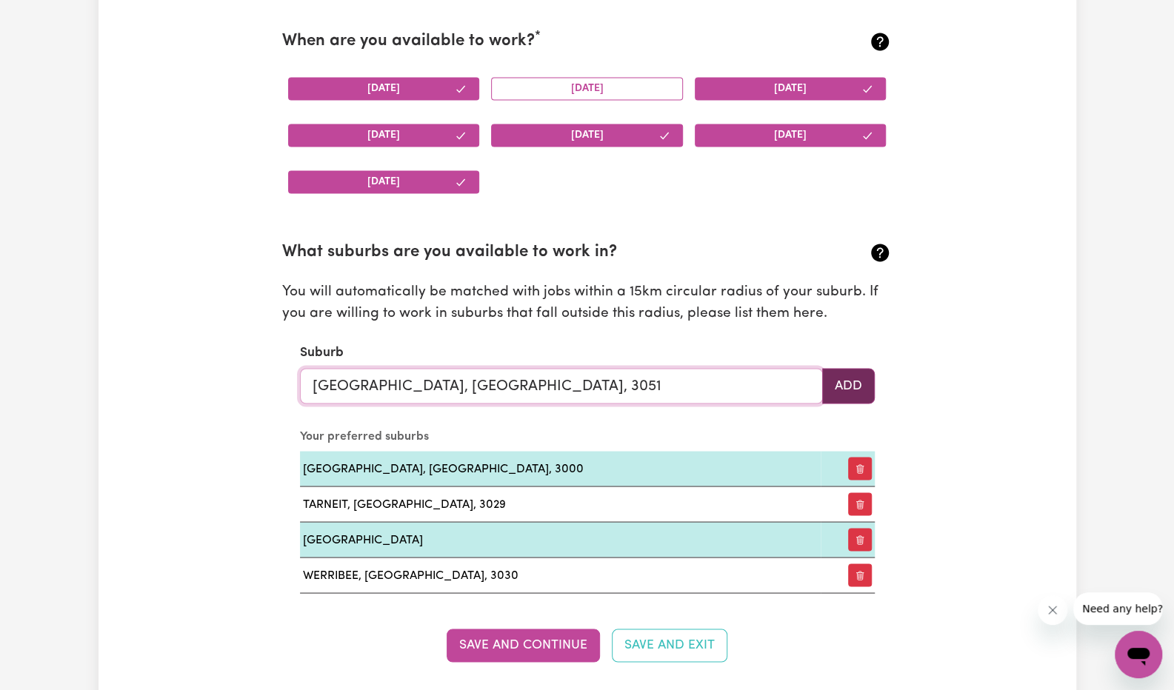
type input "[GEOGRAPHIC_DATA], [GEOGRAPHIC_DATA], 3051"
click at [858, 387] on button "Add" at bounding box center [848, 386] width 53 height 36
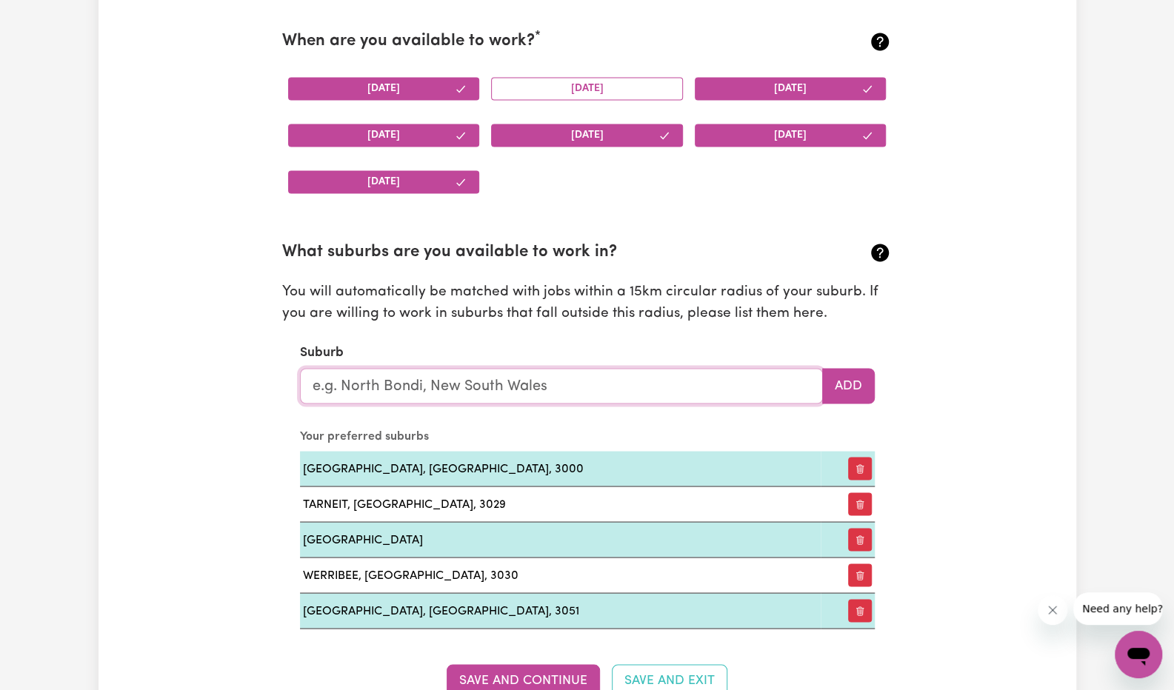
click at [652, 380] on input "text" at bounding box center [561, 386] width 523 height 36
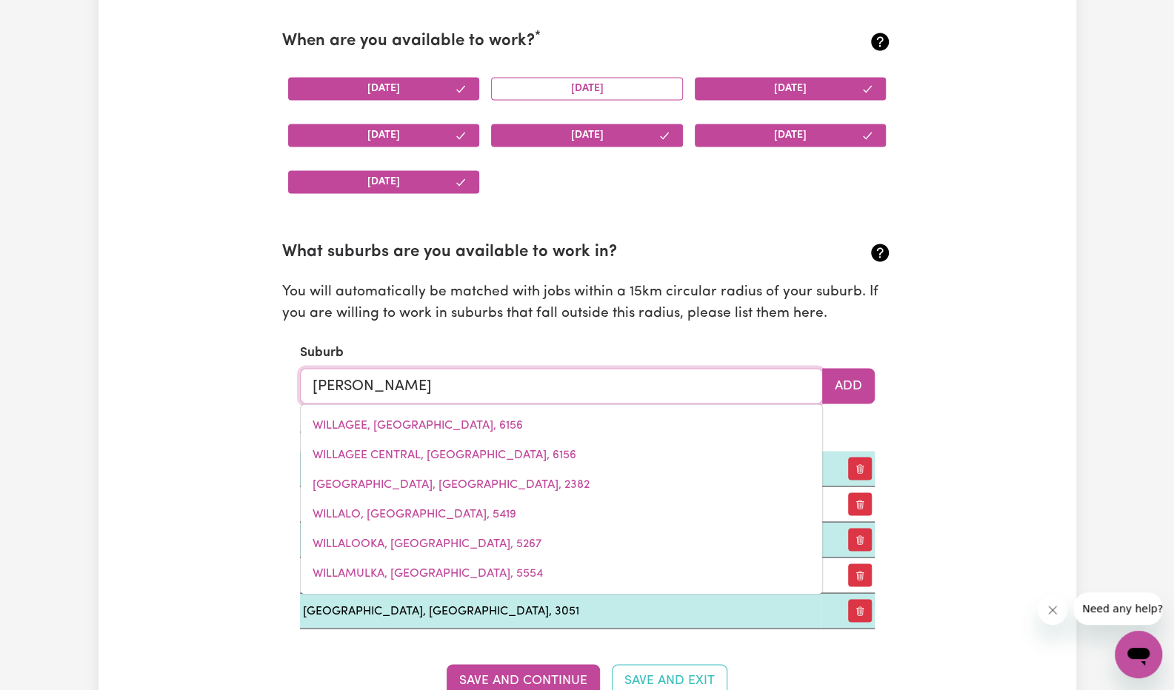
type input "[PERSON_NAME]"
type input "[PERSON_NAME], [GEOGRAPHIC_DATA], 6391"
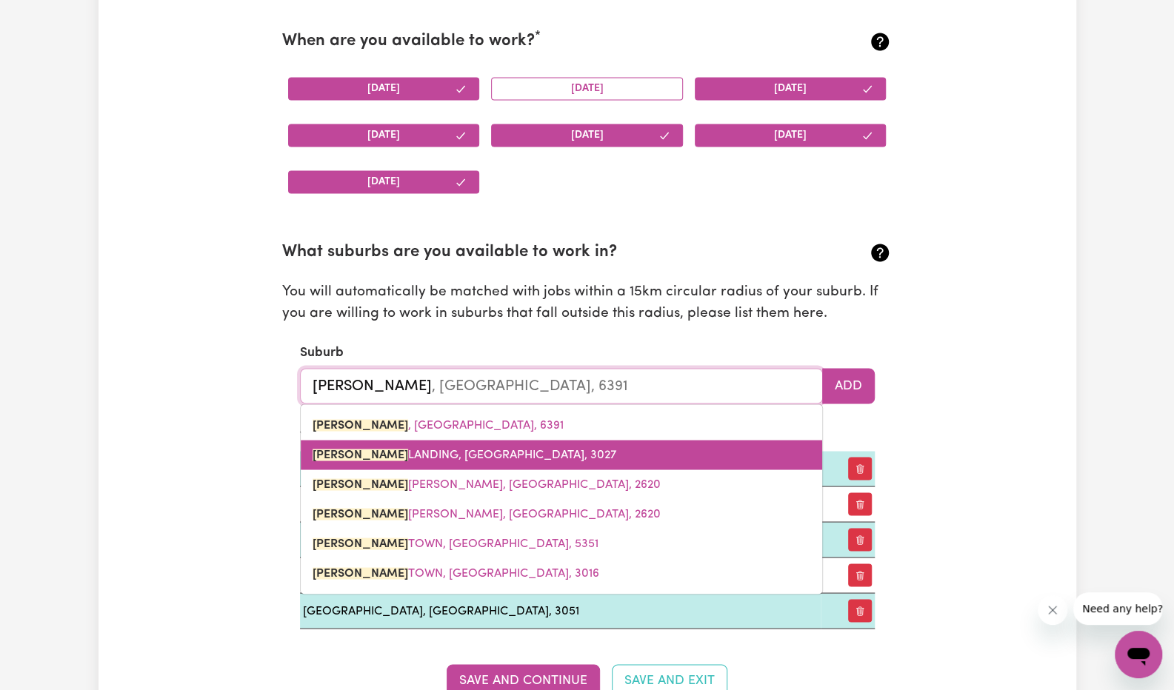
click at [568, 444] on link "[PERSON_NAME][GEOGRAPHIC_DATA], [GEOGRAPHIC_DATA], 3027" at bounding box center [561, 455] width 521 height 30
type input "[PERSON_NAME][GEOGRAPHIC_DATA], [GEOGRAPHIC_DATA], 3027"
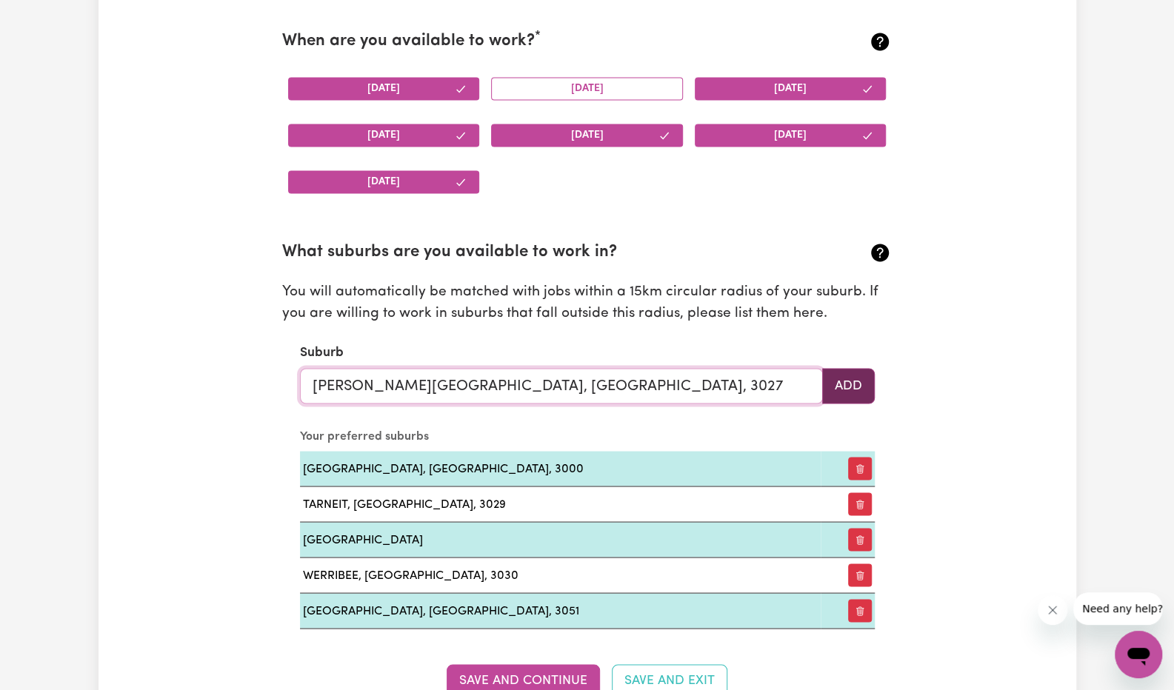
type input "[PERSON_NAME][GEOGRAPHIC_DATA], [GEOGRAPHIC_DATA], 3027"
click at [855, 377] on button "Add" at bounding box center [848, 386] width 53 height 36
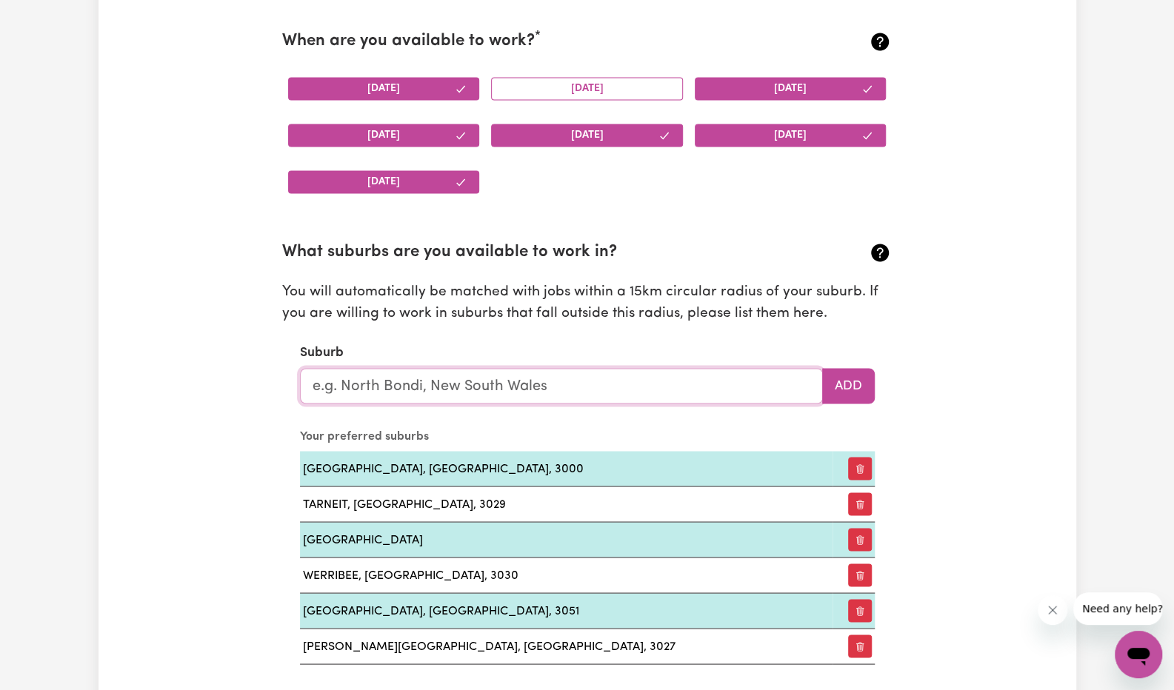
click at [592, 392] on input "text" at bounding box center [561, 386] width 523 height 36
type input "haw"
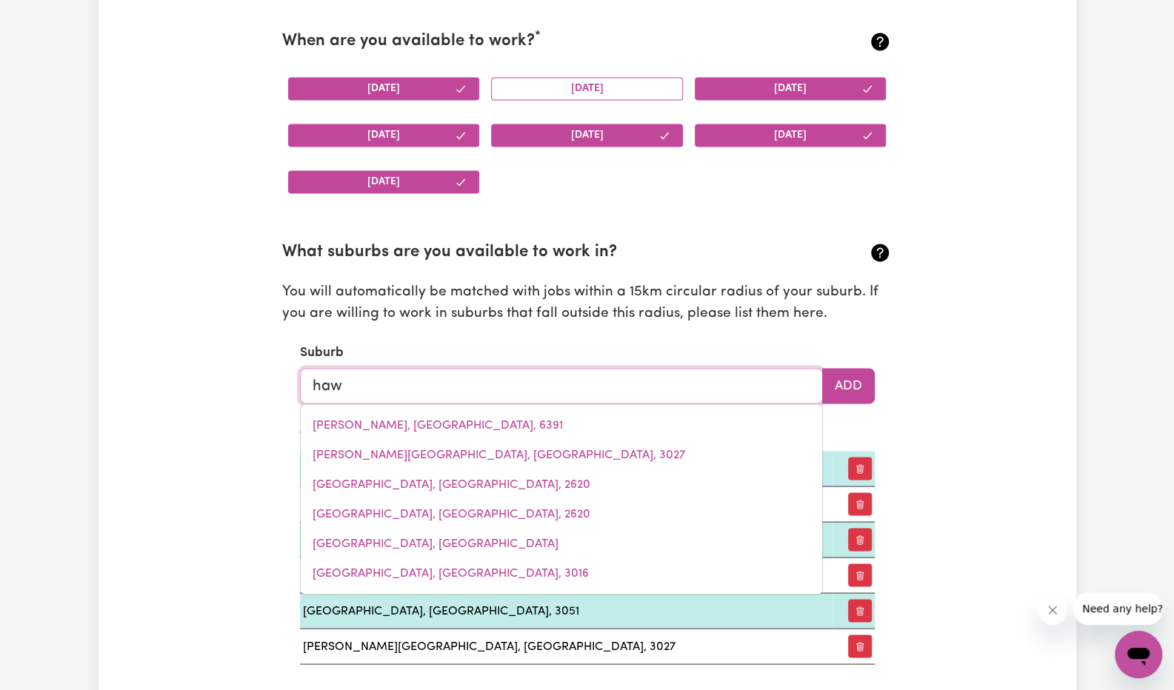
type input "hawKER, [GEOGRAPHIC_DATA], 2614"
type input "hawt"
type input "hawthorn"
type input "[GEOGRAPHIC_DATA], [GEOGRAPHIC_DATA], 5062"
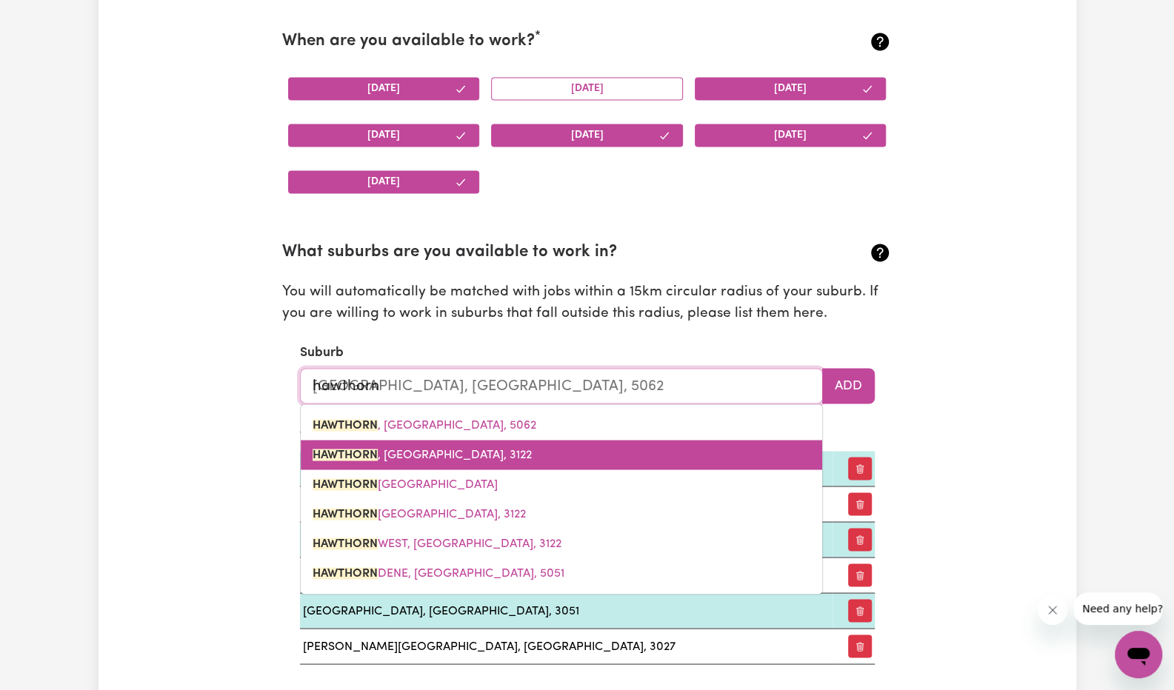
click at [544, 455] on link "HAWTHORN , [GEOGRAPHIC_DATA], 3122" at bounding box center [561, 455] width 521 height 30
type input "HAWTHORN, [GEOGRAPHIC_DATA], 3122"
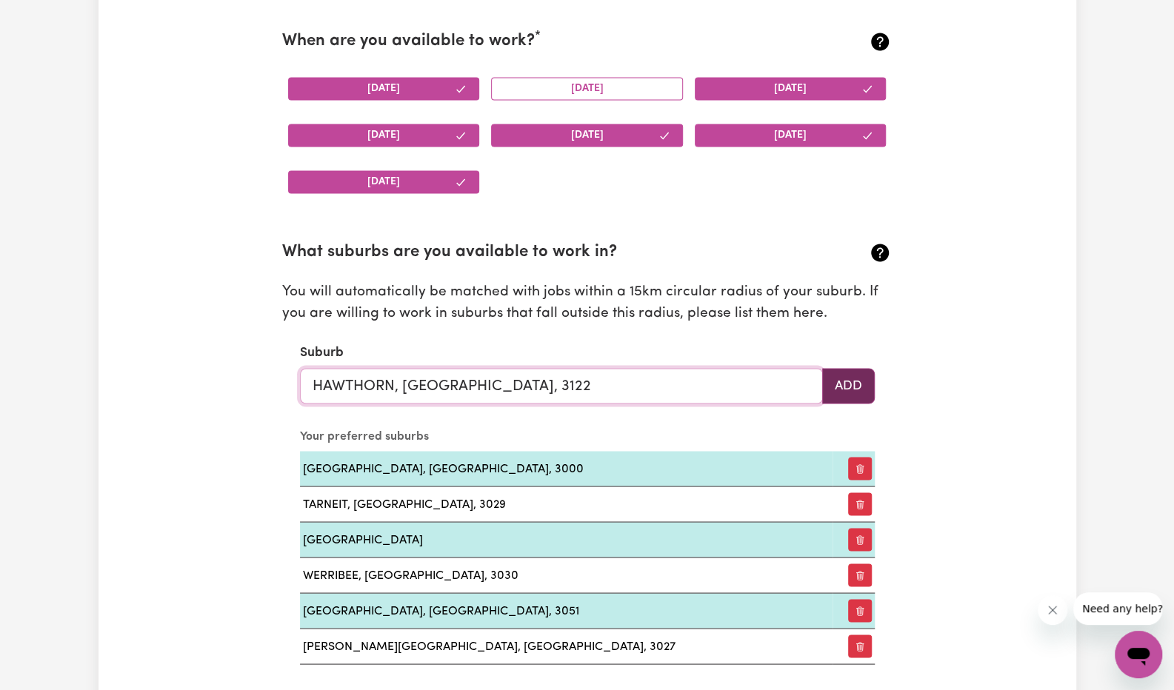
type input "HAWTHORN, [GEOGRAPHIC_DATA], 3122"
click at [850, 392] on button "Add" at bounding box center [848, 386] width 53 height 36
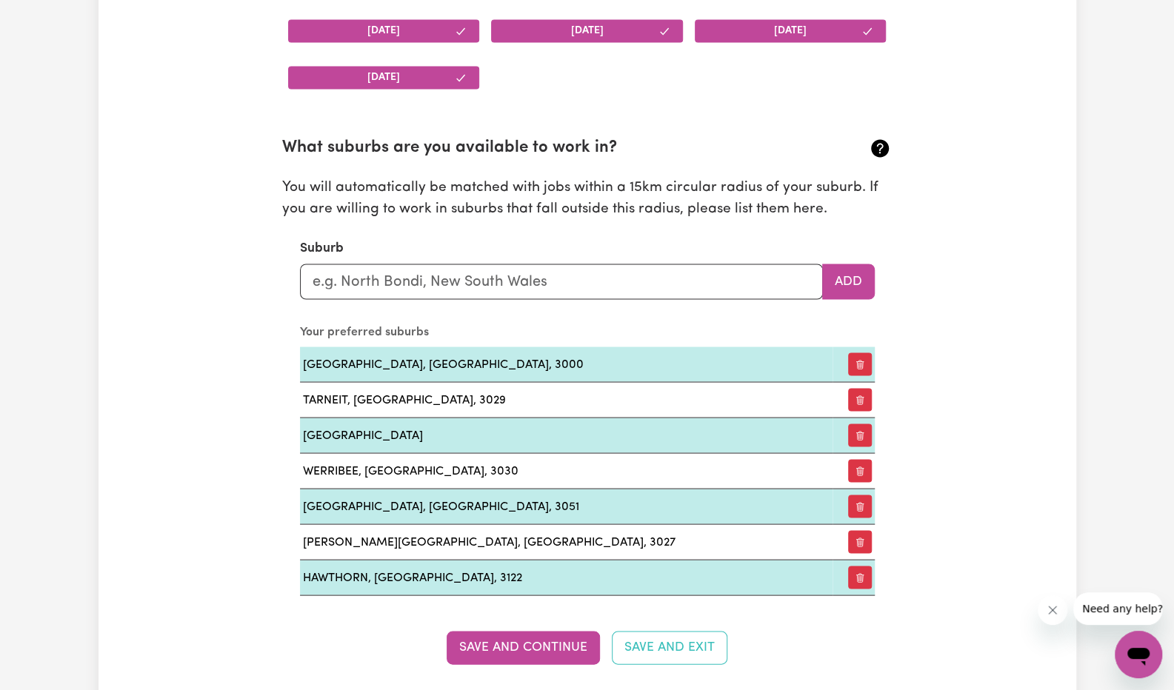
scroll to position [1554, 0]
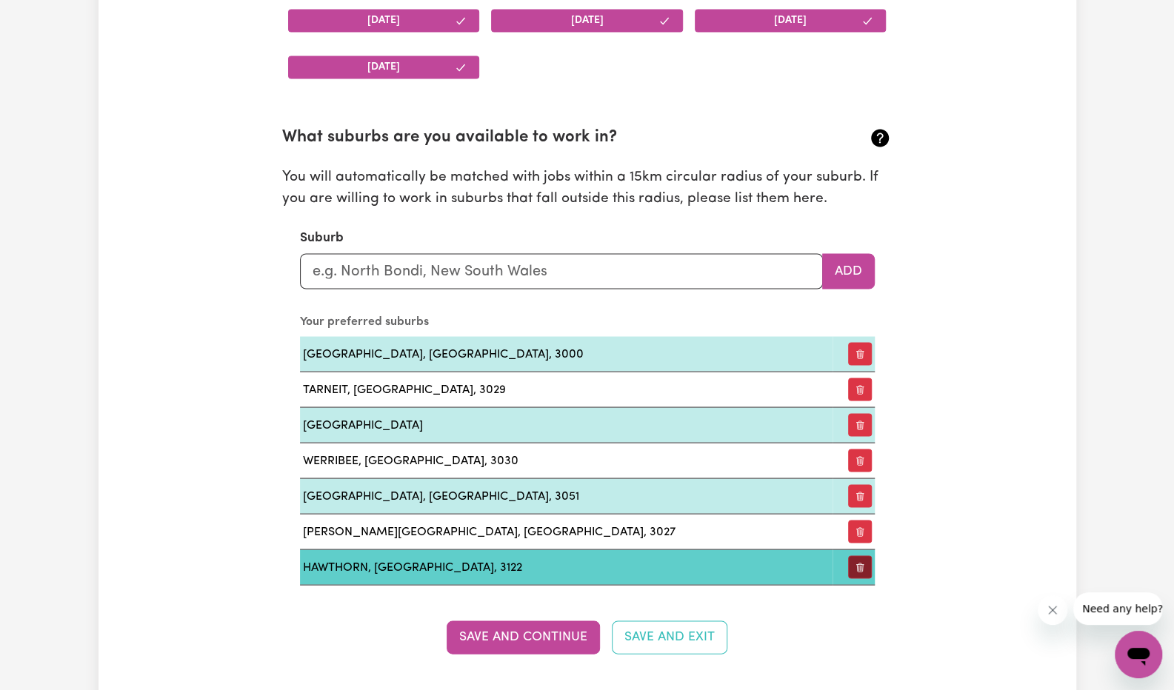
click at [859, 562] on icon "button" at bounding box center [860, 567] width 10 height 10
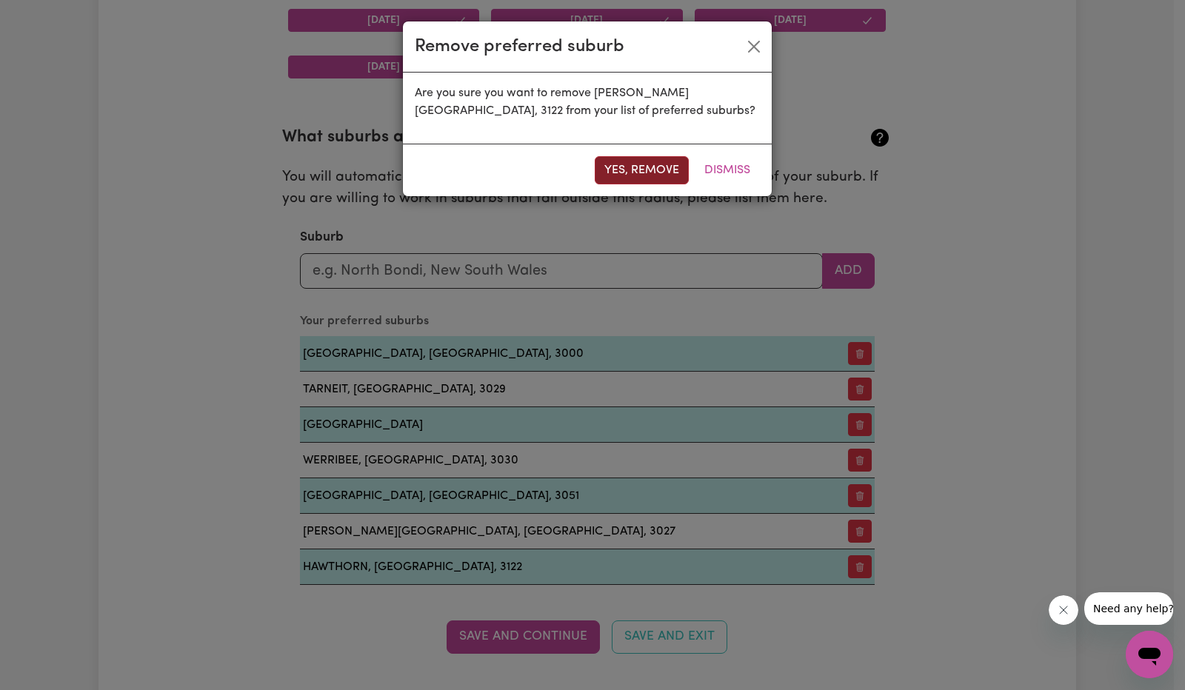
click at [658, 173] on button "Yes, remove" at bounding box center [642, 170] width 94 height 28
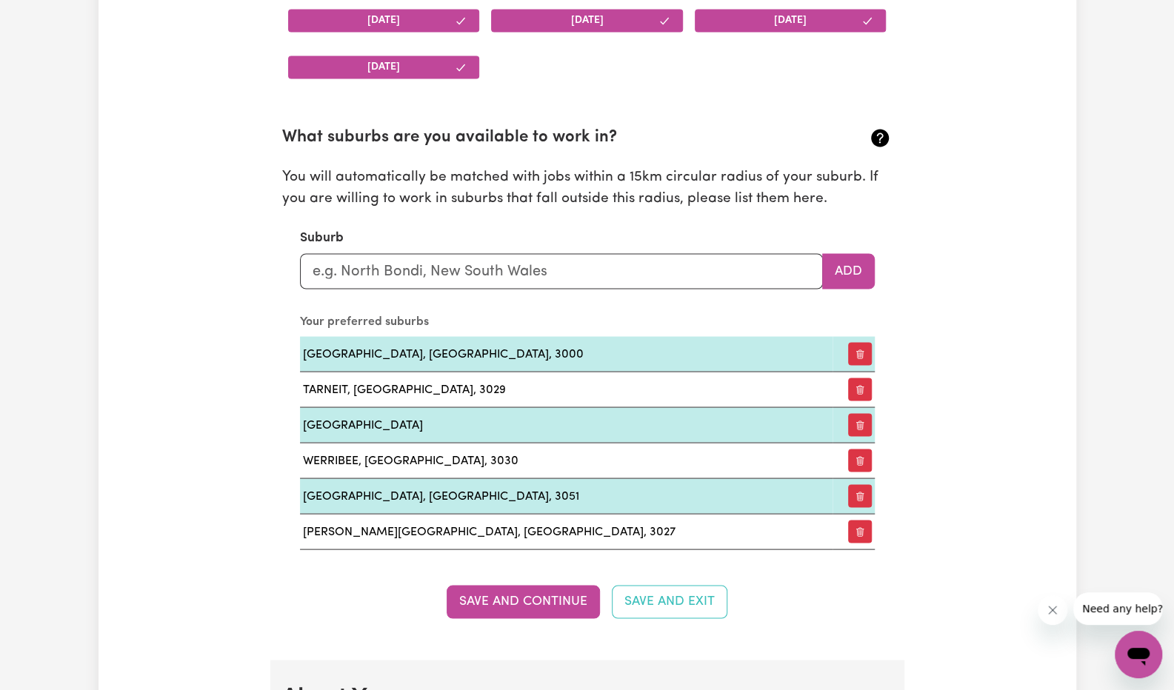
drag, startPoint x: 530, startPoint y: 596, endPoint x: 495, endPoint y: 627, distance: 47.2
click at [495, 627] on section "Availabilities When are you available to work? * [DATE] [DATE] [DATE] [DATE] [D…" at bounding box center [587, 246] width 634 height 826
click at [485, 274] on input "text" at bounding box center [561, 271] width 523 height 36
type input "deer"
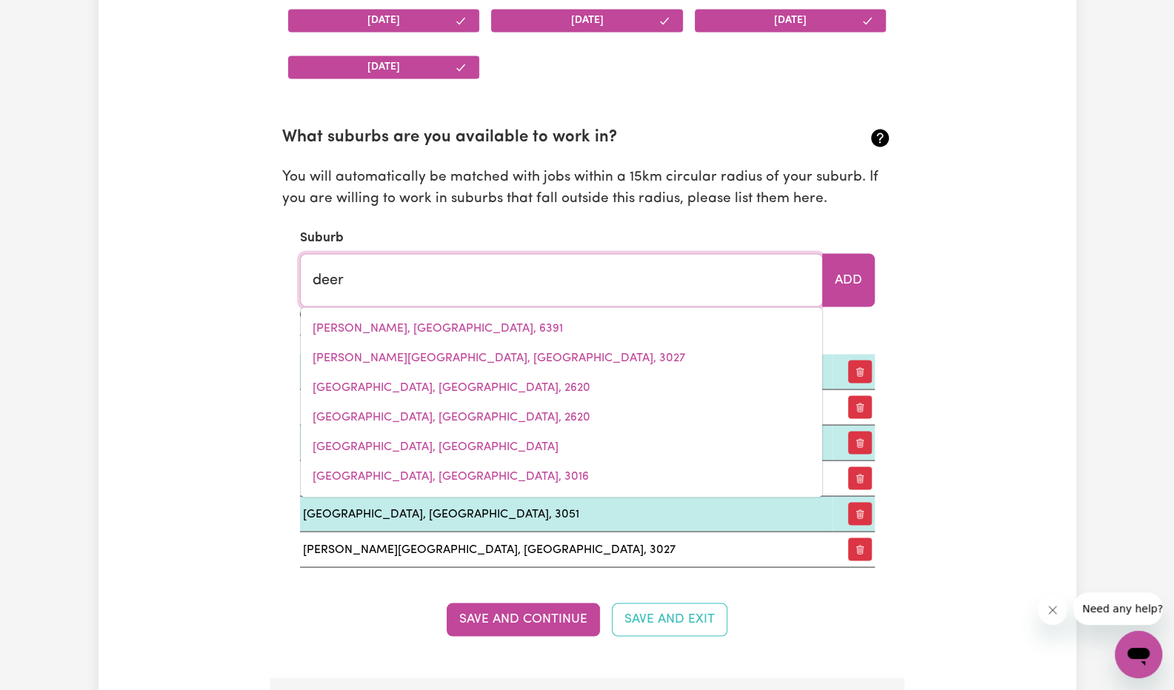
type input "[GEOGRAPHIC_DATA]"
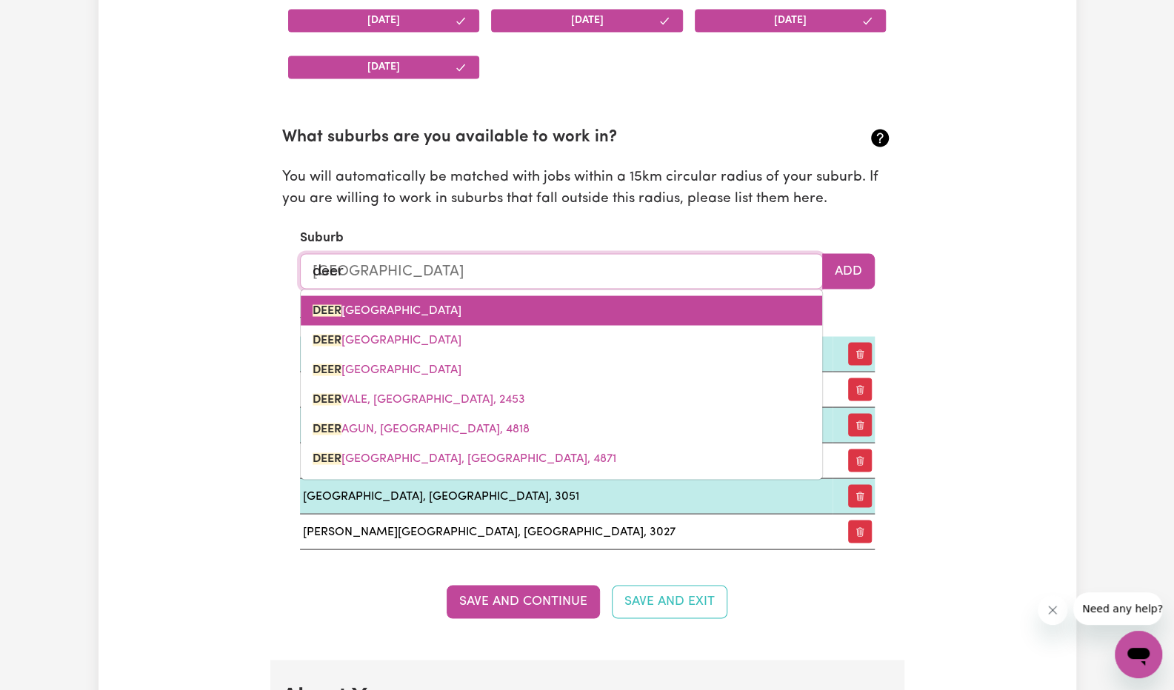
click at [515, 310] on link "[GEOGRAPHIC_DATA]" at bounding box center [561, 310] width 521 height 30
type input "[GEOGRAPHIC_DATA]"
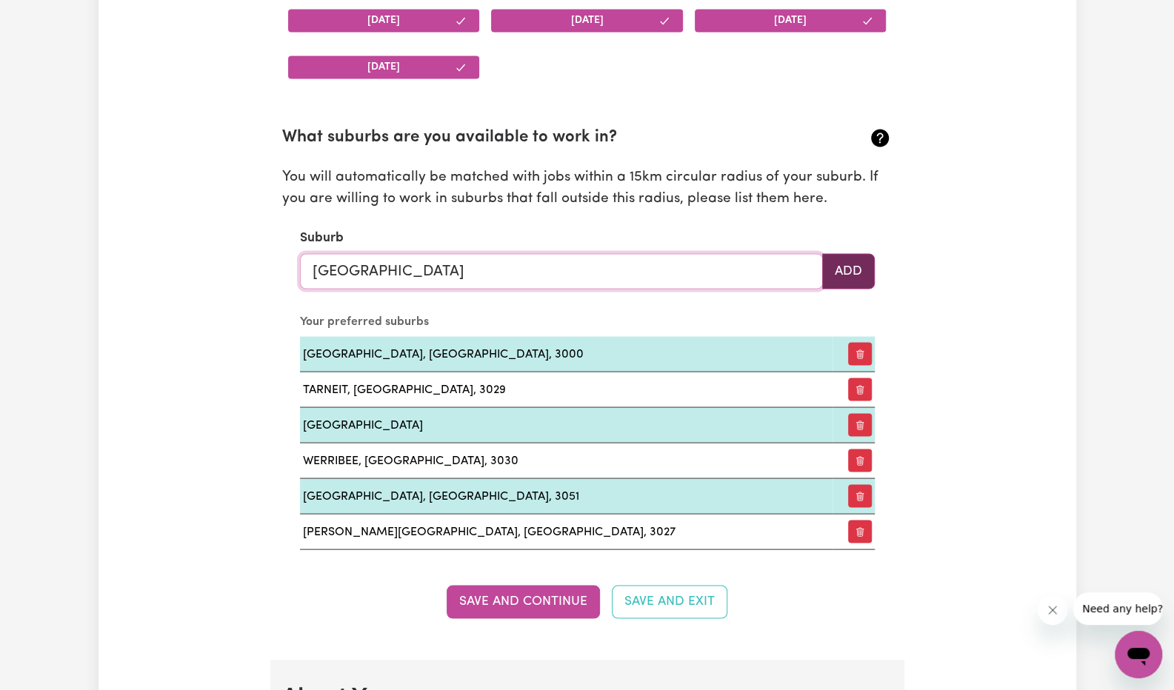
type input "[GEOGRAPHIC_DATA]"
click at [849, 274] on button "Add" at bounding box center [848, 271] width 53 height 36
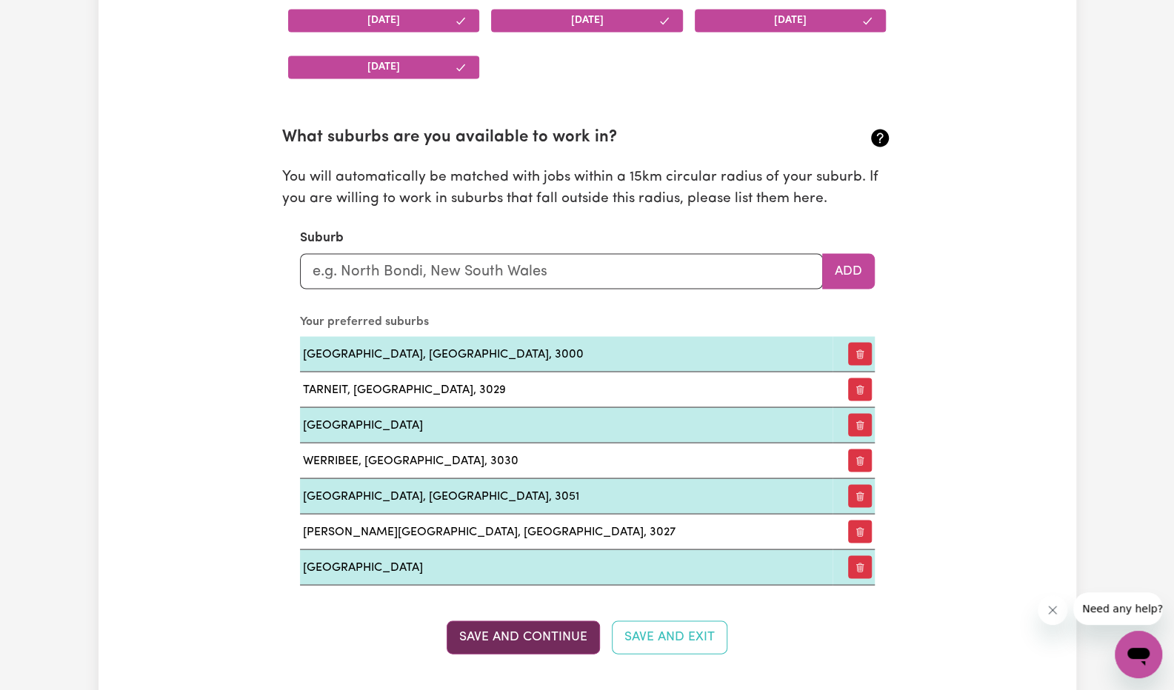
click at [493, 626] on button "Save and Continue" at bounding box center [523, 637] width 153 height 33
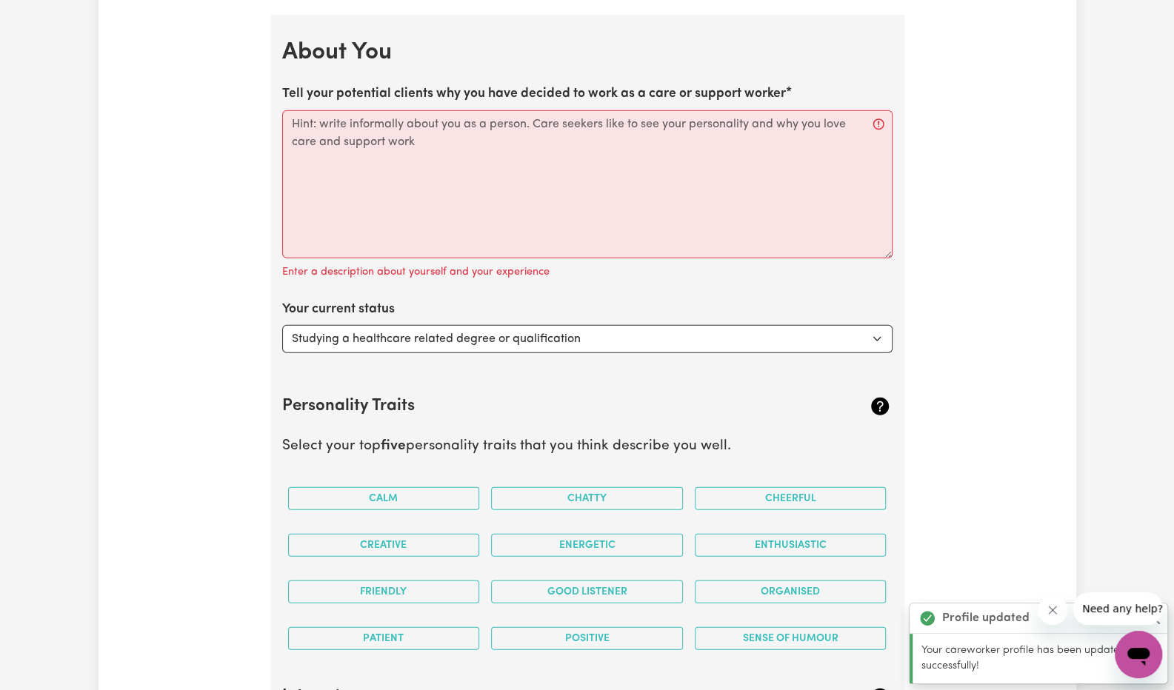
scroll to position [2241, 0]
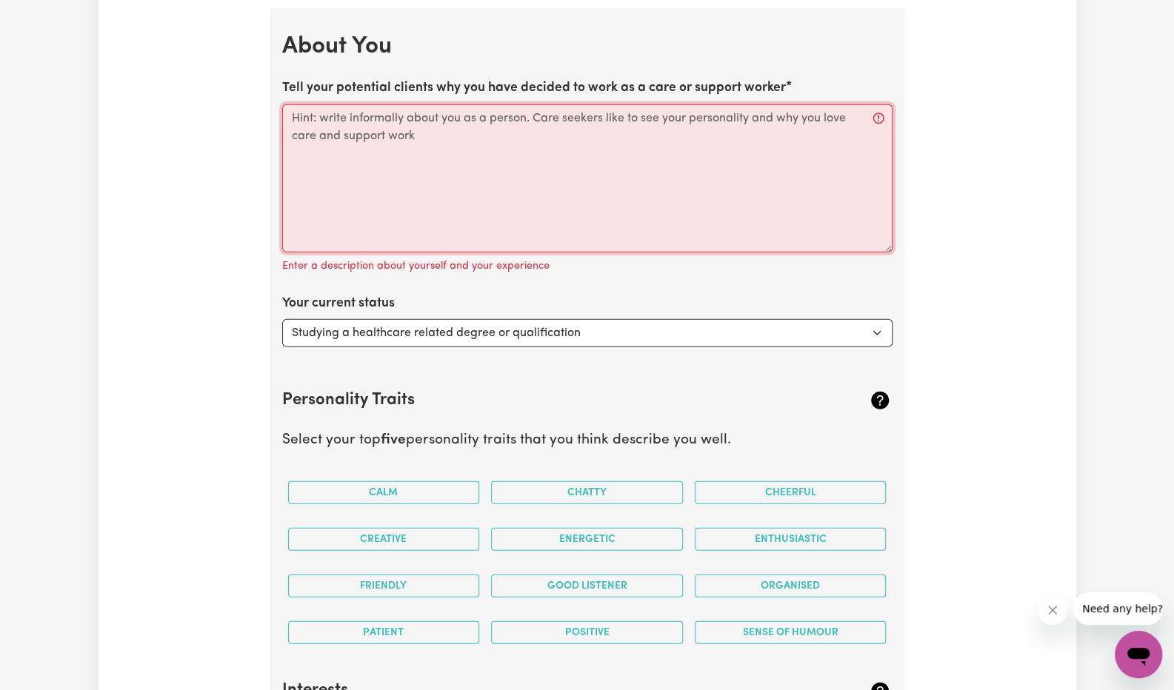
click at [572, 134] on textarea "Tell your potential clients why you have decided to work as a care or support w…" at bounding box center [587, 178] width 610 height 148
paste textarea "Hello, my name is [PERSON_NAME]. I have hands-on experience as a Support Worker…"
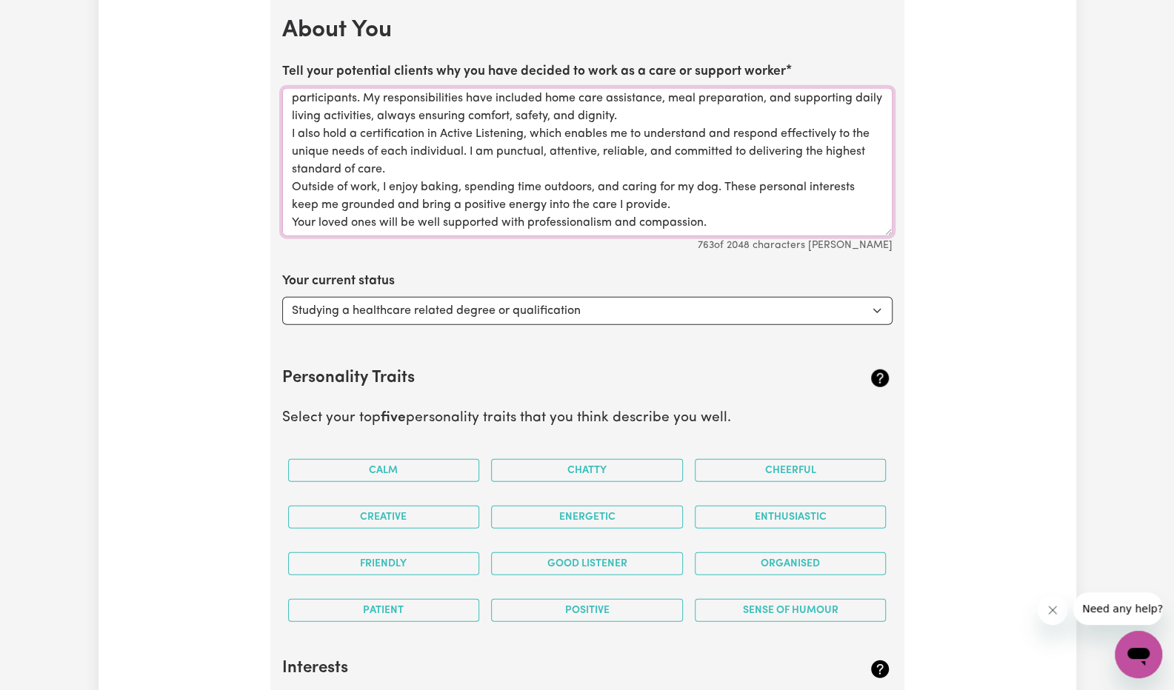
scroll to position [0, 0]
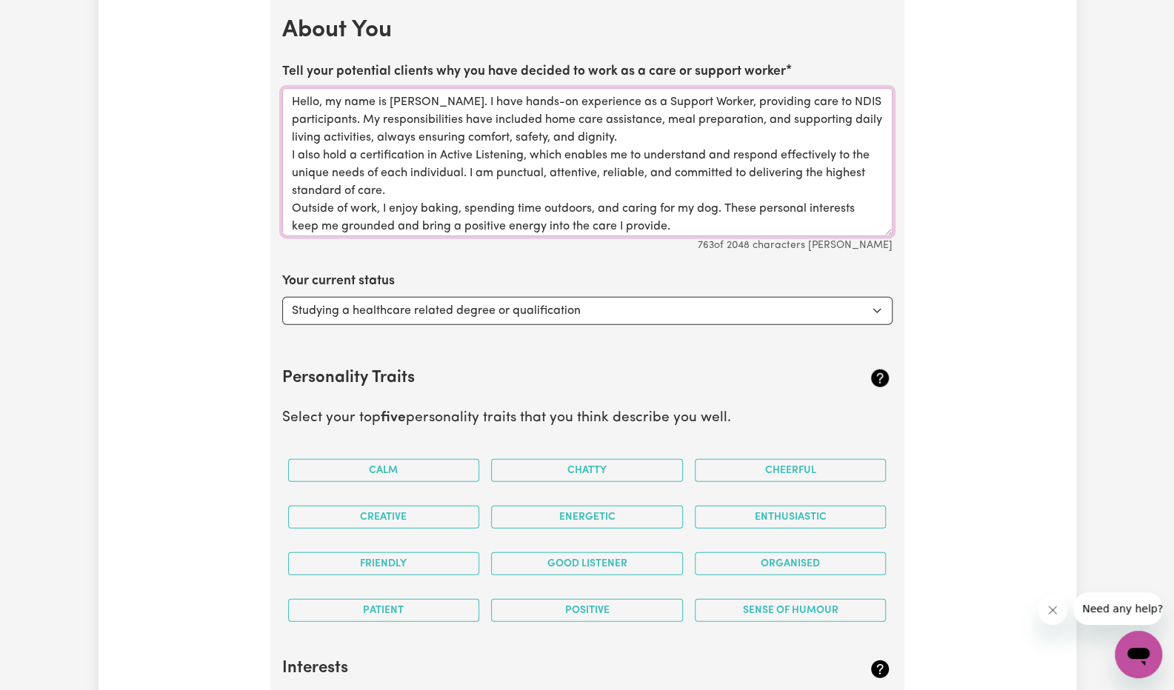
type textarea "Hello, my name is [PERSON_NAME]. I have hands-on experience as a Support Worker…"
click at [521, 301] on select "Select... Studying a healthcare related degree or qualification Studying a non-…" at bounding box center [587, 311] width 610 height 28
select select "Studying a non-healthcare related degree or qualification"
click at [282, 297] on select "Select... Studying a healthcare related degree or qualification Studying a non-…" at bounding box center [587, 311] width 610 height 28
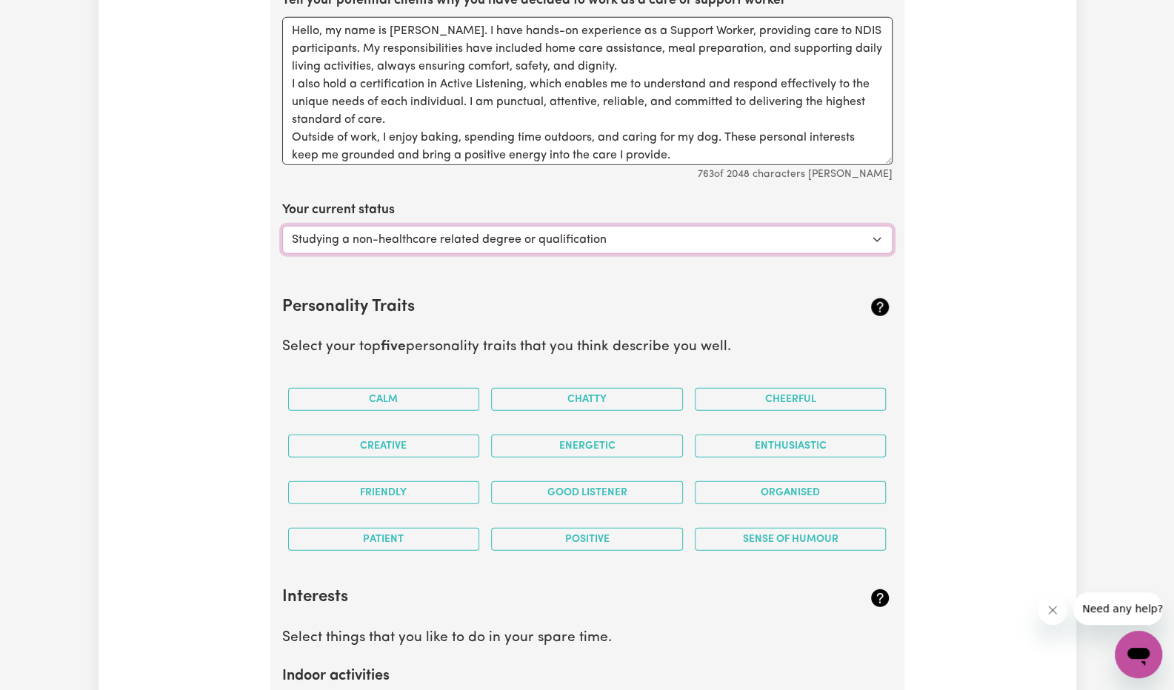
scroll to position [2330, 0]
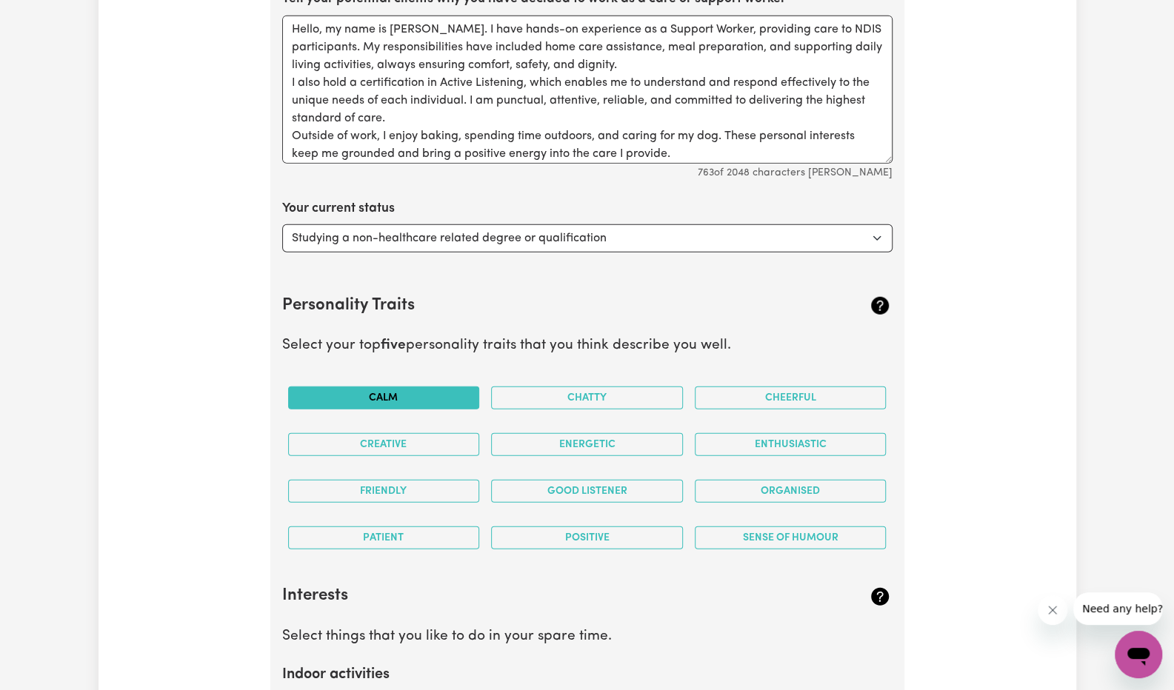
click at [441, 389] on button "Calm" at bounding box center [384, 398] width 192 height 23
click at [727, 488] on button "Organised" at bounding box center [791, 491] width 192 height 23
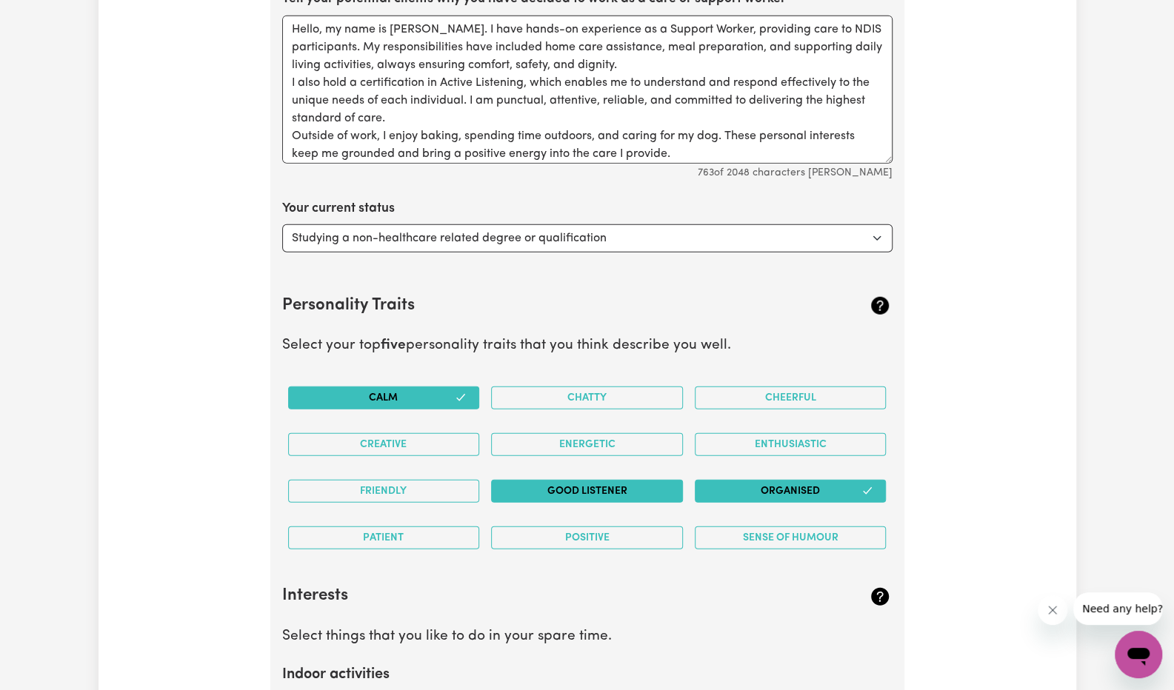
click at [652, 484] on button "Good Listener" at bounding box center [587, 491] width 192 height 23
click at [437, 480] on button "Friendly" at bounding box center [384, 491] width 192 height 23
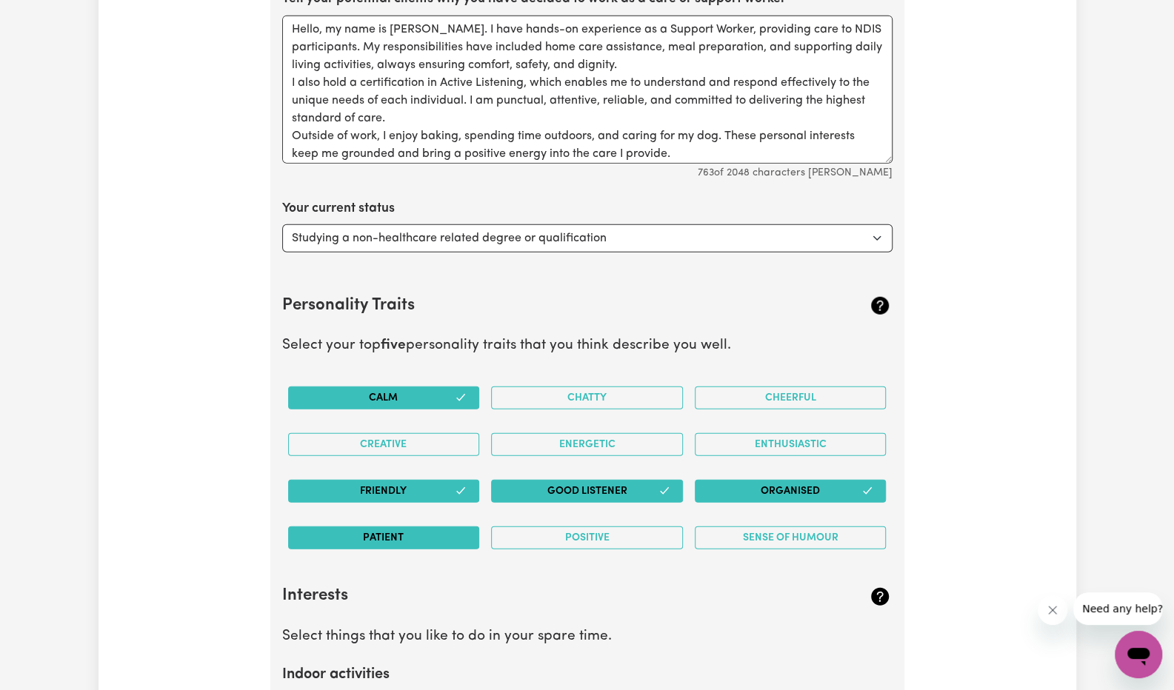
click at [444, 531] on button "Patient" at bounding box center [384, 538] width 192 height 23
click at [517, 531] on button "Positive" at bounding box center [587, 538] width 192 height 23
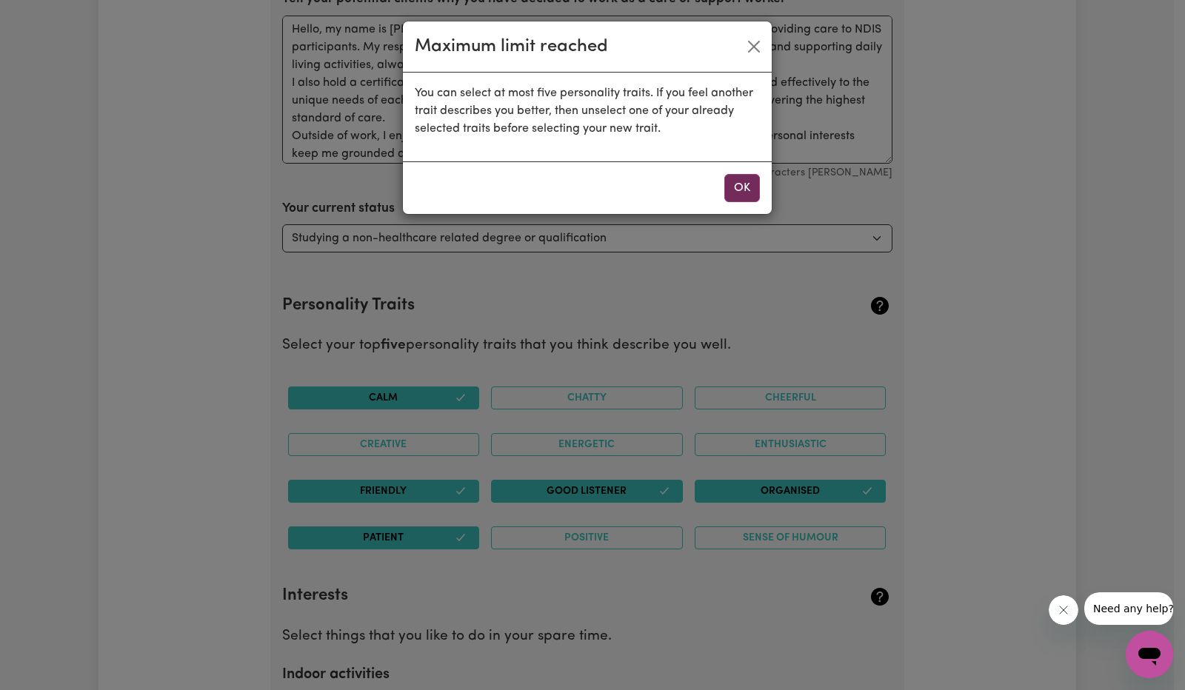
click at [732, 186] on button "OK" at bounding box center [742, 188] width 36 height 28
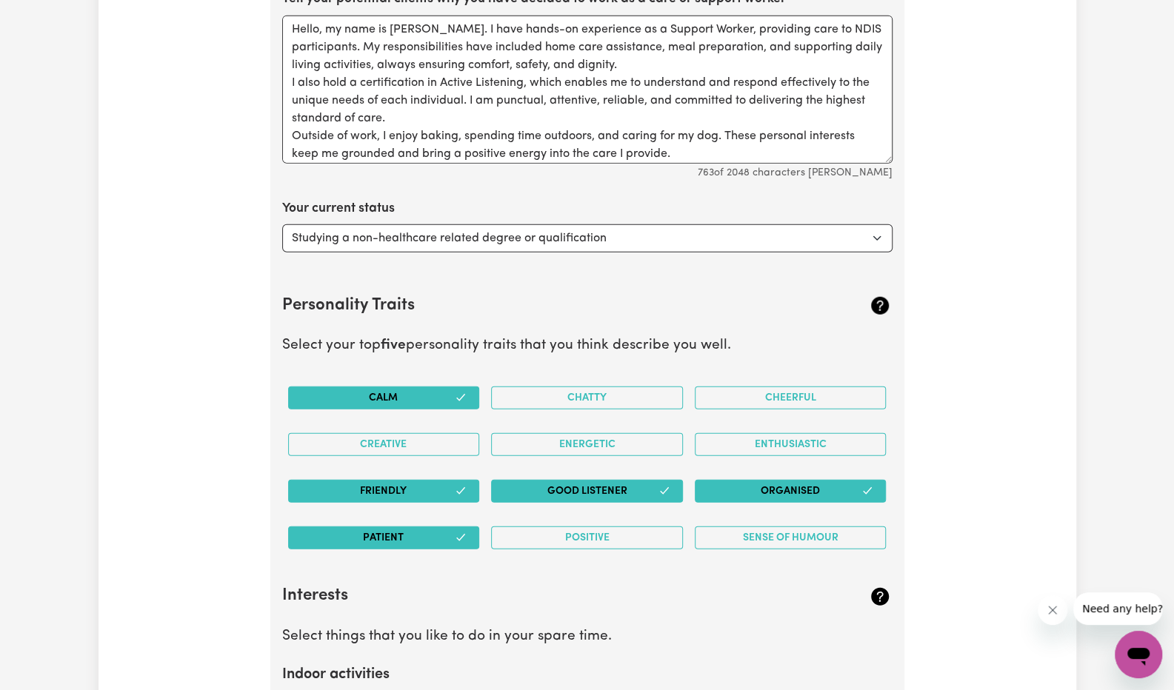
click at [418, 480] on button "Friendly" at bounding box center [384, 491] width 192 height 23
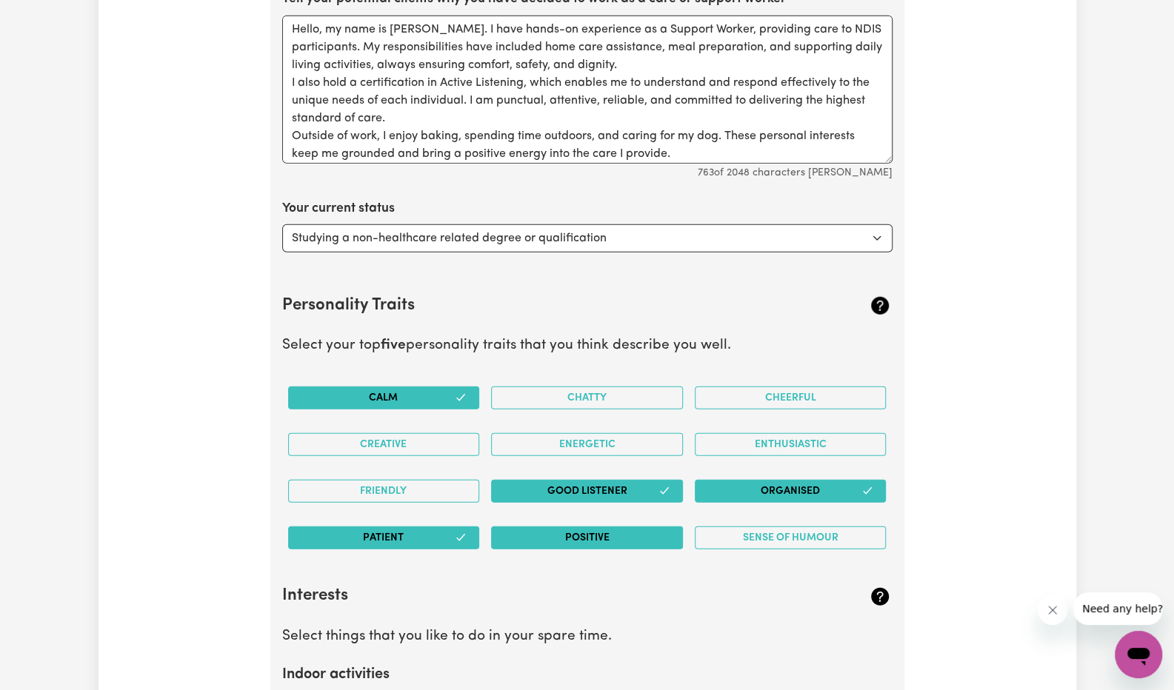
click at [561, 527] on button "Positive" at bounding box center [587, 538] width 192 height 23
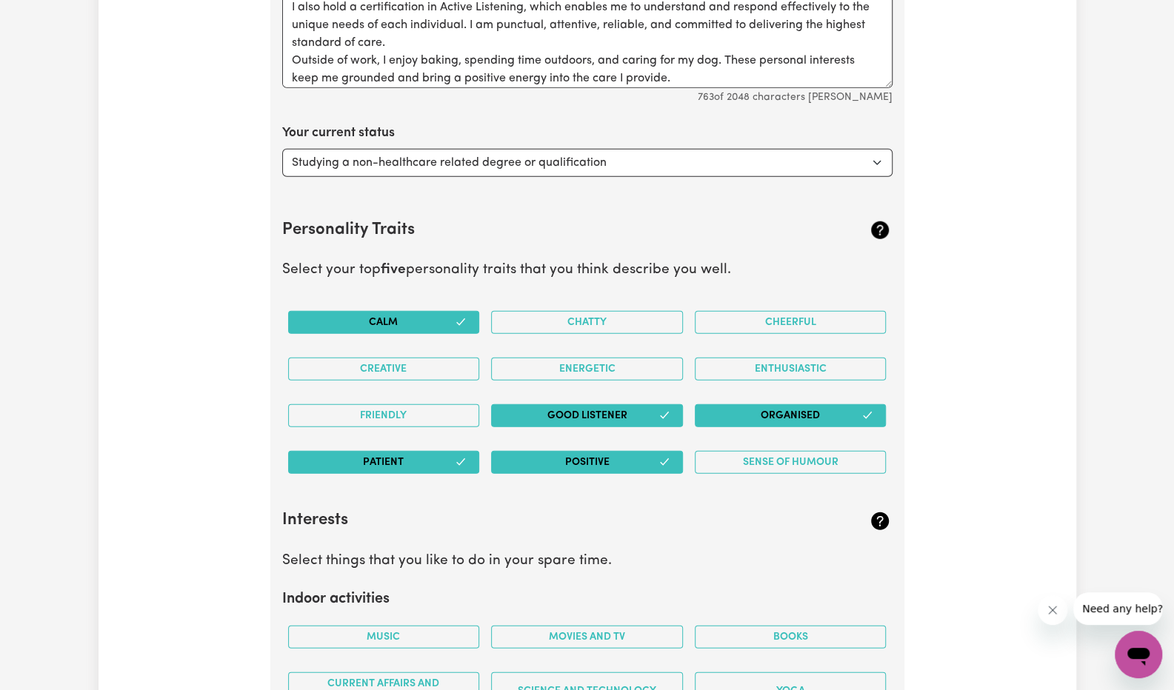
scroll to position [2422, 0]
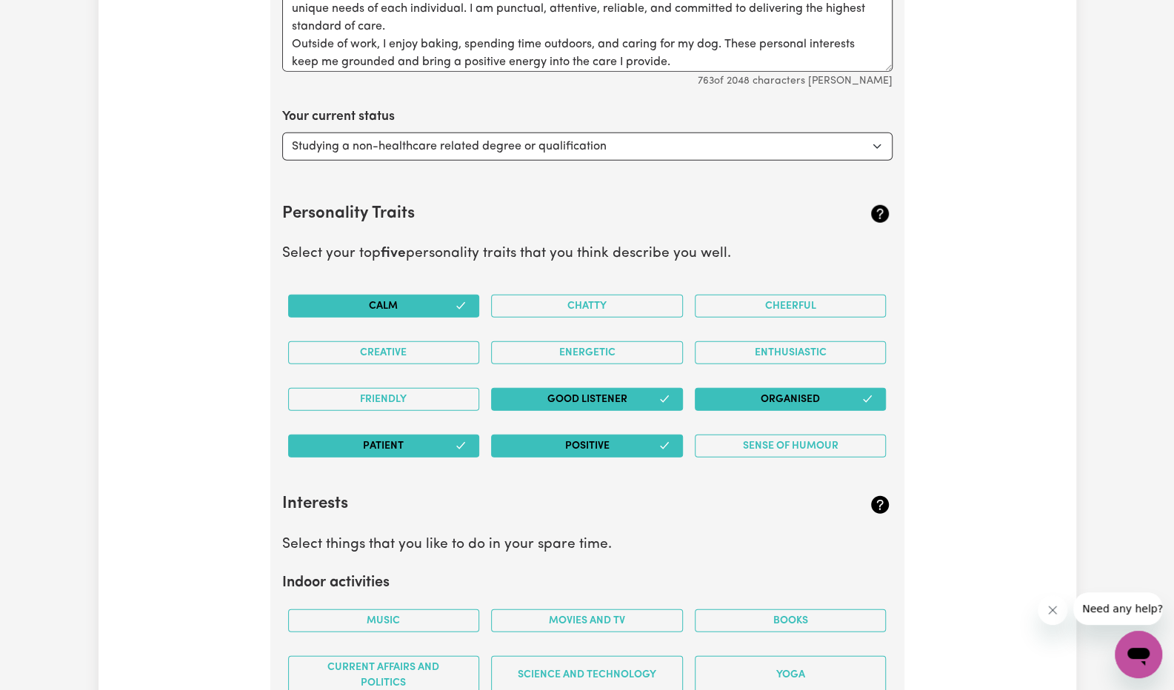
click at [533, 442] on button "Positive" at bounding box center [587, 446] width 192 height 23
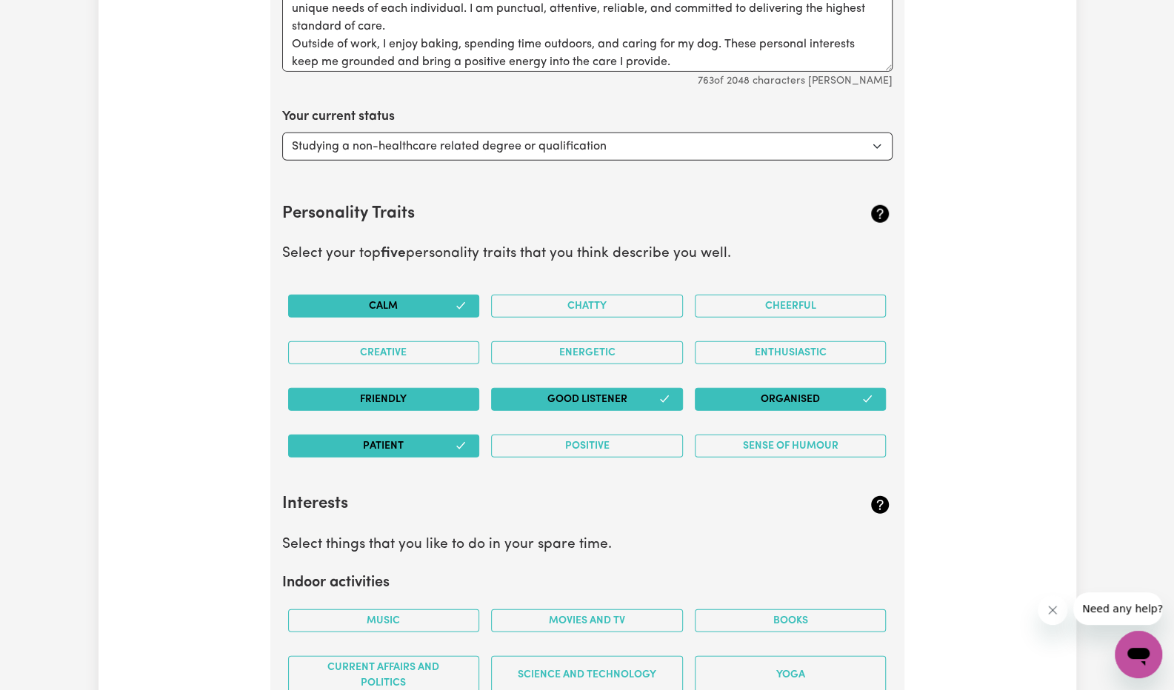
click at [440, 393] on button "Friendly" at bounding box center [384, 399] width 192 height 23
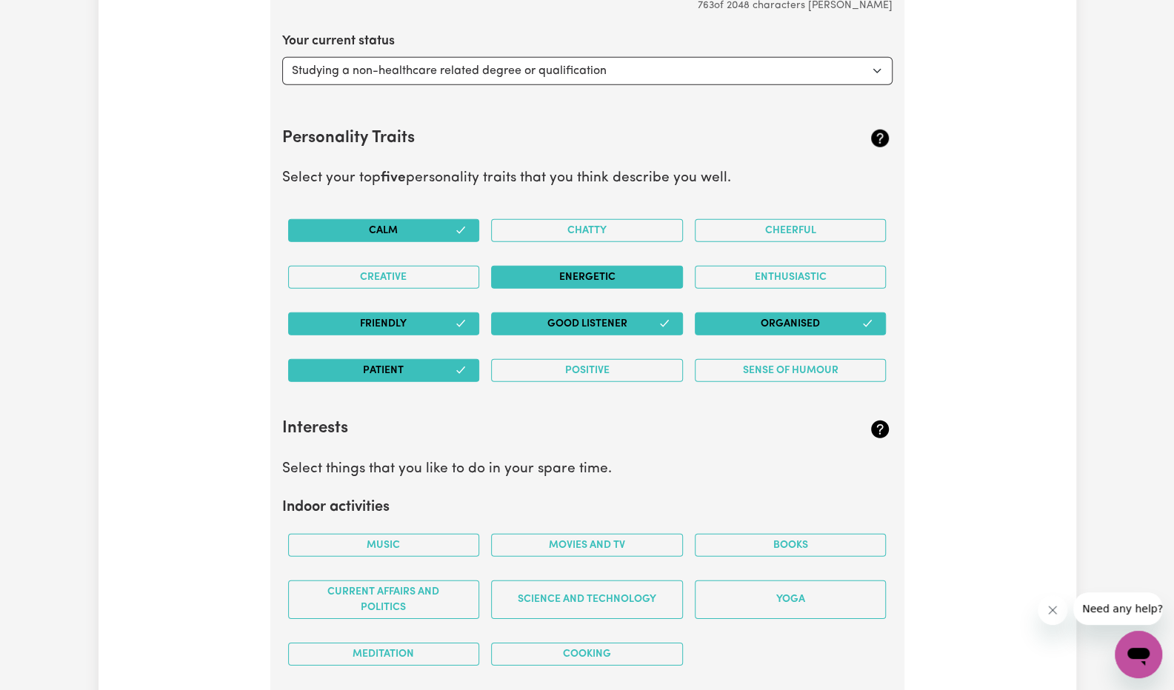
scroll to position [2500, 0]
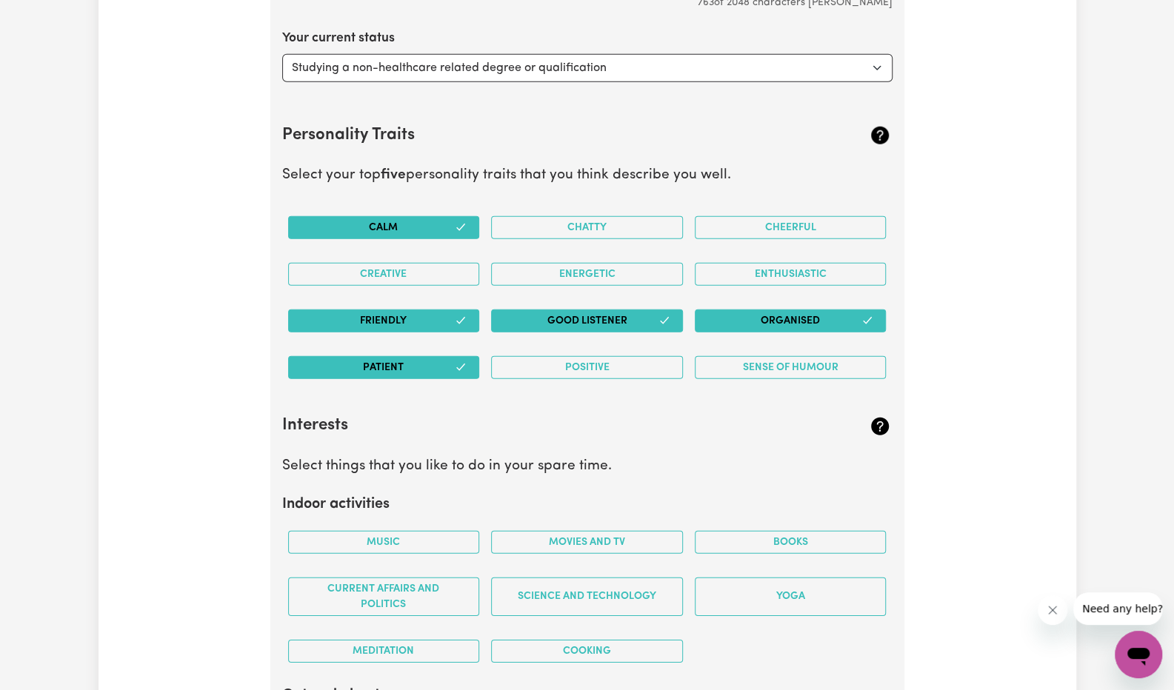
click at [429, 220] on button "Calm" at bounding box center [384, 227] width 192 height 23
click at [415, 204] on div "Calm" at bounding box center [384, 227] width 204 height 47
click at [436, 216] on button "Calm" at bounding box center [384, 227] width 192 height 23
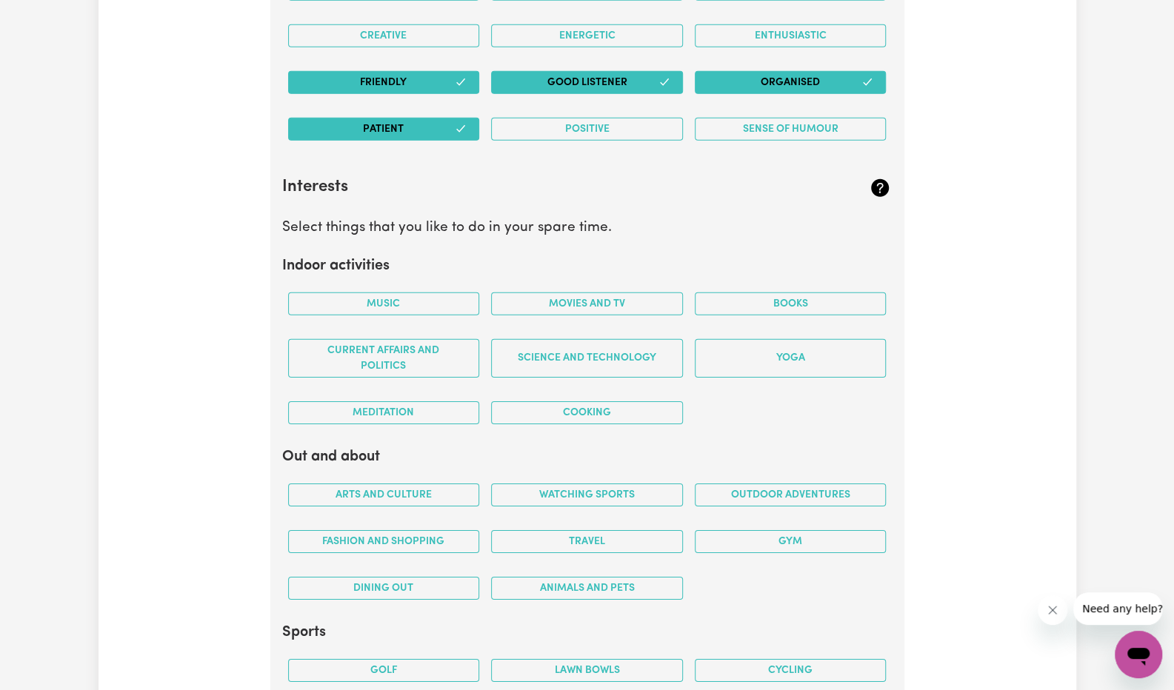
scroll to position [2746, 0]
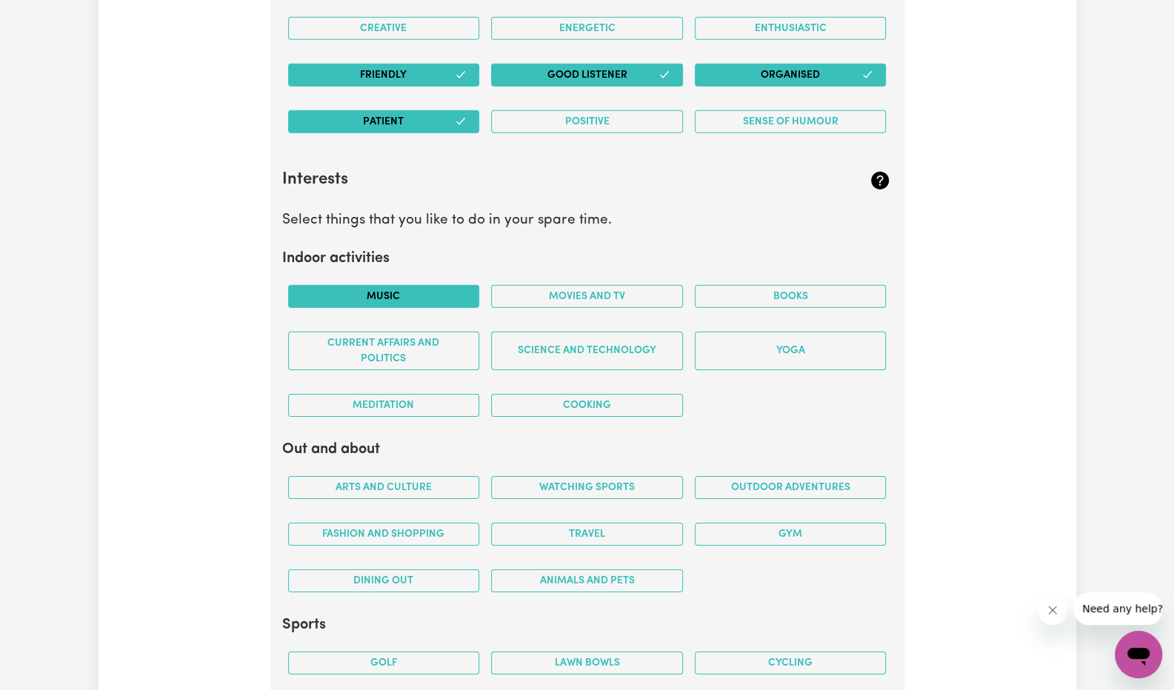
click at [450, 287] on button "Music" at bounding box center [384, 296] width 192 height 23
click at [557, 395] on button "Cooking" at bounding box center [587, 405] width 192 height 23
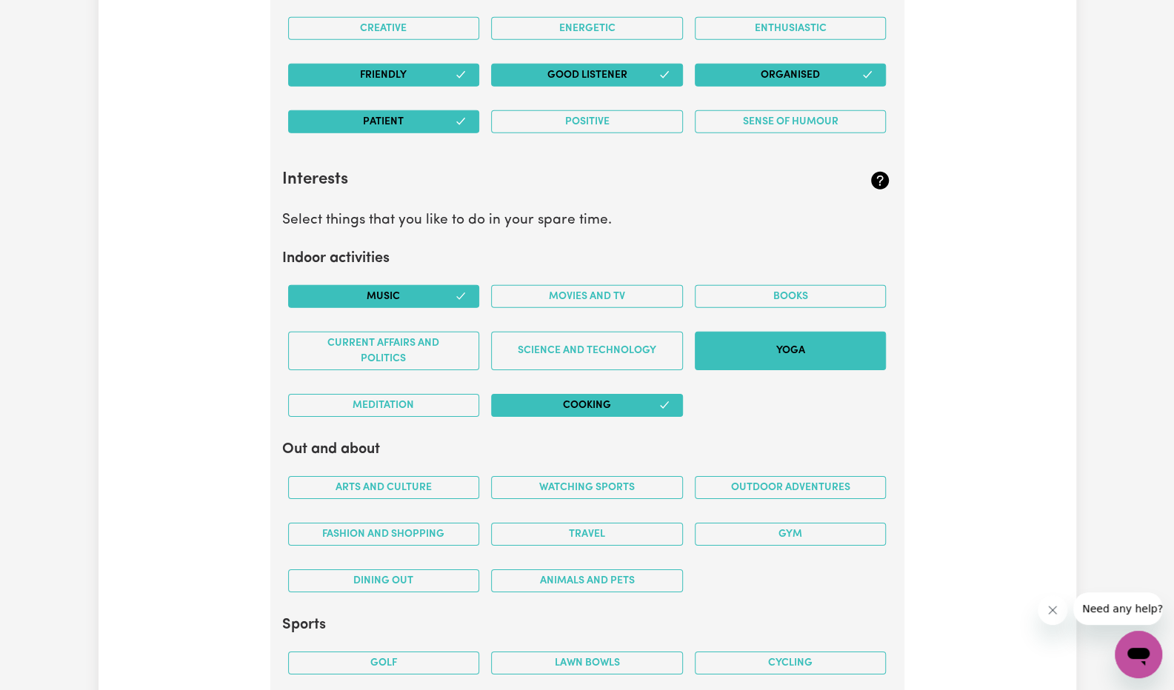
click at [752, 341] on button "Yoga" at bounding box center [791, 351] width 192 height 39
click at [593, 343] on button "Science and Technology" at bounding box center [587, 351] width 192 height 39
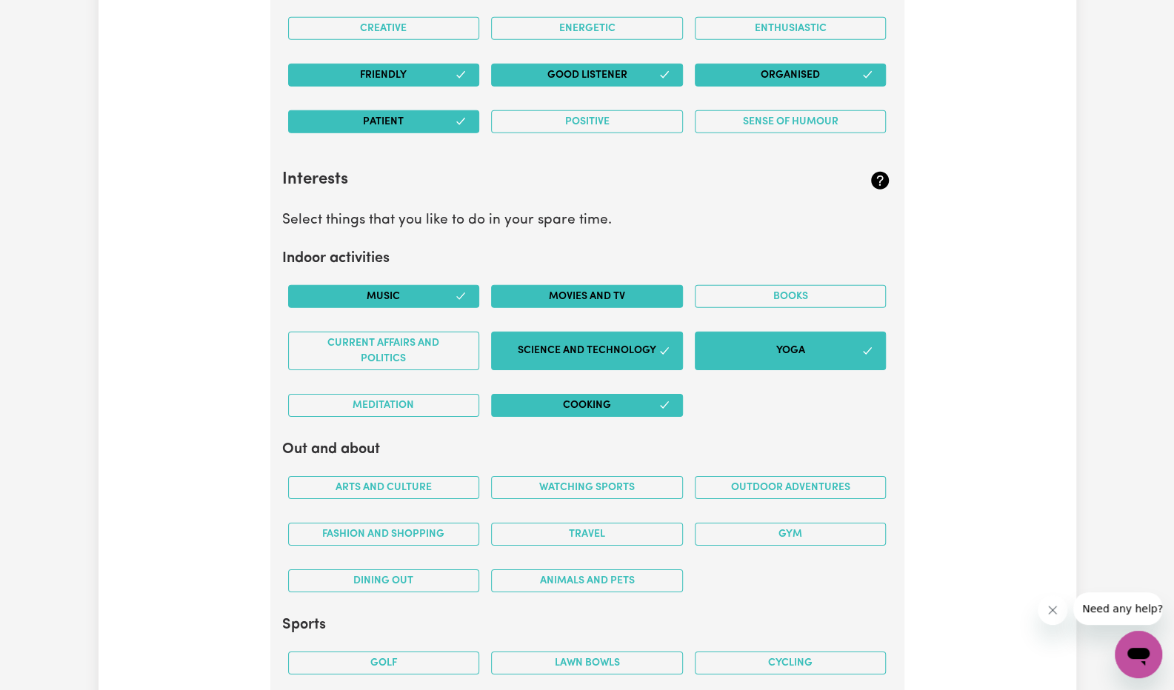
click at [592, 286] on button "Movies and TV" at bounding box center [587, 296] width 192 height 23
click at [715, 285] on button "Books" at bounding box center [791, 296] width 192 height 23
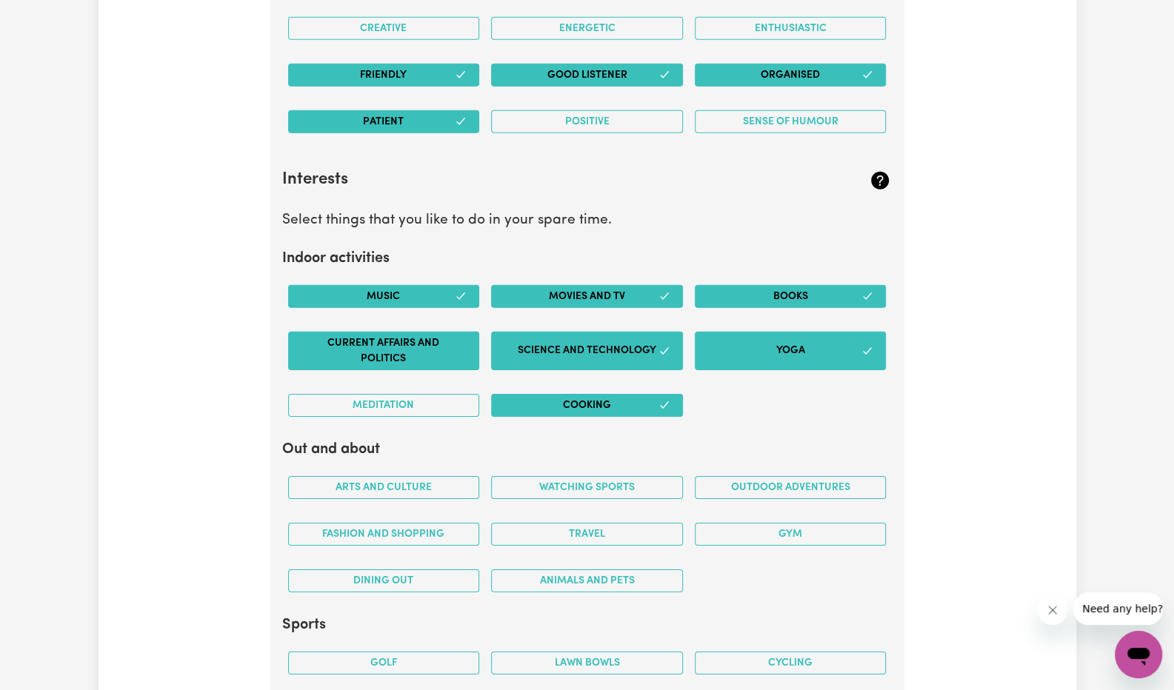
click at [458, 344] on button "Current Affairs and Politics" at bounding box center [384, 351] width 192 height 39
click at [789, 293] on button "Books" at bounding box center [791, 296] width 192 height 23
click at [467, 332] on button "Current Affairs and Politics" at bounding box center [384, 351] width 192 height 39
click at [438, 341] on button "Current Affairs and Politics" at bounding box center [384, 351] width 192 height 39
click at [400, 335] on button "Current Affairs and Politics" at bounding box center [384, 351] width 192 height 39
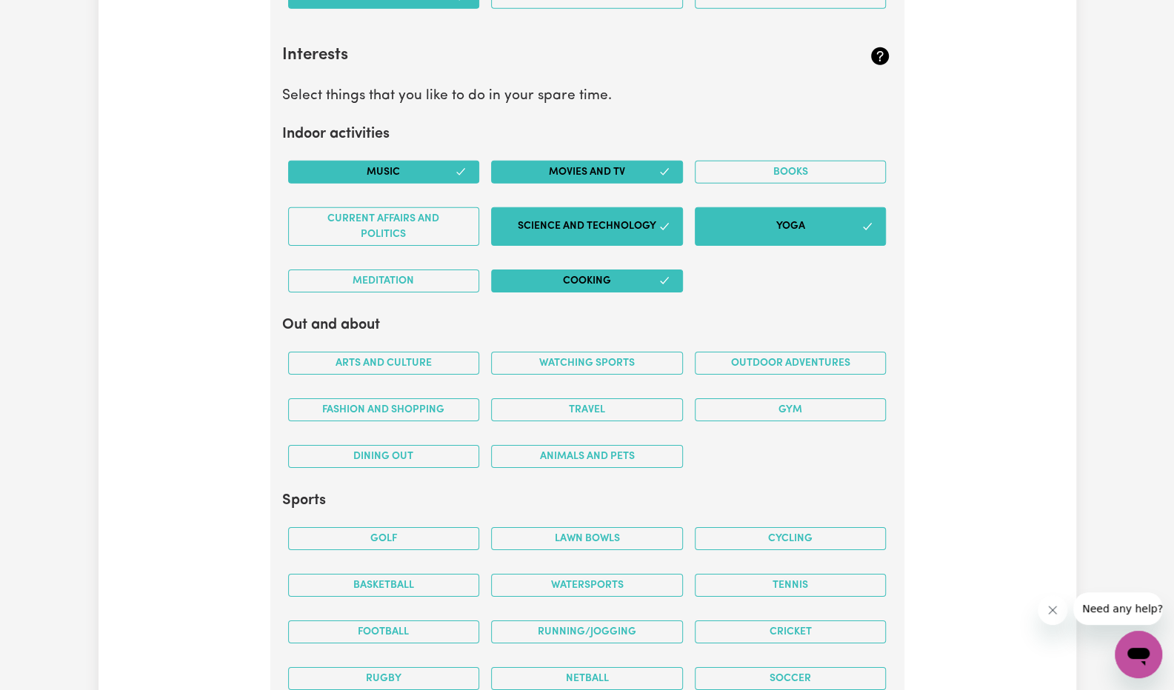
scroll to position [2885, 0]
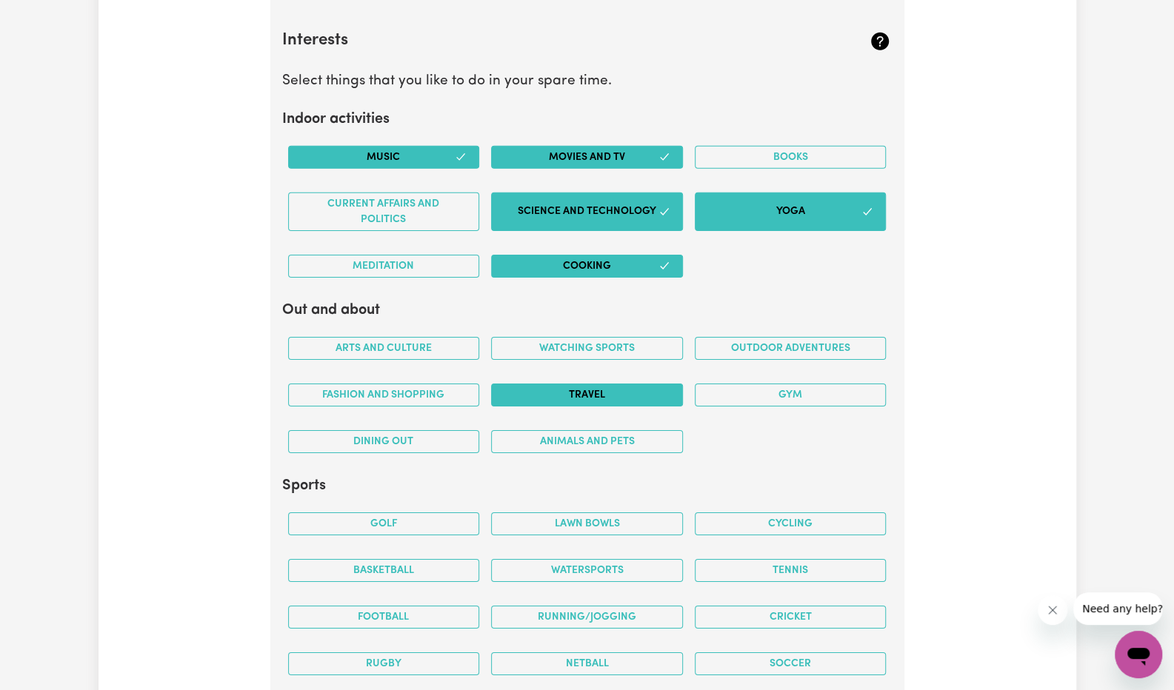
drag, startPoint x: 441, startPoint y: 378, endPoint x: 622, endPoint y: 374, distance: 181.5
click at [622, 374] on div "Arts and Culture Watching sports Outdoor adventures Fashion and shopping Travel…" at bounding box center [587, 395] width 610 height 140
click at [622, 384] on button "Travel" at bounding box center [587, 395] width 192 height 23
click at [770, 384] on button "Gym" at bounding box center [791, 395] width 192 height 23
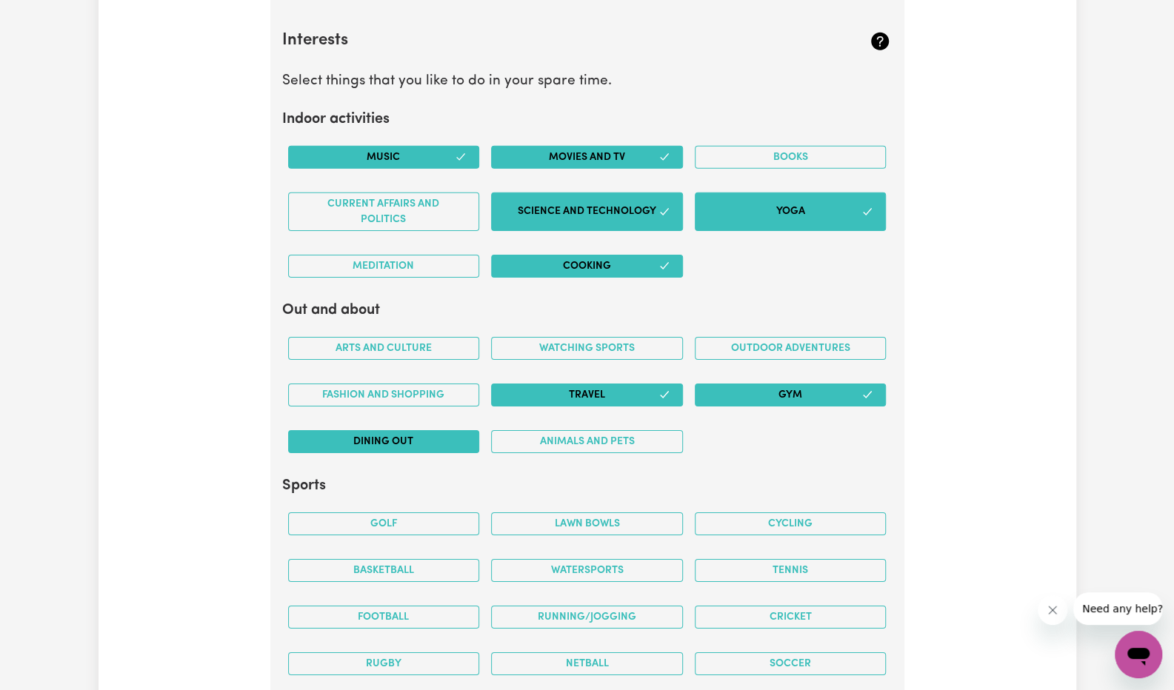
click at [444, 430] on button "Dining out" at bounding box center [384, 441] width 192 height 23
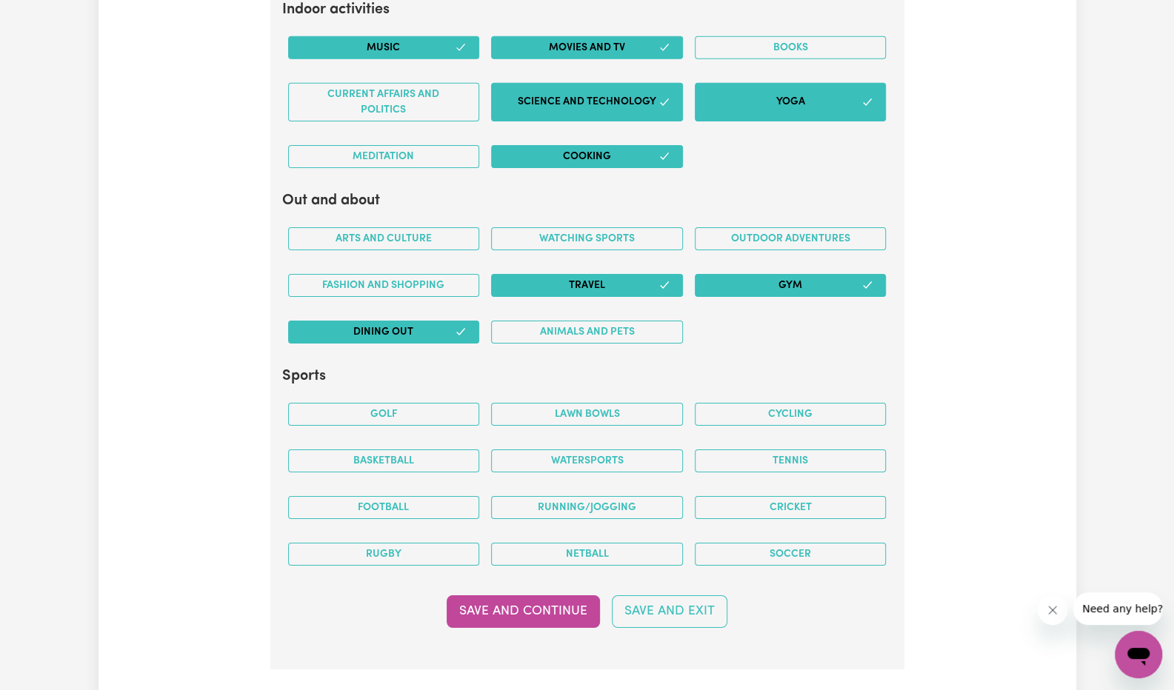
scroll to position [3020, 0]
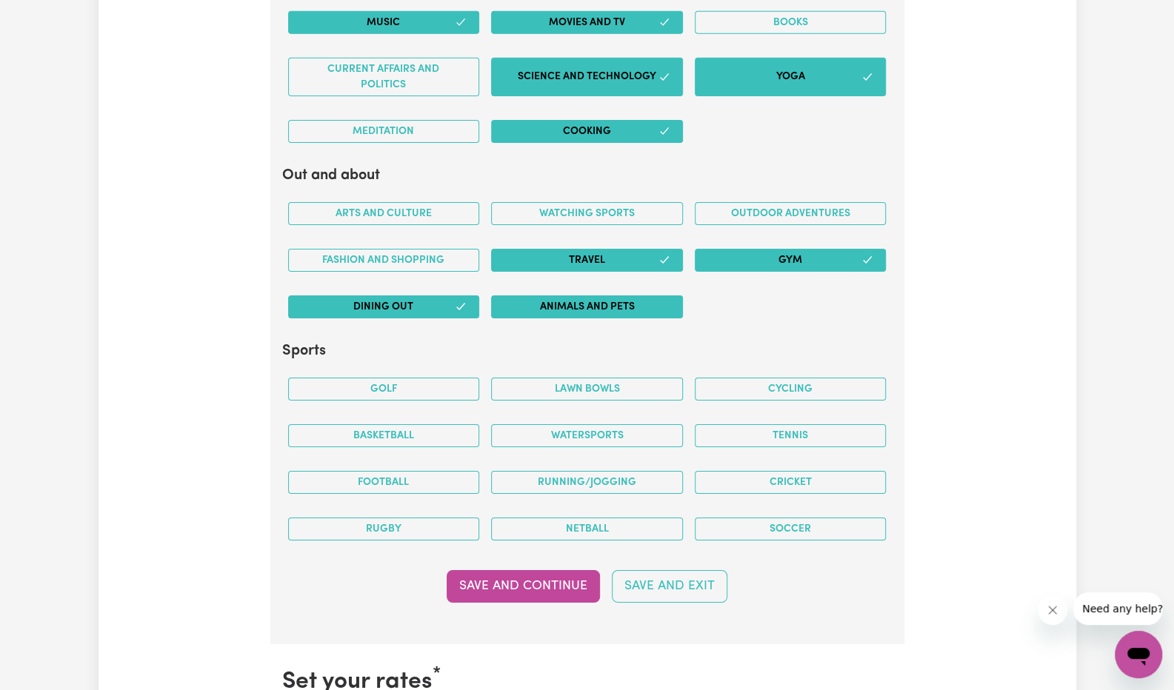
click at [649, 295] on button "Animals and pets" at bounding box center [587, 306] width 192 height 23
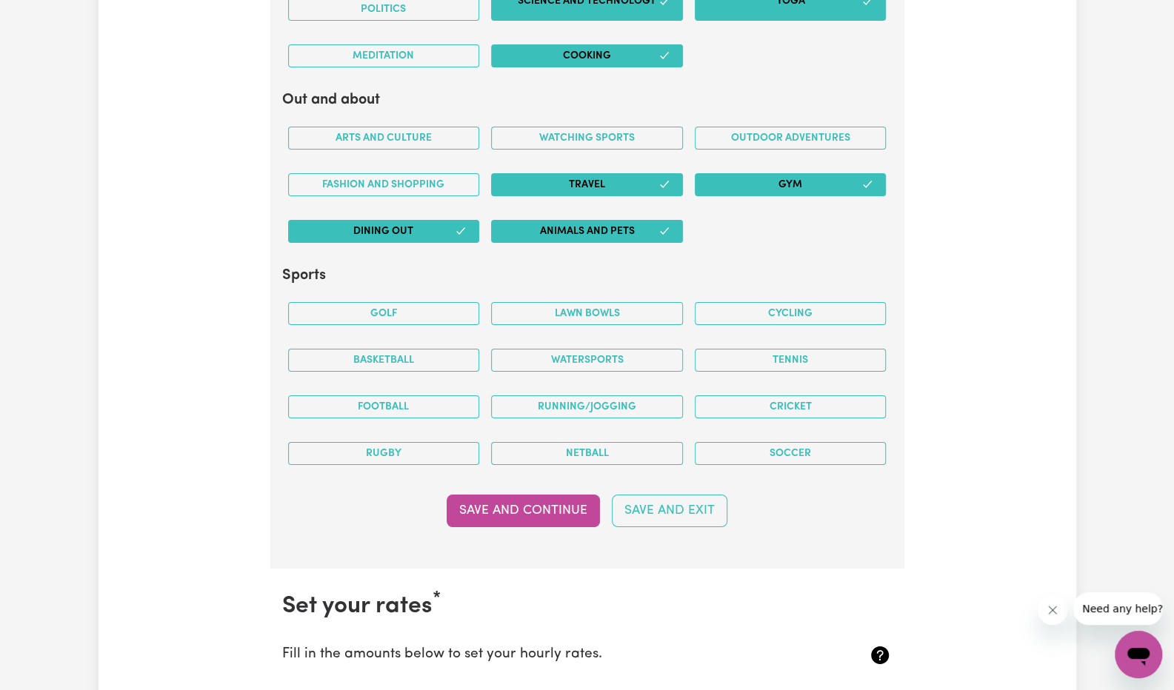
scroll to position [3110, 0]
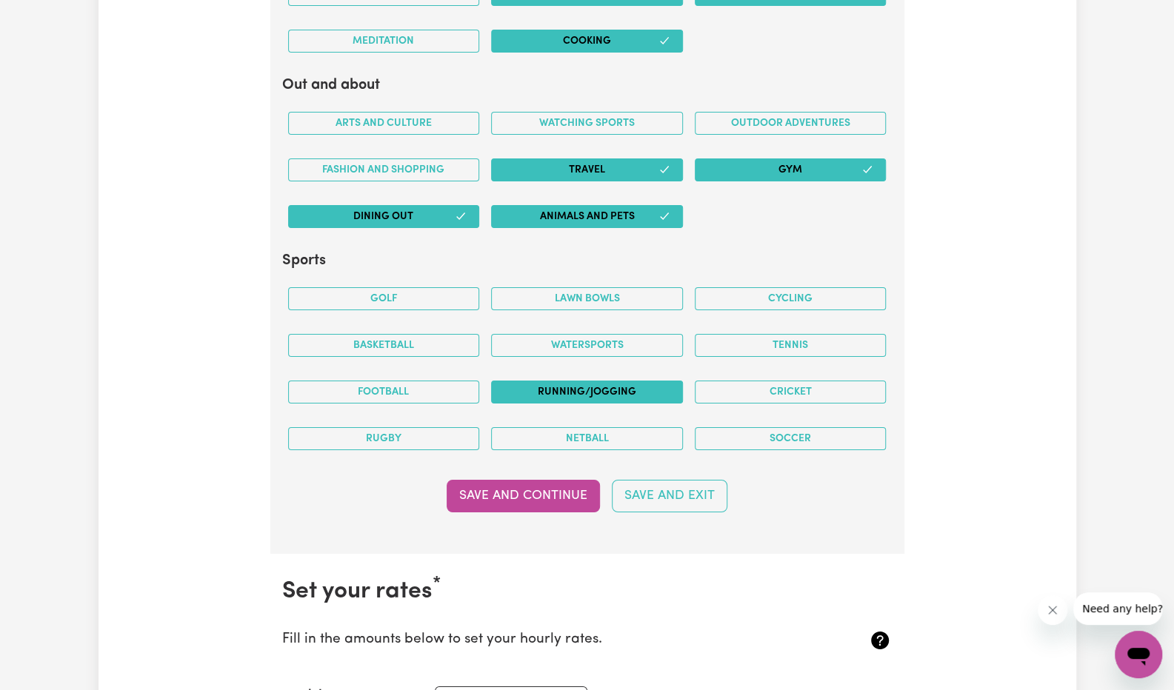
click at [606, 381] on button "Running/Jogging" at bounding box center [587, 392] width 192 height 23
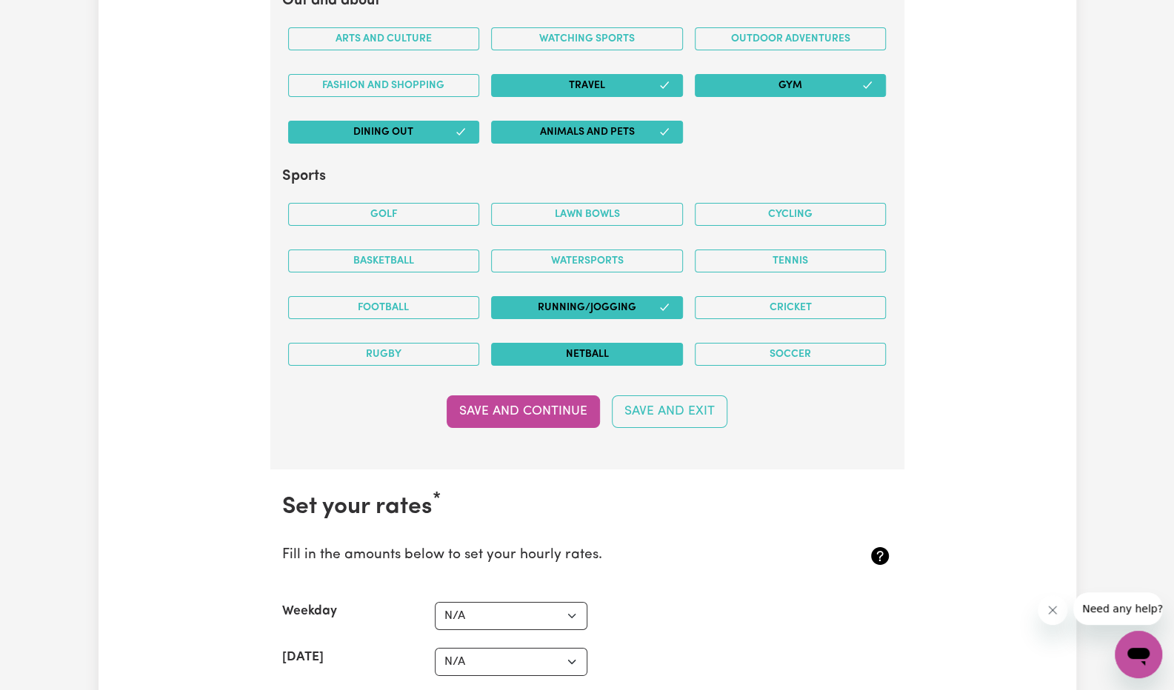
scroll to position [3261, 0]
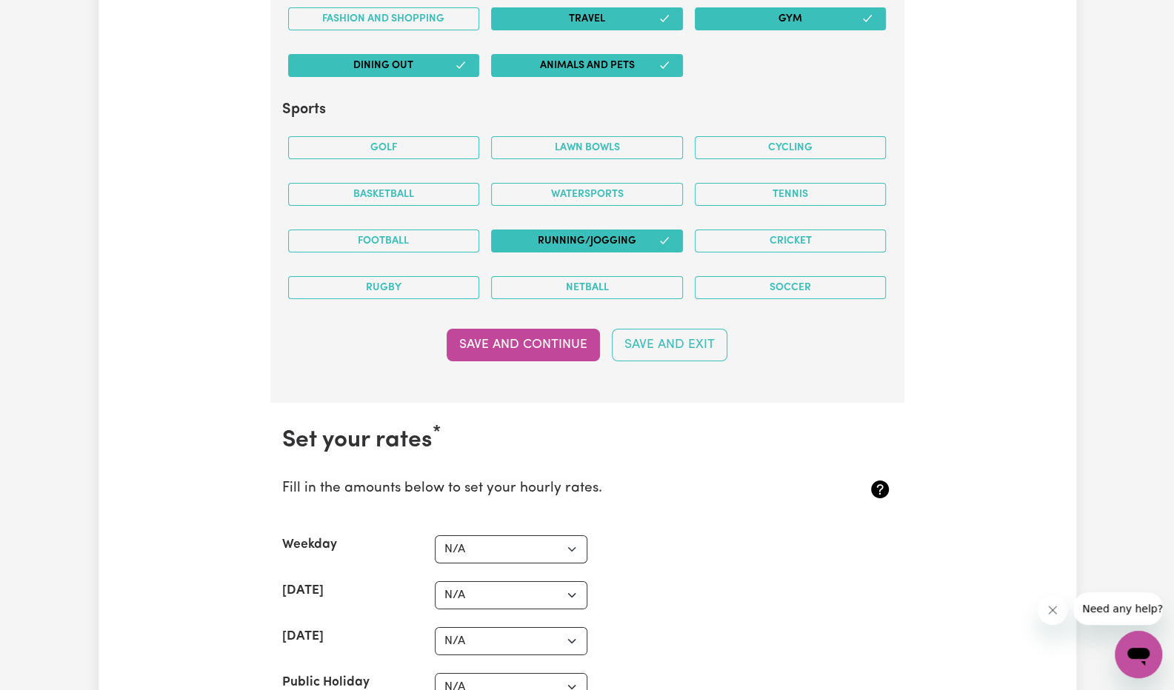
click at [568, 335] on button "Save and Continue" at bounding box center [523, 345] width 153 height 33
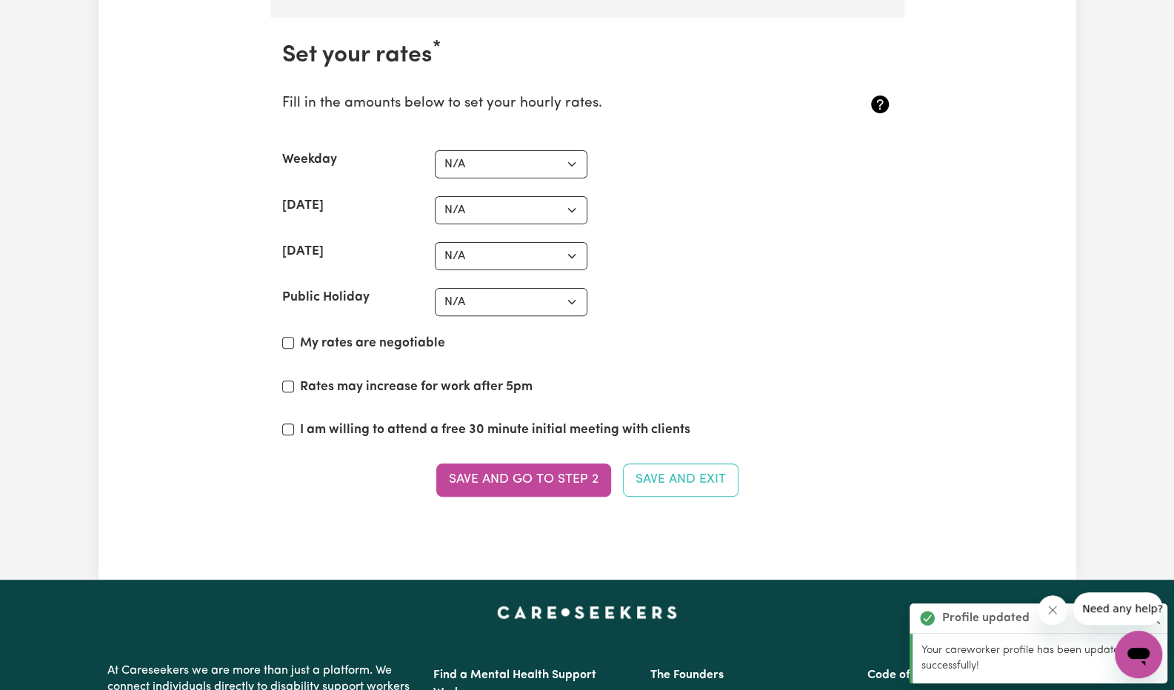
scroll to position [3648, 0]
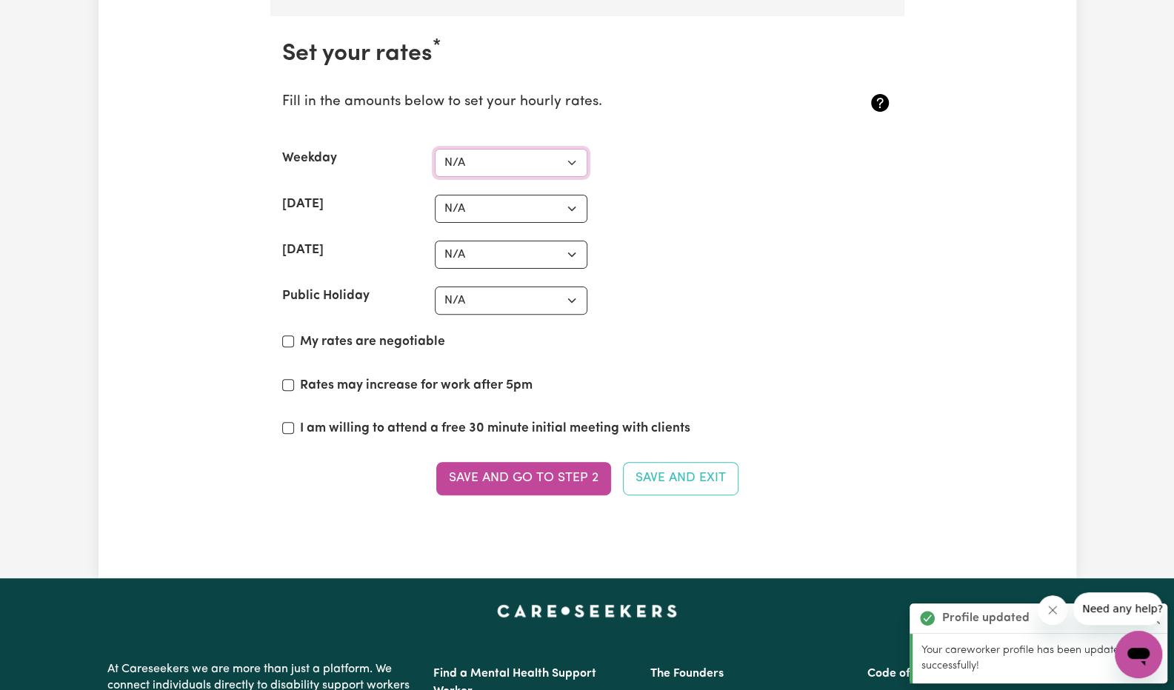
click at [515, 149] on select "N/A $37 $38 $39 $40 $41 $42 $43 $44 $45 $46 $47 $48 $49 $50 $51 $52 $53 $54 $55…" at bounding box center [511, 163] width 153 height 28
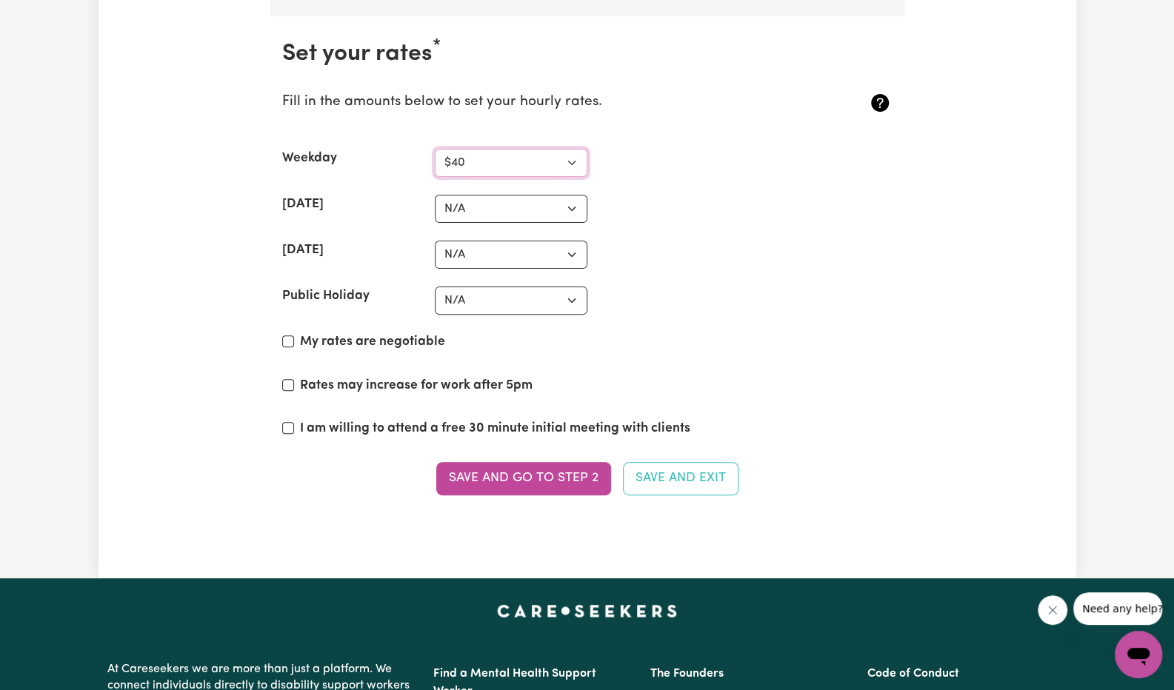
click at [435, 149] on select "N/A $37 $38 $39 $40 $41 $42 $43 $44 $45 $46 $47 $48 $49 $50 $51 $52 $53 $54 $55…" at bounding box center [511, 163] width 153 height 28
click at [506, 162] on section "Set your rates * Fill in the amounts below to set your hourly rates. Weekday N/…" at bounding box center [587, 276] width 634 height 521
click at [504, 149] on select "N/A $37 $38 $39 $40 $41 $42 $43 $44 $45 $46 $47 $48 $49 $50 $51 $52 $53 $54 $55…" at bounding box center [511, 163] width 153 height 28
select select "38"
click at [435, 149] on select "N/A $37 $38 $39 $40 $41 $42 $43 $44 $45 $46 $47 $48 $49 $50 $51 $52 $53 $54 $55…" at bounding box center [511, 163] width 153 height 28
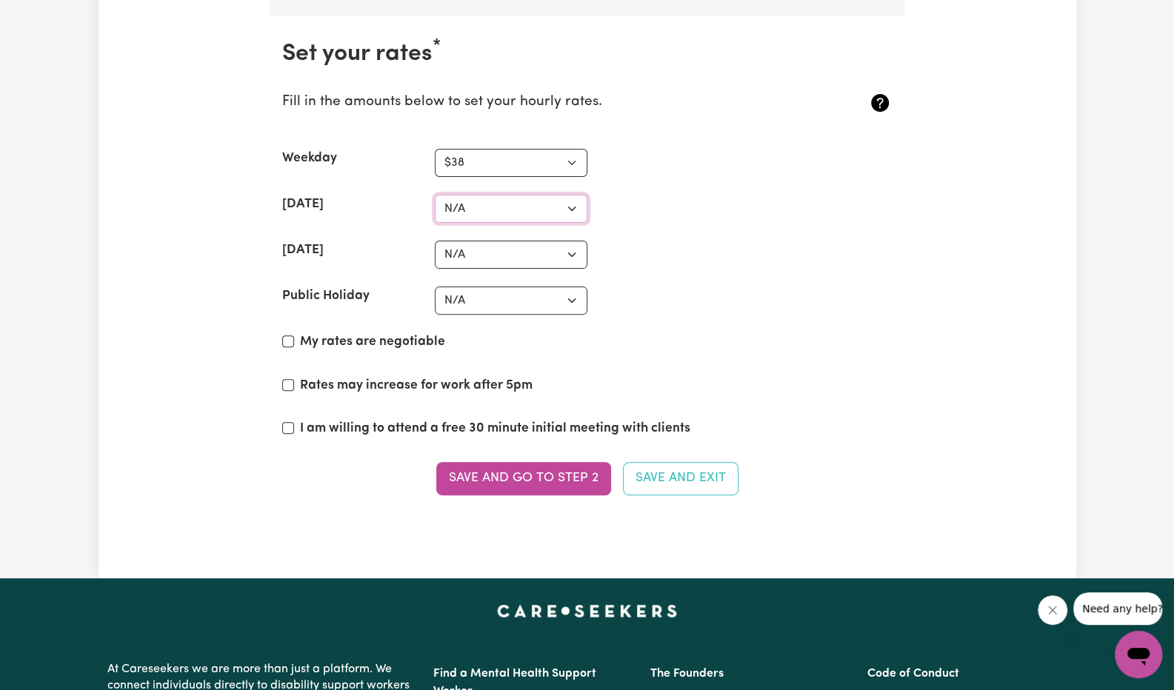
click at [494, 195] on select "N/A $37 $38 $39 $40 $41 $42 $43 $44 $45 $46 $47 $48 $49 $50 $51 $52 $53 $54 $55…" at bounding box center [511, 209] width 153 height 28
select select "40"
click at [435, 195] on select "N/A $37 $38 $39 $40 $41 $42 $43 $44 $45 $46 $47 $48 $49 $50 $51 $52 $53 $54 $55…" at bounding box center [511, 209] width 153 height 28
click at [404, 333] on label "My rates are negotiable" at bounding box center [372, 342] width 145 height 19
click at [294, 335] on input "My rates are negotiable" at bounding box center [288, 341] width 12 height 12
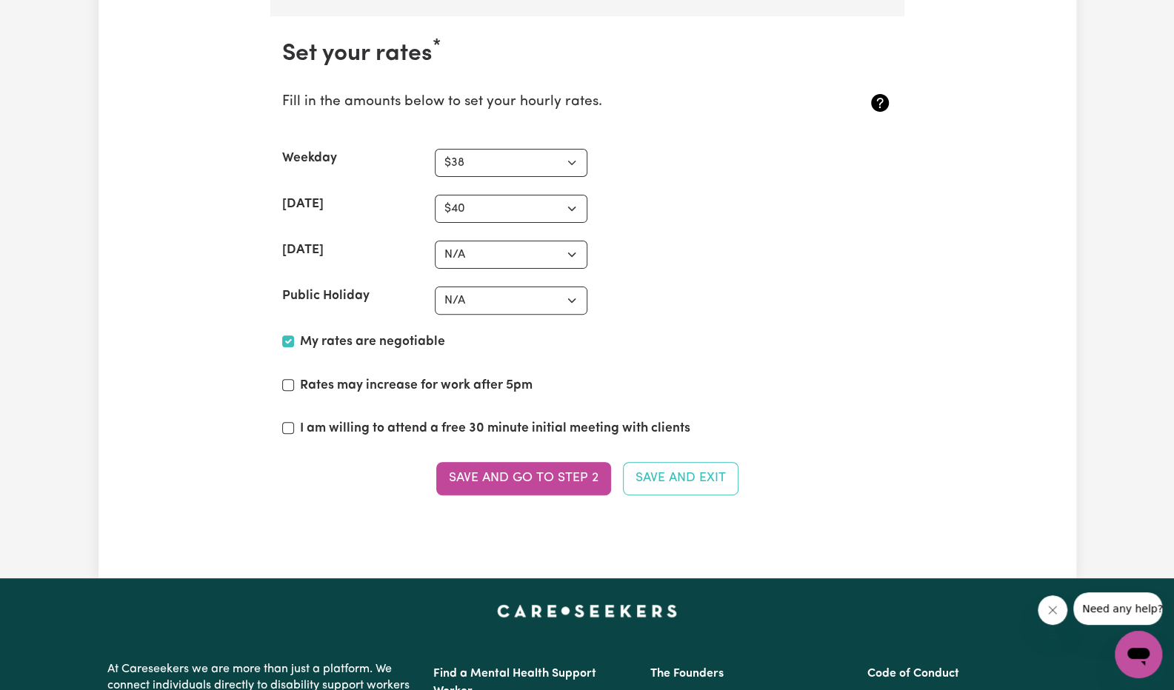
click at [404, 333] on label "My rates are negotiable" at bounding box center [372, 342] width 145 height 19
click at [294, 335] on input "My rates are negotiable" at bounding box center [288, 341] width 12 height 12
checkbox input "false"
click at [421, 376] on label "Rates may increase for work after 5pm" at bounding box center [416, 385] width 233 height 19
click at [294, 379] on input "Rates may increase for work after 5pm" at bounding box center [288, 385] width 12 height 12
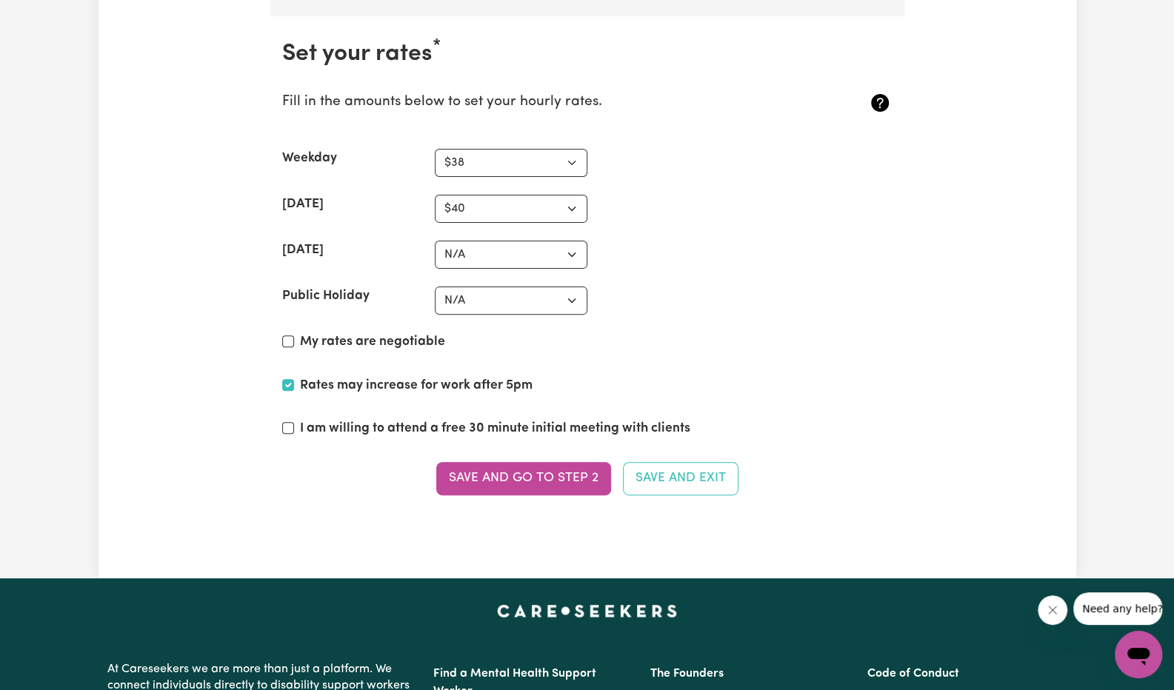
click at [446, 376] on label "Rates may increase for work after 5pm" at bounding box center [416, 385] width 233 height 19
click at [294, 379] on input "Rates may increase for work after 5pm" at bounding box center [288, 385] width 12 height 12
checkbox input "false"
click at [489, 241] on select "N/A $37 $38 $39 $40 $41 $42 $43 $44 $45 $46 $47 $48 $49 $50 $51 $52 $53 $54 $55…" at bounding box center [511, 255] width 153 height 28
click at [435, 241] on select "N/A $37 $38 $39 $40 $41 $42 $43 $44 $45 $46 $47 $48 $49 $50 $51 $52 $53 $54 $55…" at bounding box center [511, 255] width 153 height 28
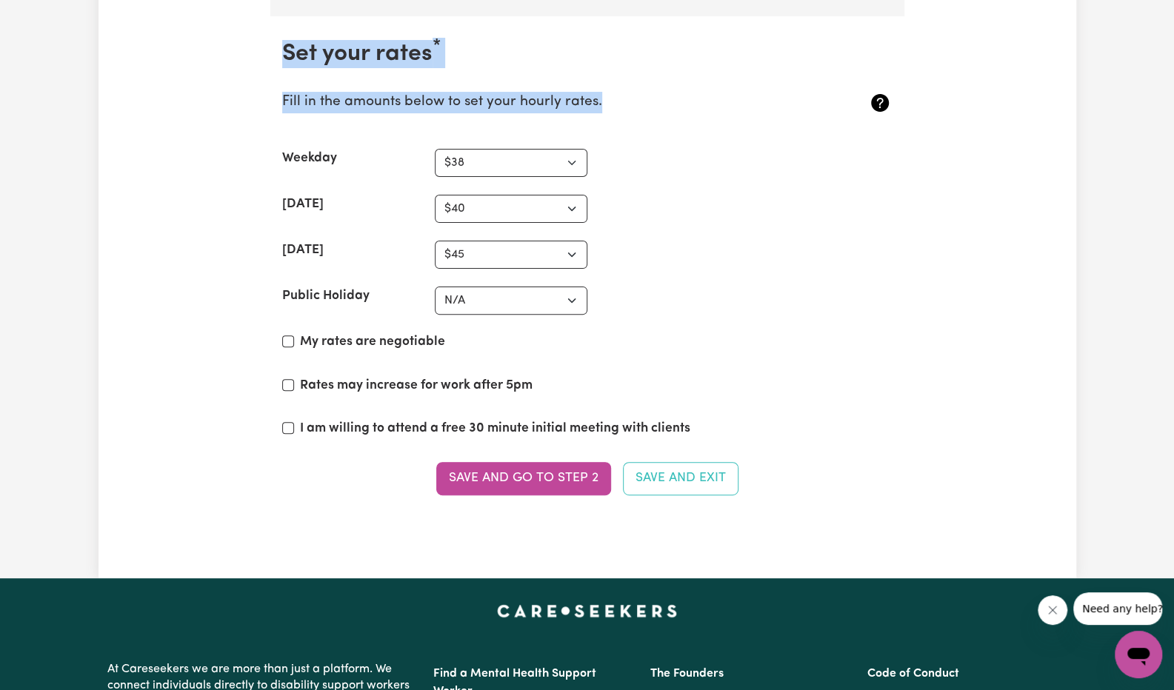
drag, startPoint x: 283, startPoint y: 24, endPoint x: 623, endPoint y: 84, distance: 345.3
click at [623, 84] on section "Set your rates * Fill in the amounts below to set your hourly rates. Weekday N/…" at bounding box center [587, 276] width 634 height 521
copy section "Set your rates * Fill in the amounts below to set your hourly rates."
click at [492, 152] on select "N/A $37 $38 $39 $40 $41 $42 $43 $44 $45 $46 $47 $48 $49 $50 $51 $52 $53 $54 $55…" at bounding box center [511, 163] width 153 height 28
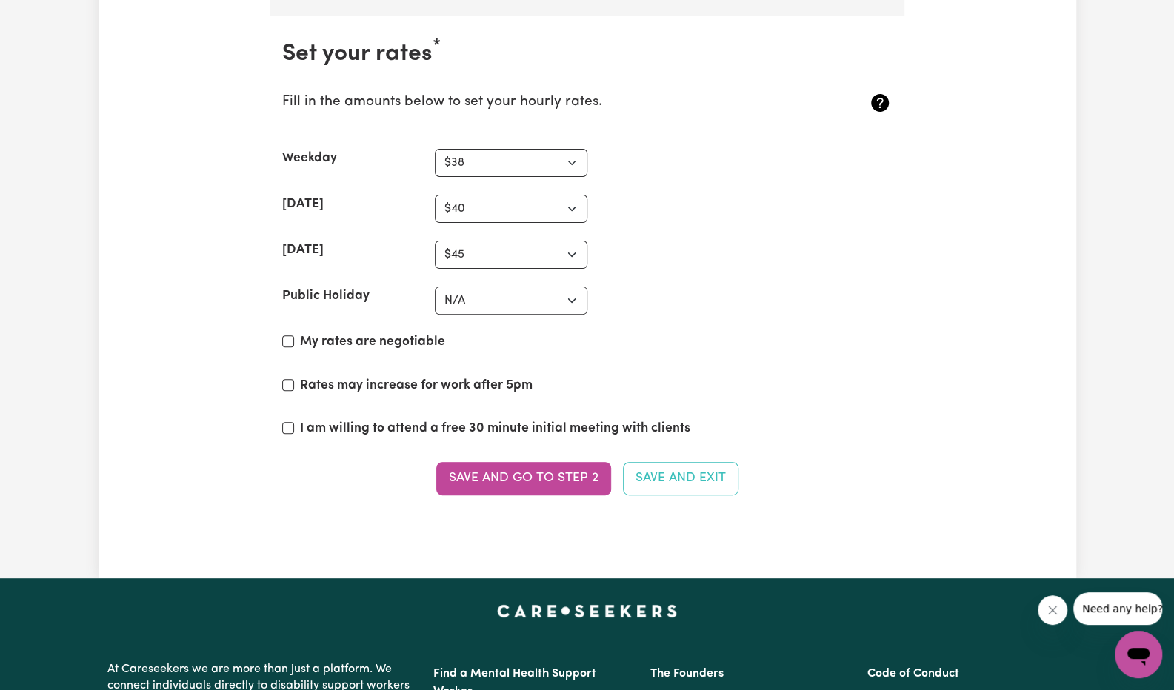
click at [684, 241] on div "[DATE] N/A $37 $38 $39 $40 $41 $42 $43 $44 $45 $46 $47 $48 $49 $50 $51 $52 $53 …" at bounding box center [587, 255] width 610 height 28
click at [567, 202] on select "N/A $37 $38 $39 $40 $41 $42 $43 $44 $45 $46 $47 $48 $49 $50 $51 $52 $53 $54 $55…" at bounding box center [511, 209] width 153 height 28
click at [674, 253] on section "Set your rates * Fill in the amounts below to set your hourly rates. Weekday N/…" at bounding box center [587, 276] width 634 height 521
click at [557, 245] on select "N/A $37 $38 $39 $40 $41 $42 $43 $44 $45 $46 $47 $48 $49 $50 $51 $52 $53 $54 $55…" at bounding box center [511, 255] width 153 height 28
select select "46"
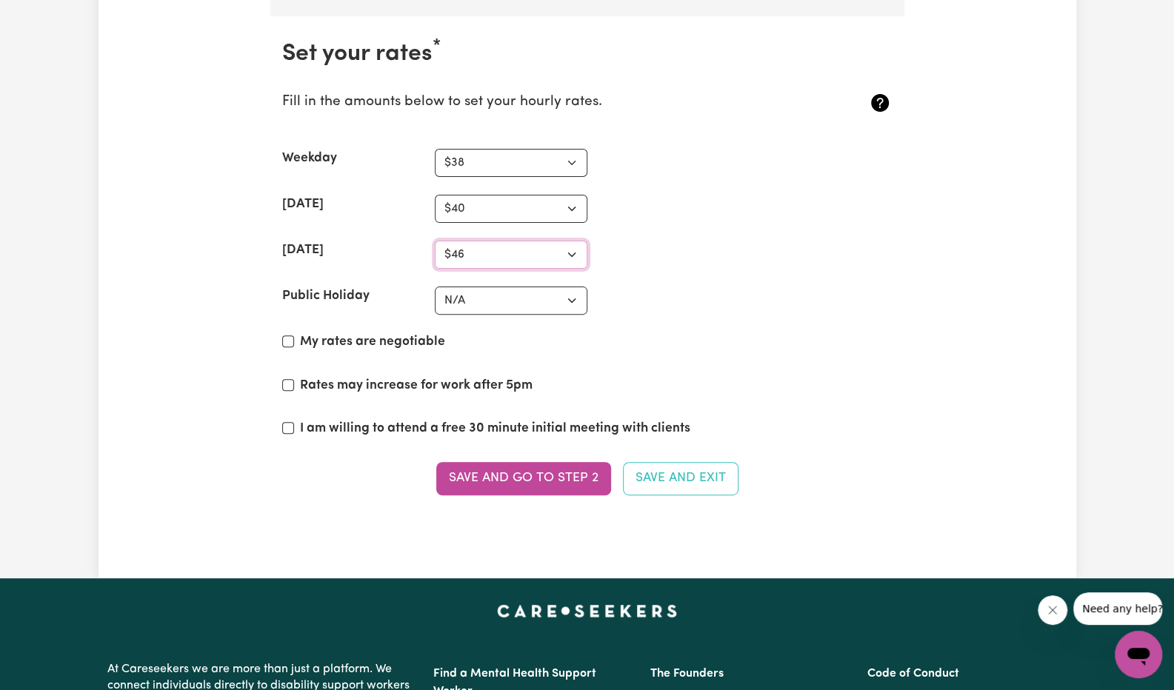
click at [435, 241] on select "N/A $37 $38 $39 $40 $41 $42 $43 $44 $45 $46 $47 $48 $49 $50 $51 $52 $53 $54 $55…" at bounding box center [511, 255] width 153 height 28
click at [538, 287] on select "N/A $37 $38 $39 $40 $41 $42 $43 $44 $45 $46 $47 $48 $49 $50 $51 $52 $53 $54 $55…" at bounding box center [511, 301] width 153 height 28
select select "60"
click at [435, 287] on select "N/A $37 $38 $39 $40 $41 $42 $43 $44 $45 $46 $47 $48 $49 $50 $51 $52 $53 $54 $55…" at bounding box center [511, 301] width 153 height 28
click at [555, 462] on button "Save and go to Step 2" at bounding box center [523, 478] width 175 height 33
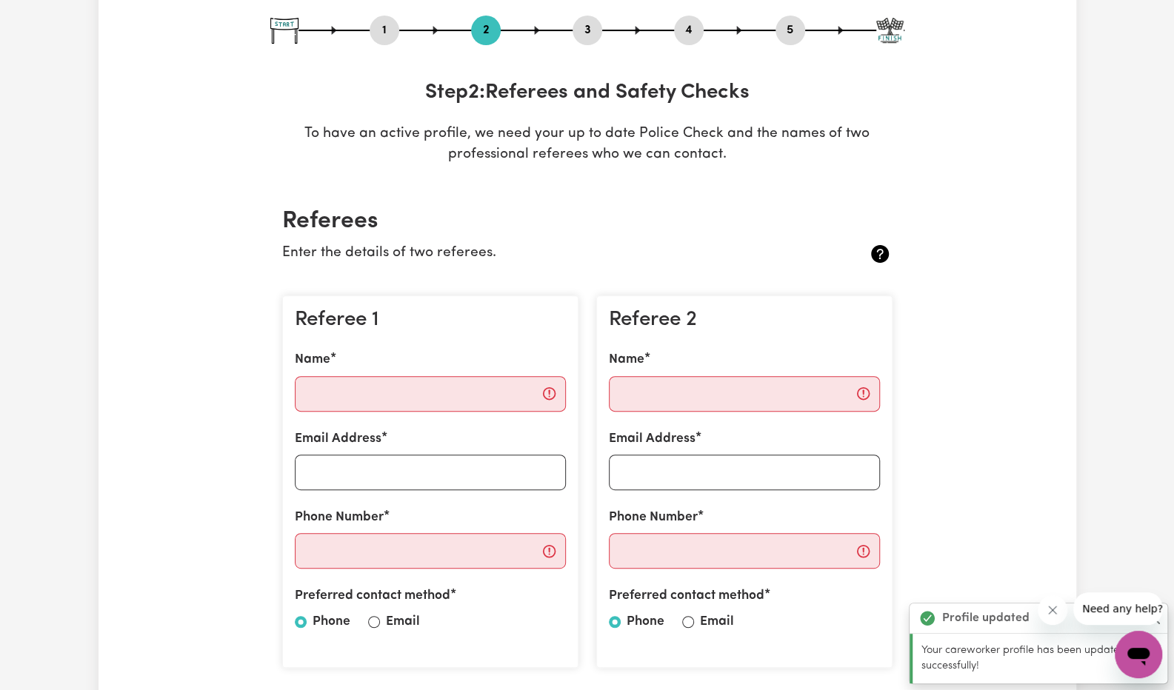
scroll to position [164, 0]
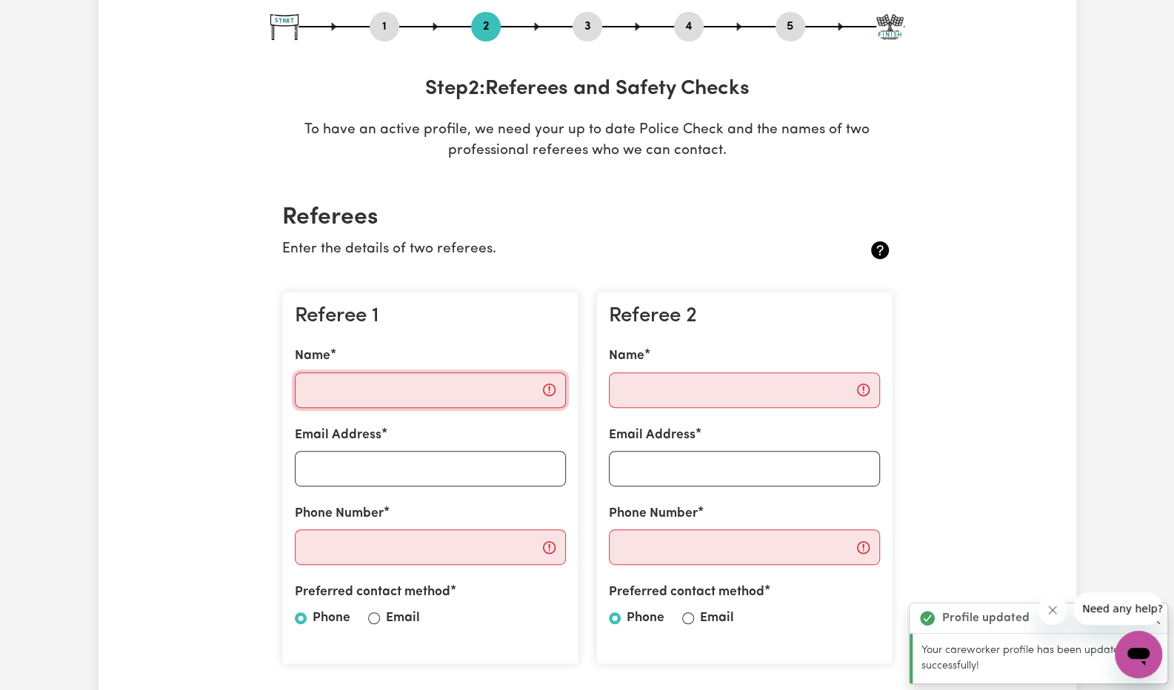
click at [418, 395] on input "Name" at bounding box center [430, 391] width 271 height 36
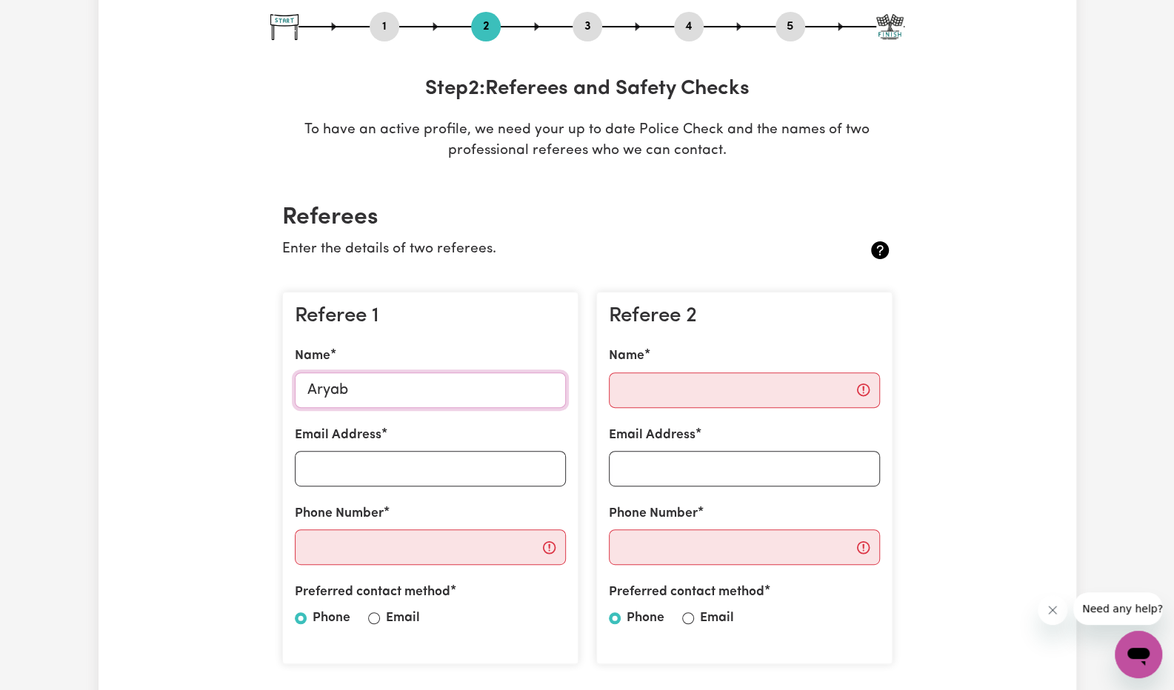
click at [418, 395] on input "Aryab" at bounding box center [430, 391] width 271 height 36
type input "Aryan"
type input "[EMAIL_ADDRESS][DOMAIN_NAME]"
click at [451, 567] on div "Referee 1 Name Aryan Email Address [EMAIL_ADDRESS][DOMAIN_NAME] Phone Number Pr…" at bounding box center [430, 478] width 296 height 373
click at [447, 550] on input "Phone Number" at bounding box center [430, 548] width 271 height 36
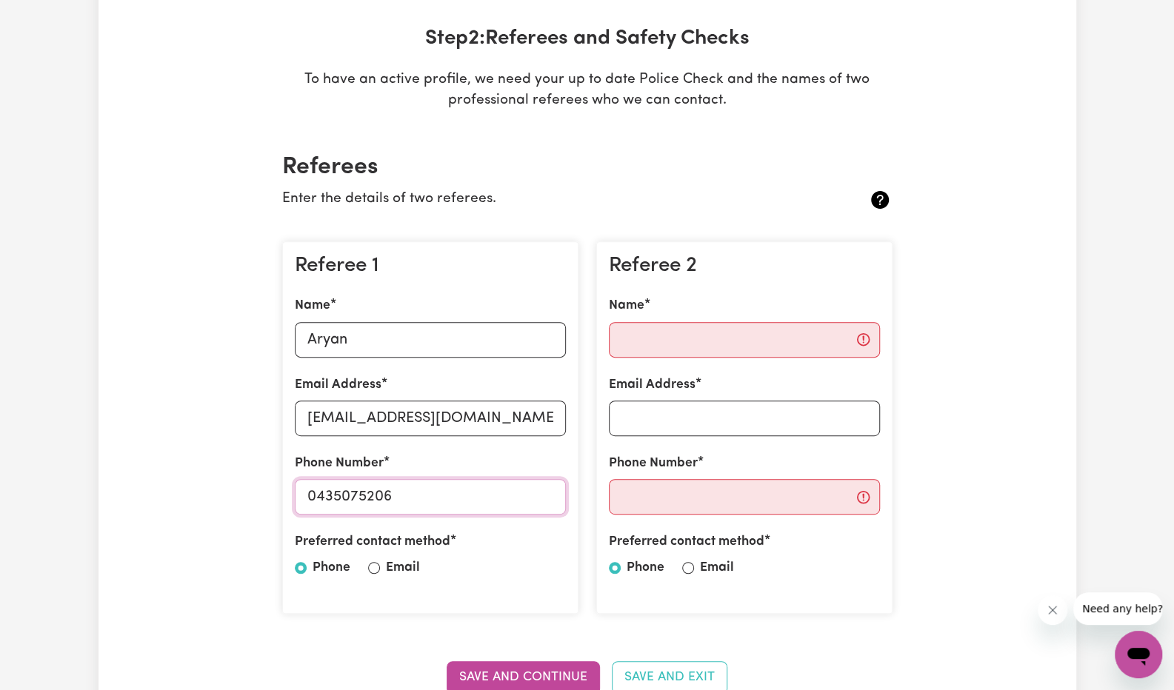
scroll to position [224, 0]
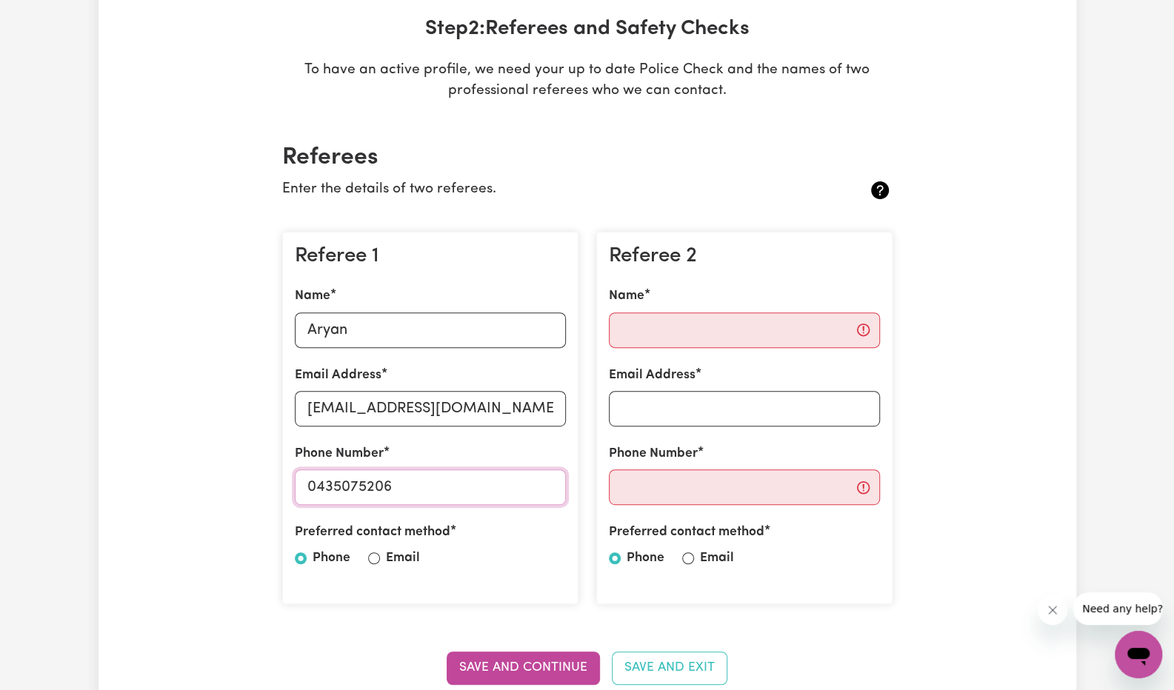
type input "0435075206"
click at [374, 559] on input "Email" at bounding box center [374, 558] width 12 height 12
radio input "true"
drag, startPoint x: 301, startPoint y: 421, endPoint x: 427, endPoint y: 423, distance: 125.9
click at [427, 423] on input "[EMAIL_ADDRESS][DOMAIN_NAME]" at bounding box center [430, 409] width 271 height 36
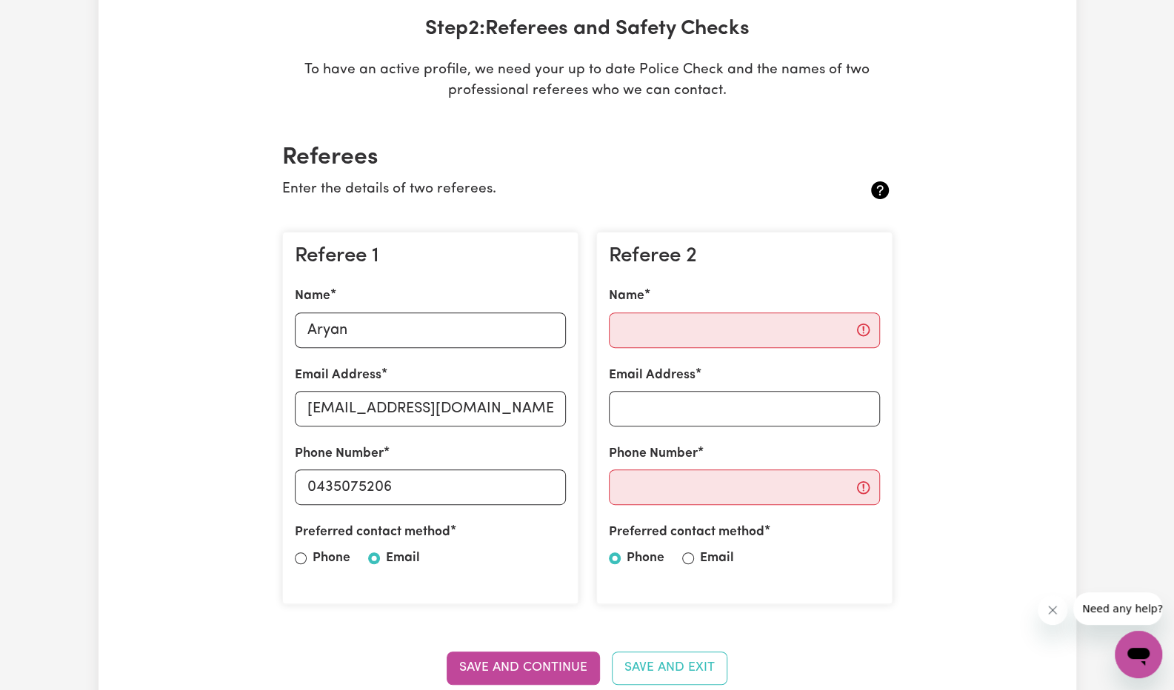
click at [459, 584] on div "Referee 1 Name Aryan Email Address [EMAIL_ADDRESS][DOMAIN_NAME] Phone Number [P…" at bounding box center [430, 418] width 296 height 373
click at [662, 329] on input "Name" at bounding box center [744, 331] width 271 height 36
type input "[PERSON_NAME]"
click at [664, 404] on input "Email Address" at bounding box center [744, 409] width 271 height 36
type input "sanjusin"
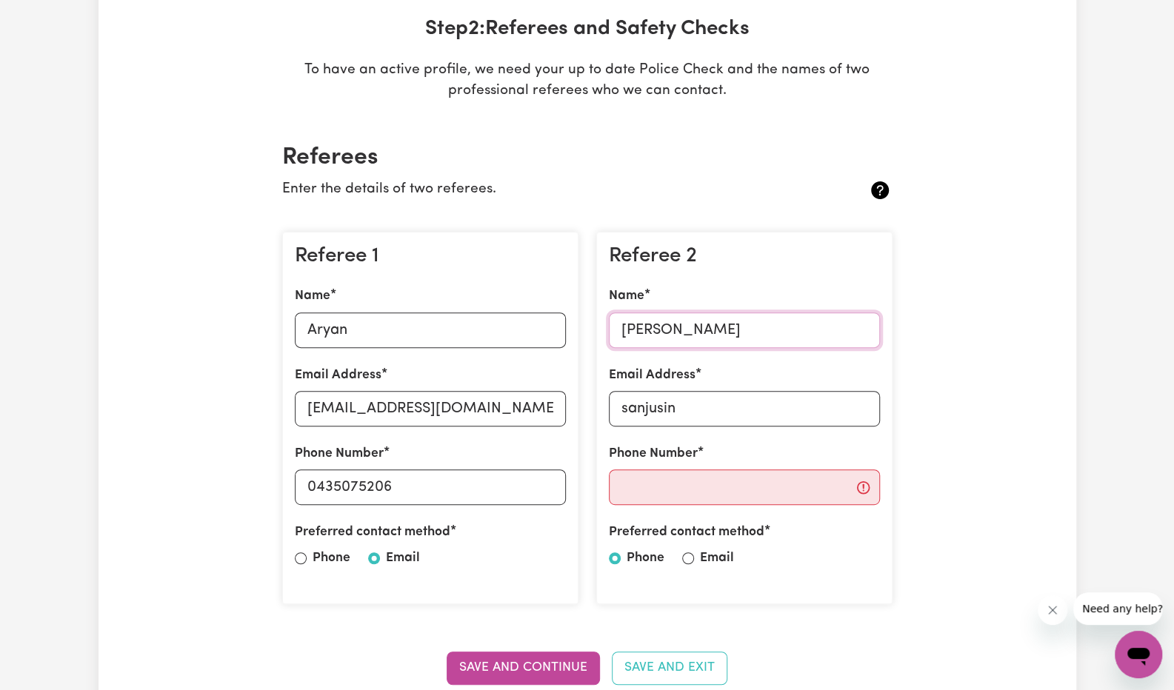
drag, startPoint x: 656, startPoint y: 335, endPoint x: 555, endPoint y: 343, distance: 101.7
click at [555, 343] on div "Referee 1 Name Aryan Email Address [EMAIL_ADDRESS][DOMAIN_NAME] Phone Number [P…" at bounding box center [587, 418] width 628 height 397
type input "[PERSON_NAME]"
click at [646, 404] on input "sanjusin" at bounding box center [744, 409] width 271 height 36
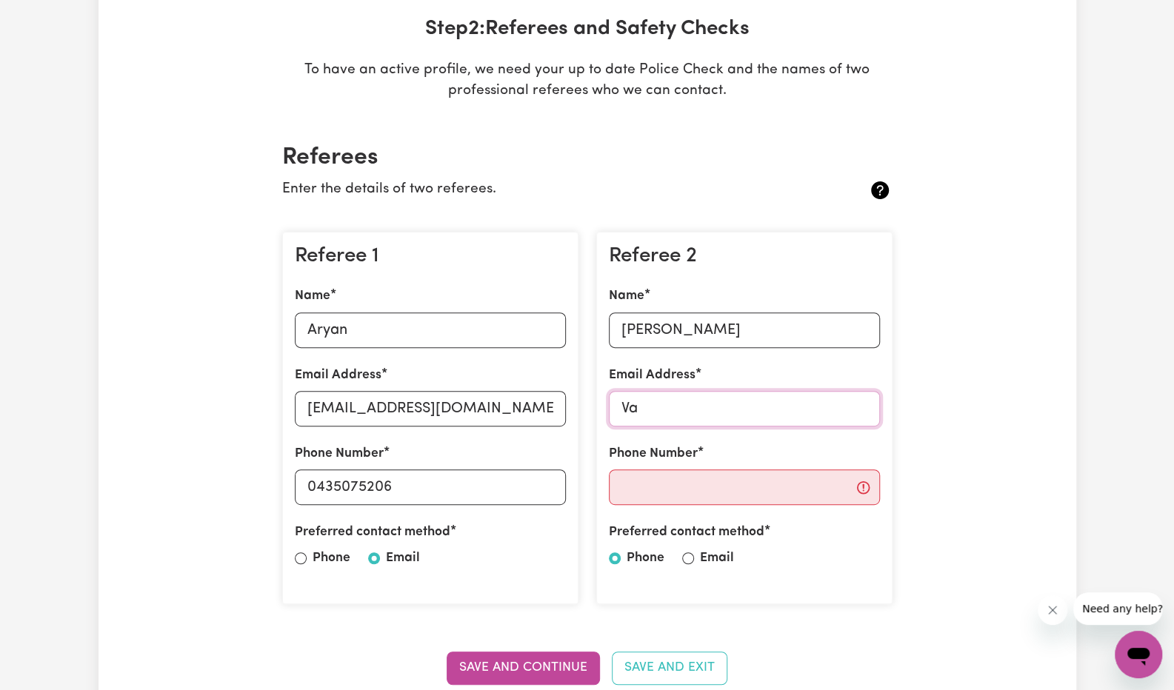
type input "V"
click at [673, 492] on input "Phone Number" at bounding box center [744, 488] width 271 height 36
click at [705, 395] on input "Email Address" at bounding box center [744, 409] width 271 height 36
type input "[EMAIL_ADDRESS][DOMAIN_NAME]"
click at [688, 558] on input "Email" at bounding box center [688, 558] width 12 height 12
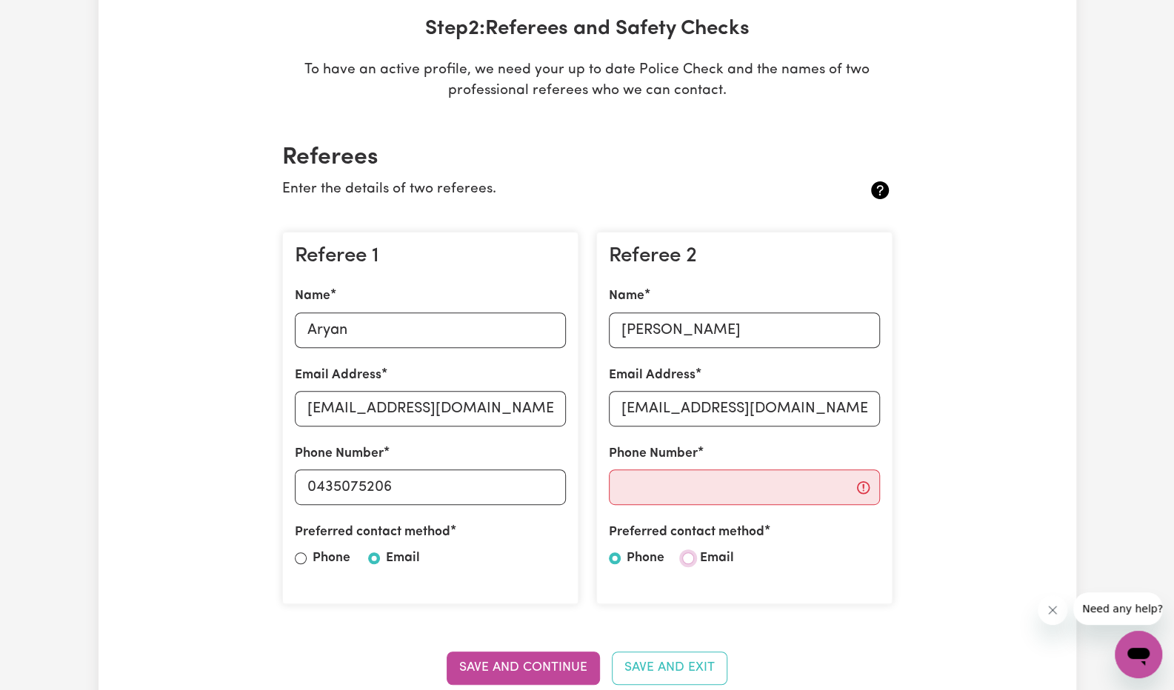
radio input "true"
click at [680, 499] on input "Phone Number" at bounding box center [744, 488] width 271 height 36
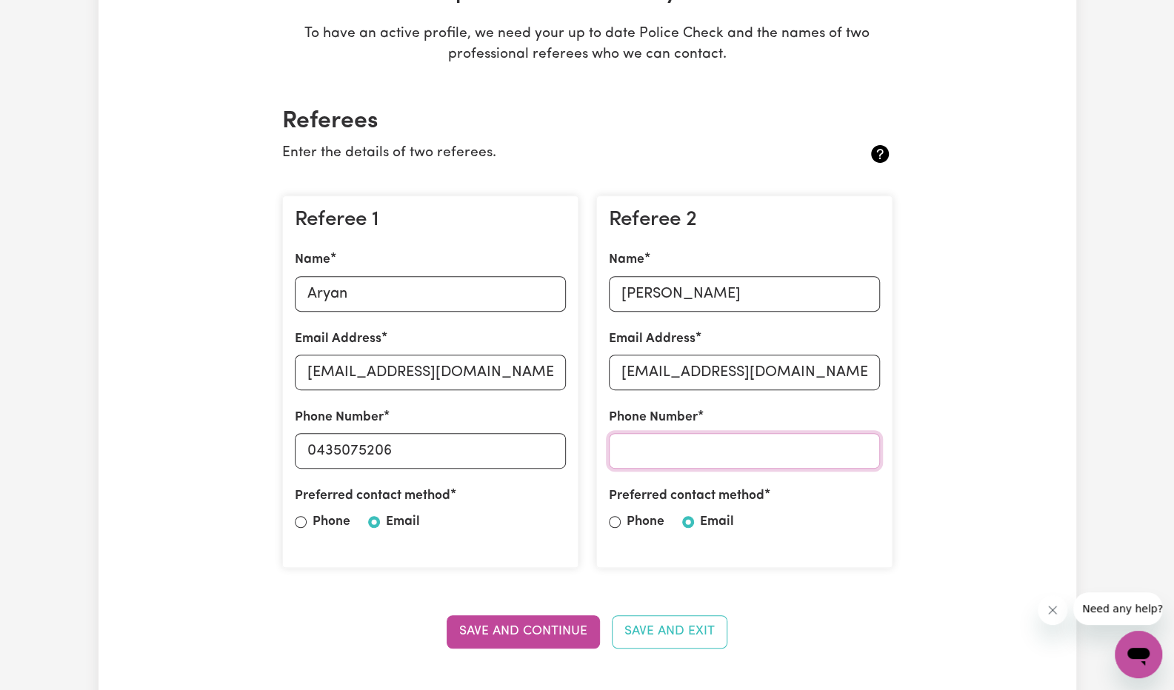
scroll to position [249, 0]
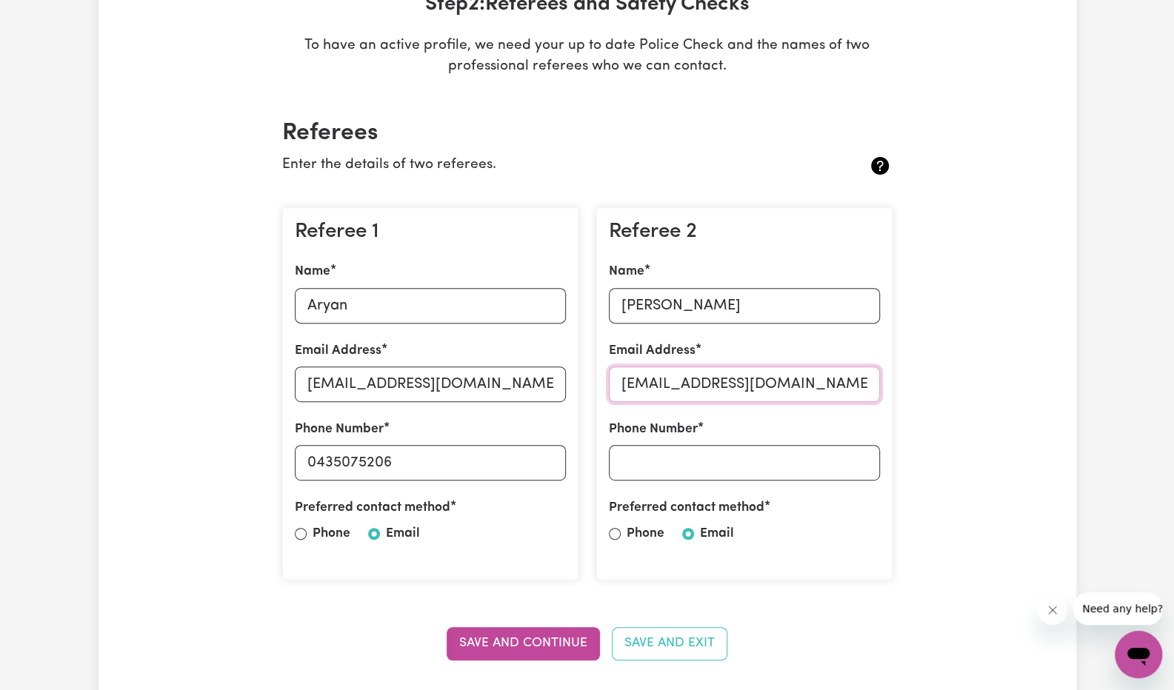
drag, startPoint x: 621, startPoint y: 393, endPoint x: 834, endPoint y: 411, distance: 213.3
click at [834, 411] on div "Referee 2 Name [PERSON_NAME] Email Address [EMAIL_ADDRESS][DOMAIN_NAME] Phone N…" at bounding box center [744, 393] width 296 height 373
click at [787, 481] on input "Phone Number" at bounding box center [744, 463] width 271 height 36
drag, startPoint x: 641, startPoint y: 462, endPoint x: 684, endPoint y: 467, distance: 43.3
click at [684, 467] on input "0424200597" at bounding box center [744, 463] width 271 height 36
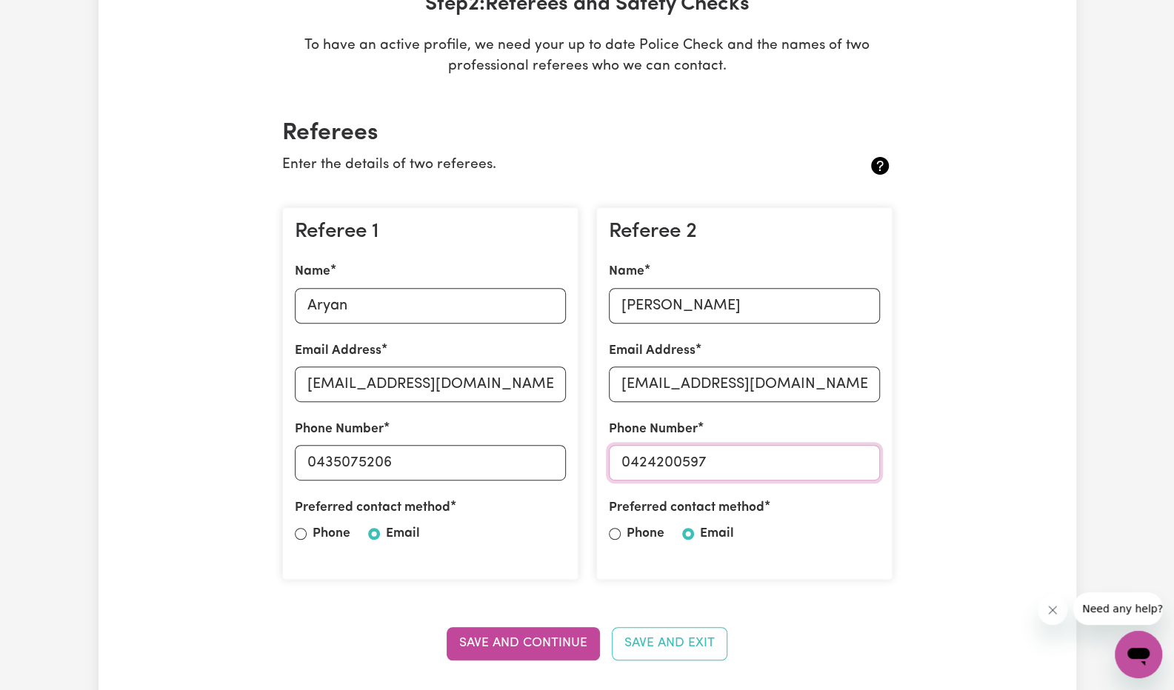
type input "0424200597"
click at [672, 466] on input "0424200597" at bounding box center [744, 463] width 271 height 36
click at [533, 636] on button "Save and Continue" at bounding box center [523, 643] width 153 height 33
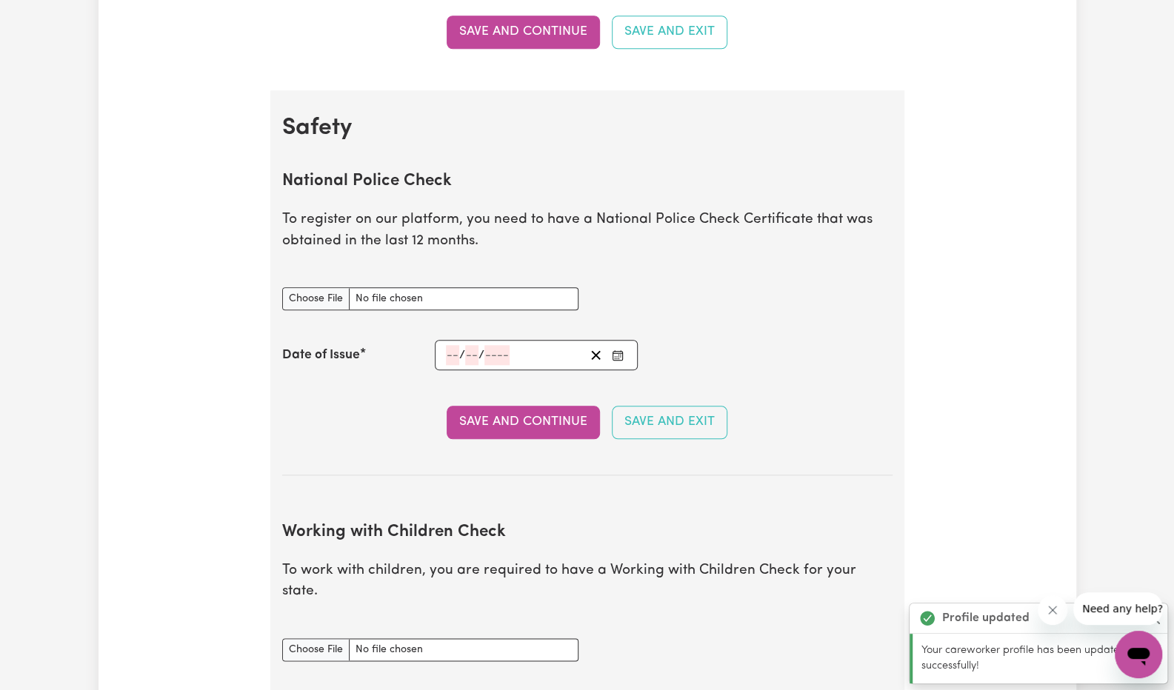
scroll to position [862, 0]
click at [390, 287] on input "National Police Check document" at bounding box center [430, 297] width 296 height 23
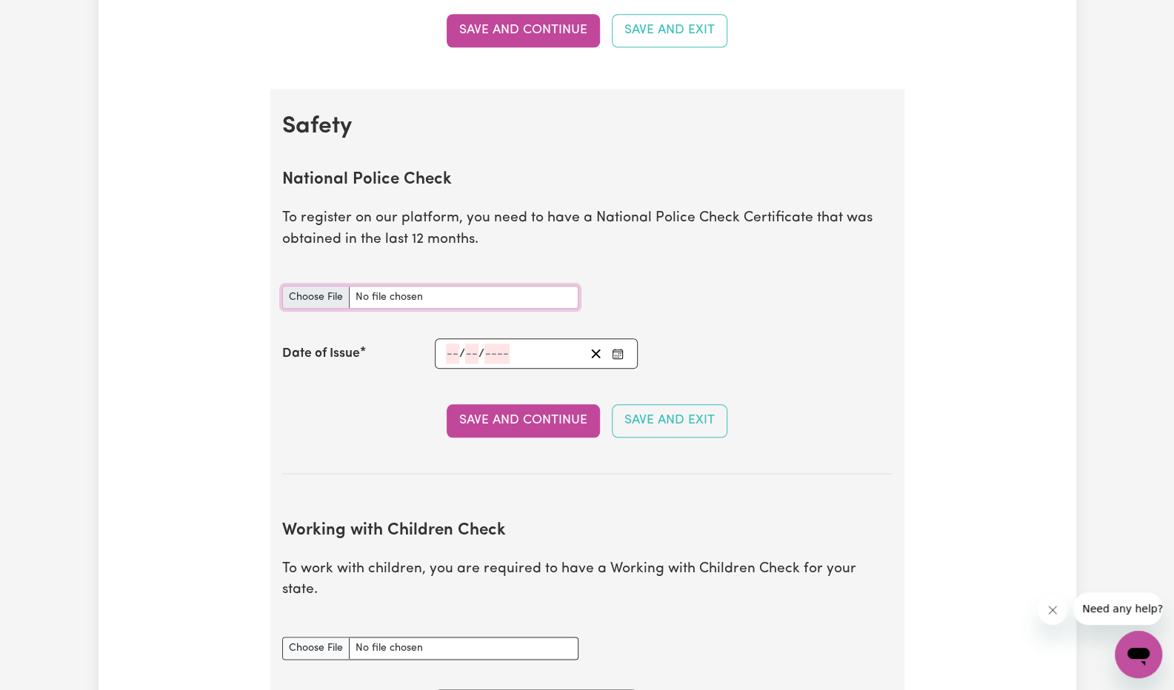
type input "C:\fakepath\police_check.pdf"
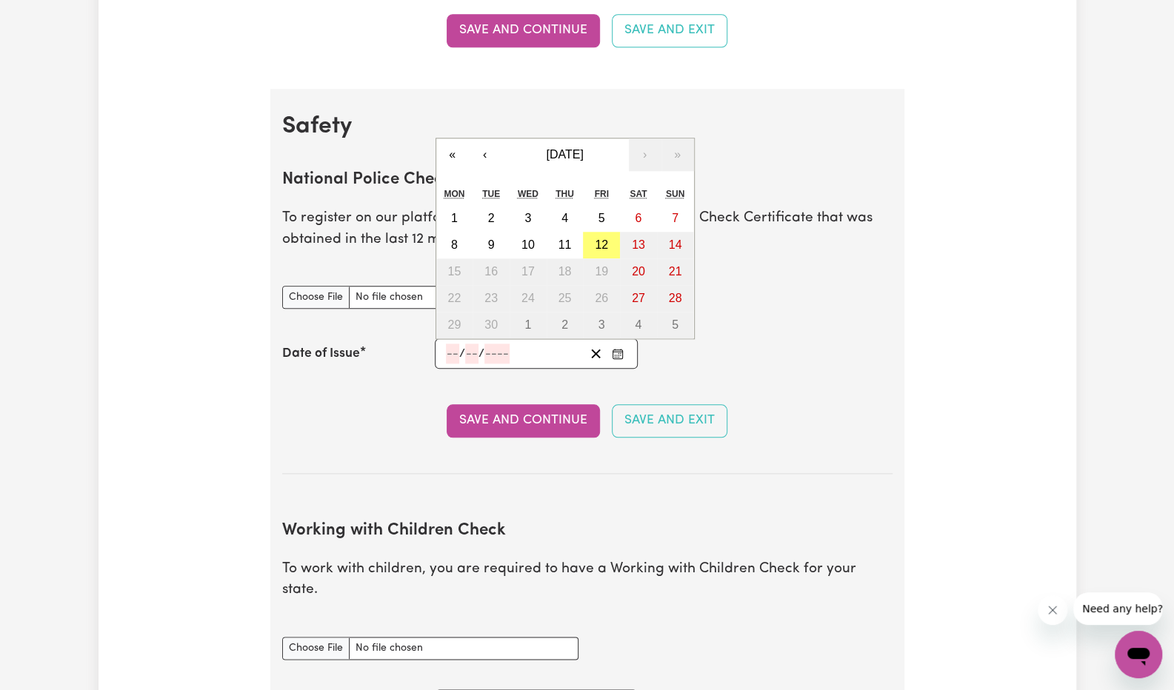
click at [446, 353] on input "number" at bounding box center [452, 354] width 13 height 20
type input "28"
type input "08"
type input "0002-08-28"
type input "8"
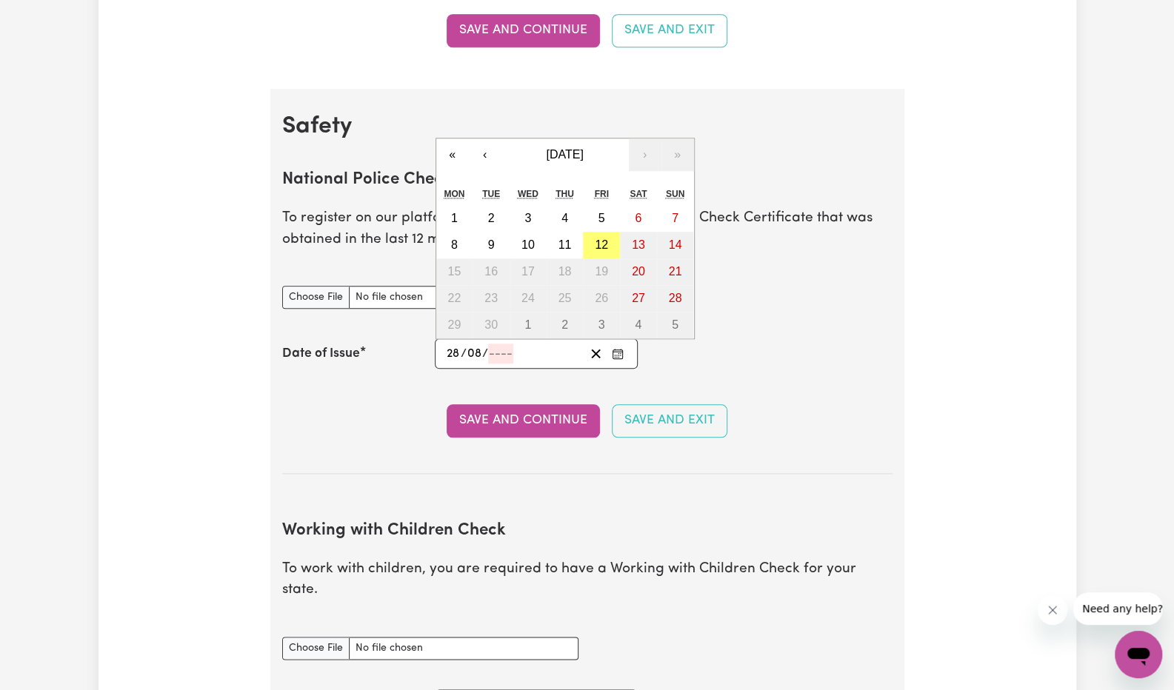
type input "2"
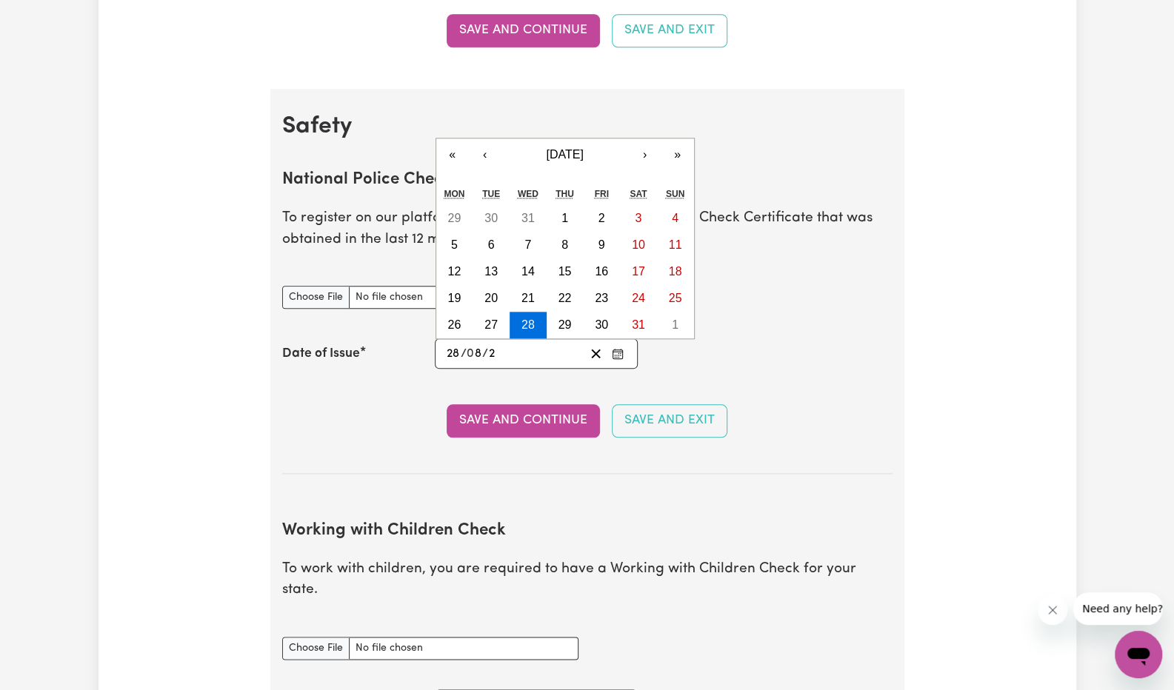
type input "0020-08-28"
type input "20"
type input "0202-08-28"
type input "202"
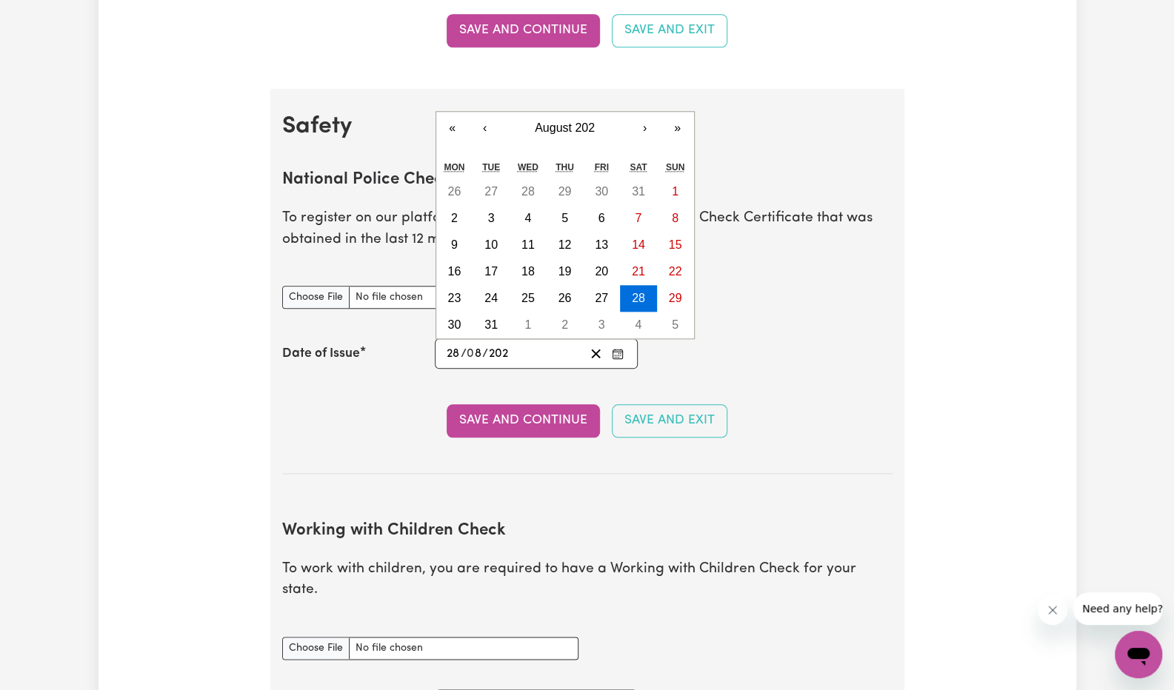
type input "[DATE]"
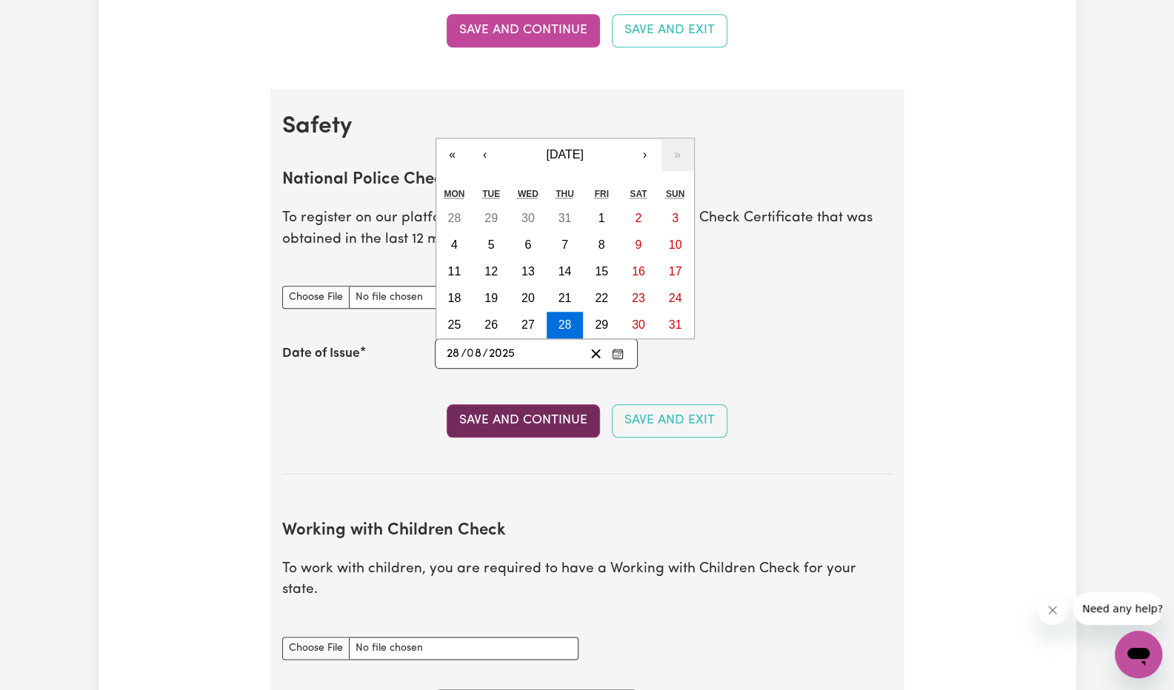
type input "2025"
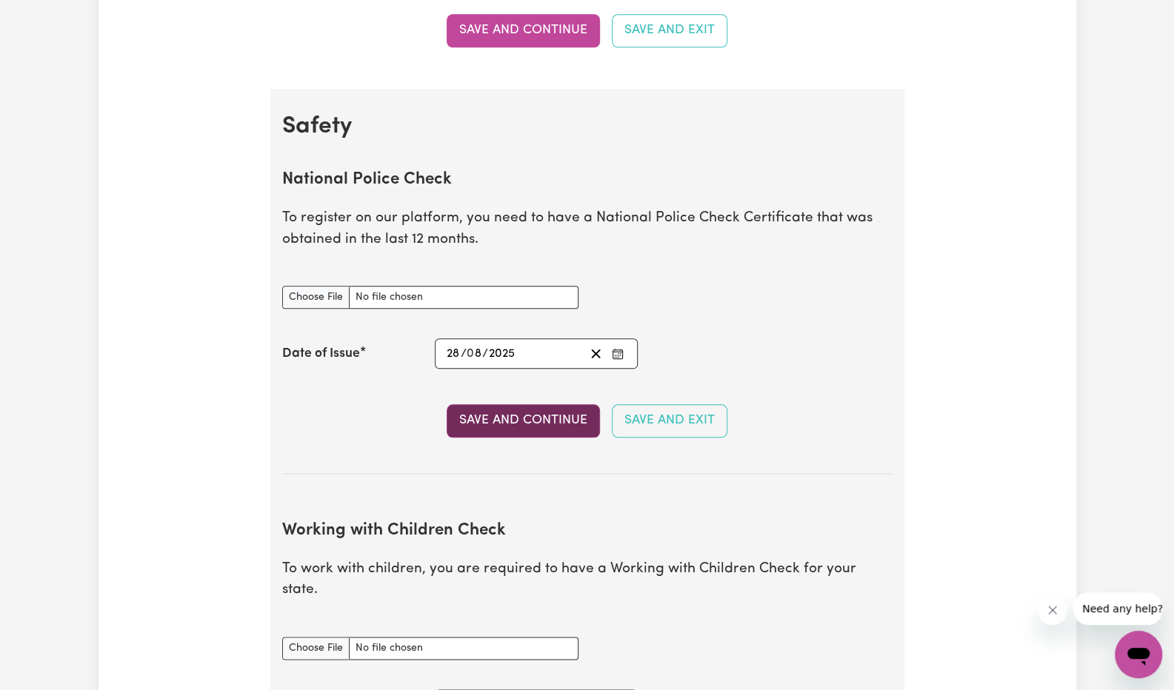
click at [536, 415] on button "Save and Continue" at bounding box center [523, 420] width 153 height 33
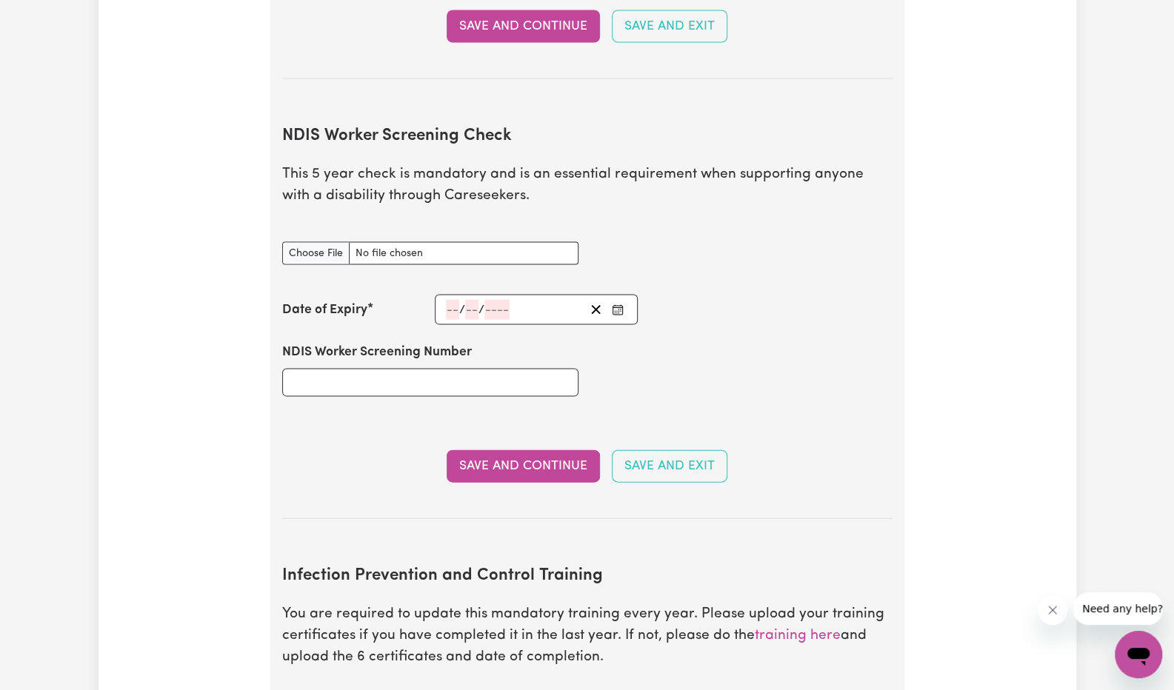
scroll to position [1779, 0]
click at [361, 370] on input "NDIS Worker Screening Number" at bounding box center [430, 384] width 296 height 28
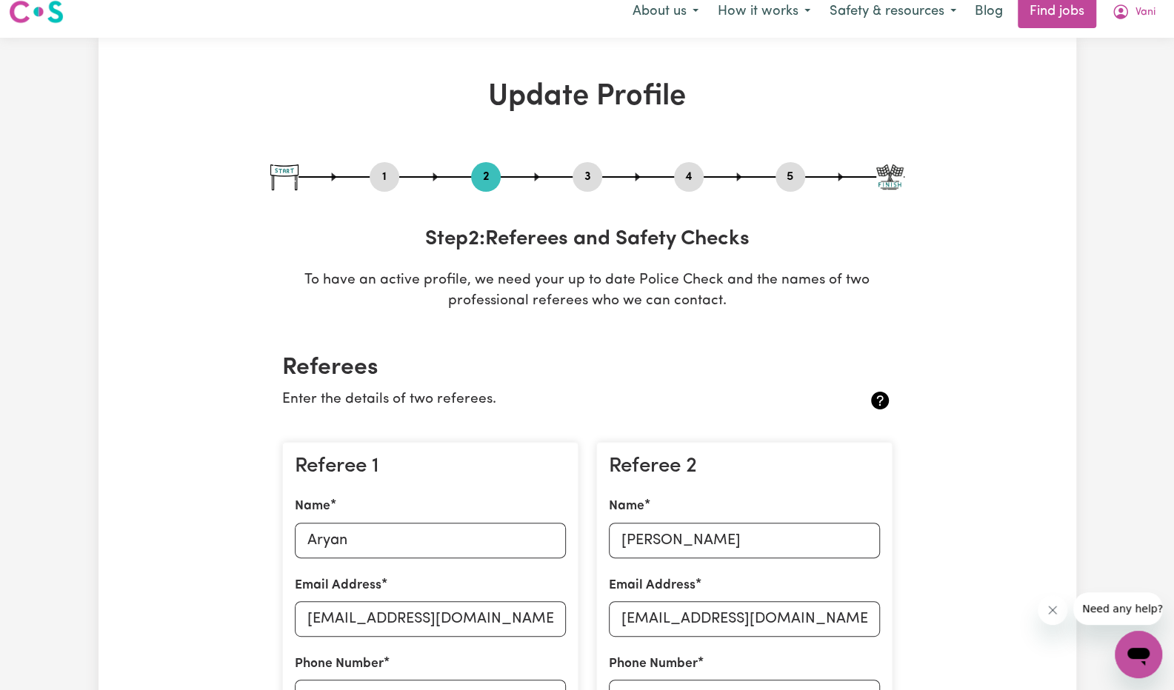
scroll to position [0, 0]
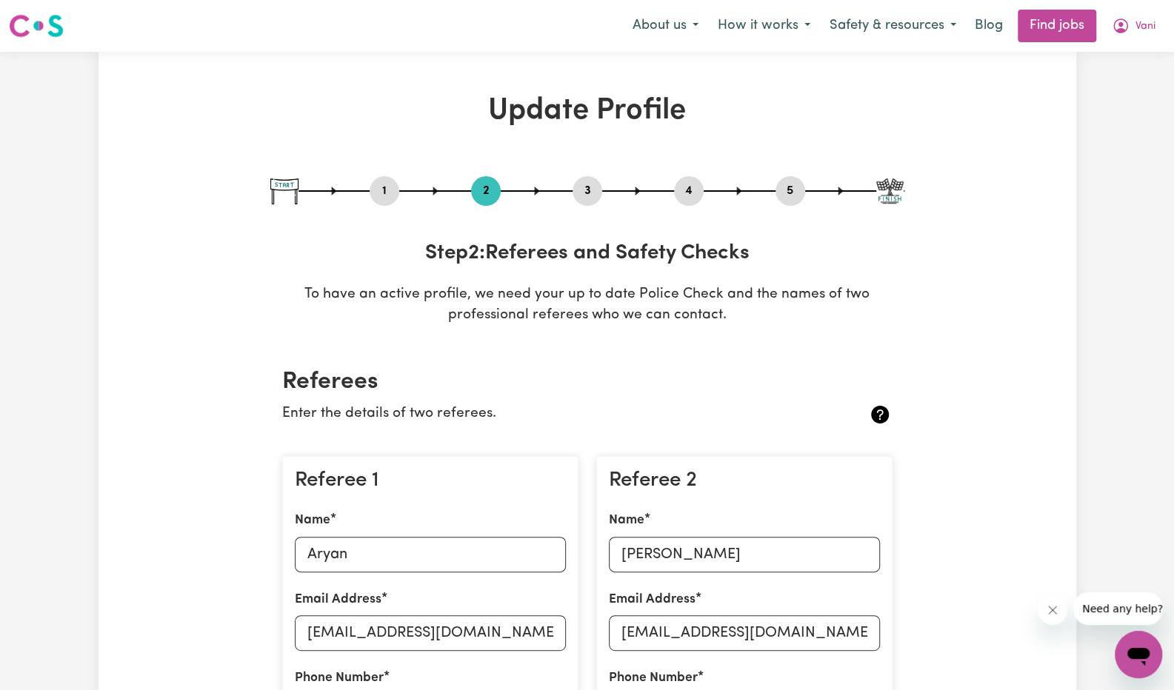
click at [591, 184] on button "3" at bounding box center [587, 190] width 30 height 19
select select "Certificate III (Individual Support)"
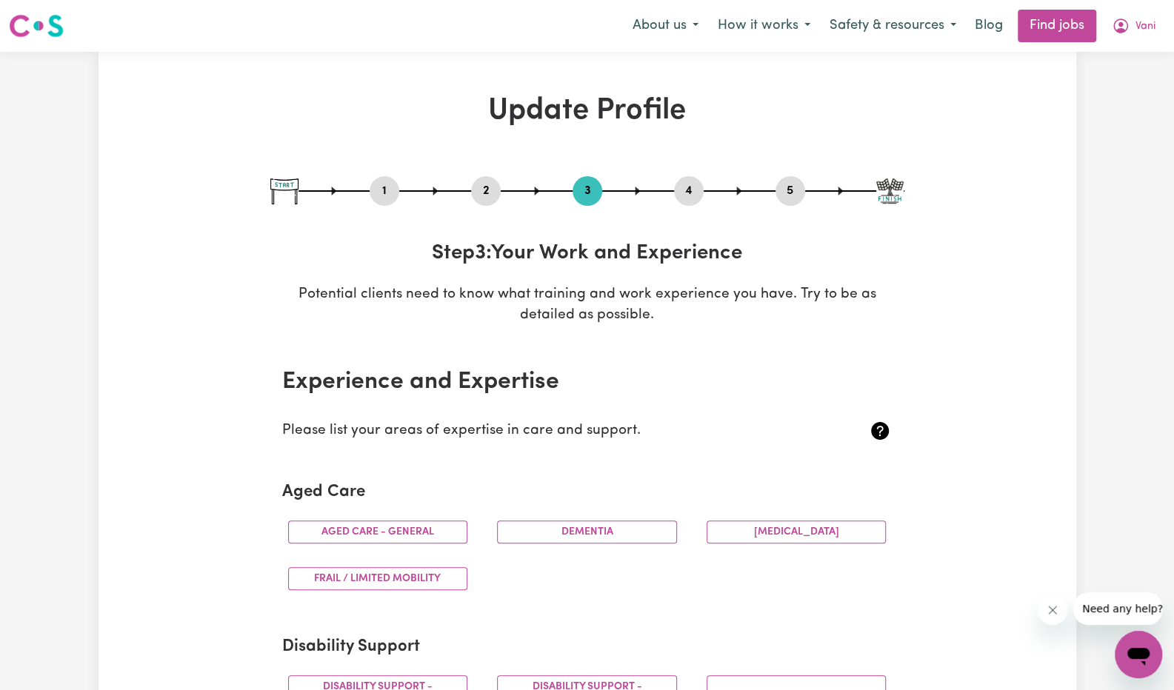
click at [683, 193] on button "4" at bounding box center [689, 190] width 30 height 19
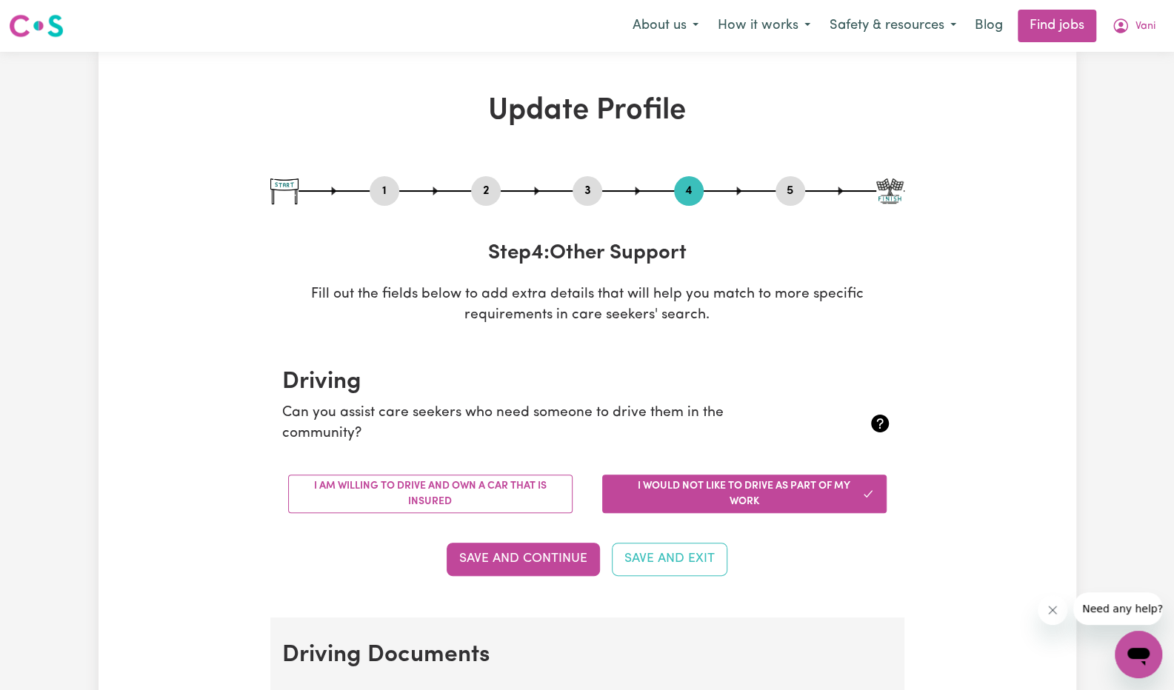
click at [785, 191] on button "5" at bounding box center [790, 190] width 30 height 19
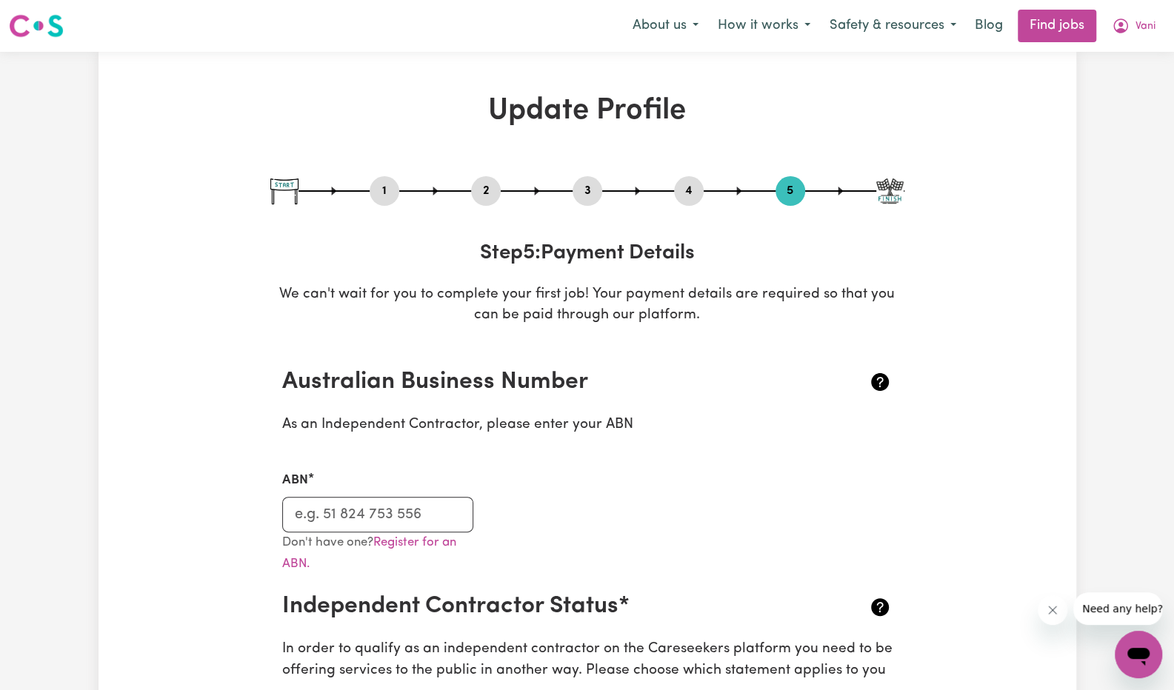
click at [696, 190] on button "4" at bounding box center [689, 190] width 30 height 19
